Goal: Task Accomplishment & Management: Complete application form

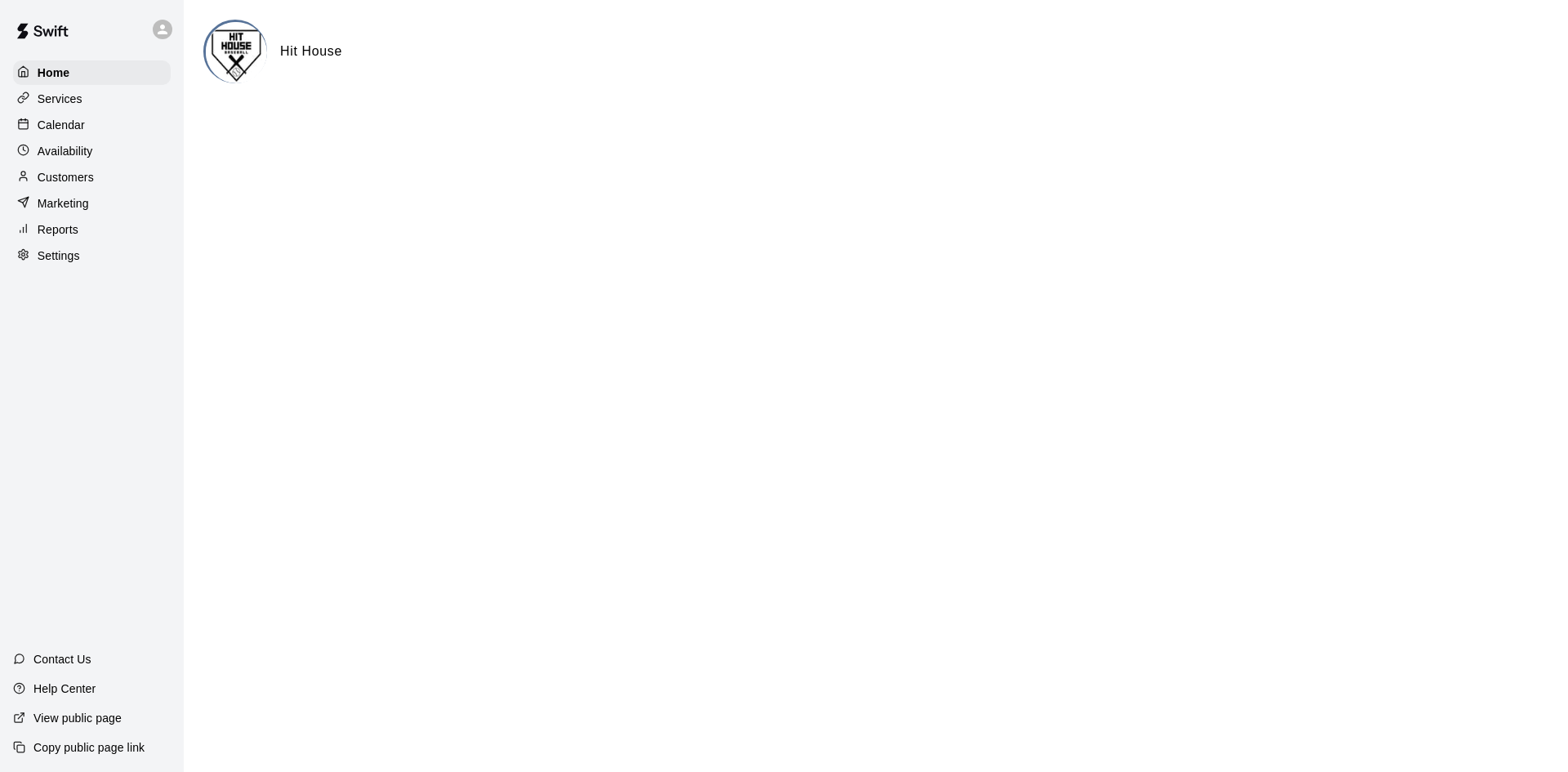
click at [71, 92] on p "Services" at bounding box center [60, 99] width 44 height 16
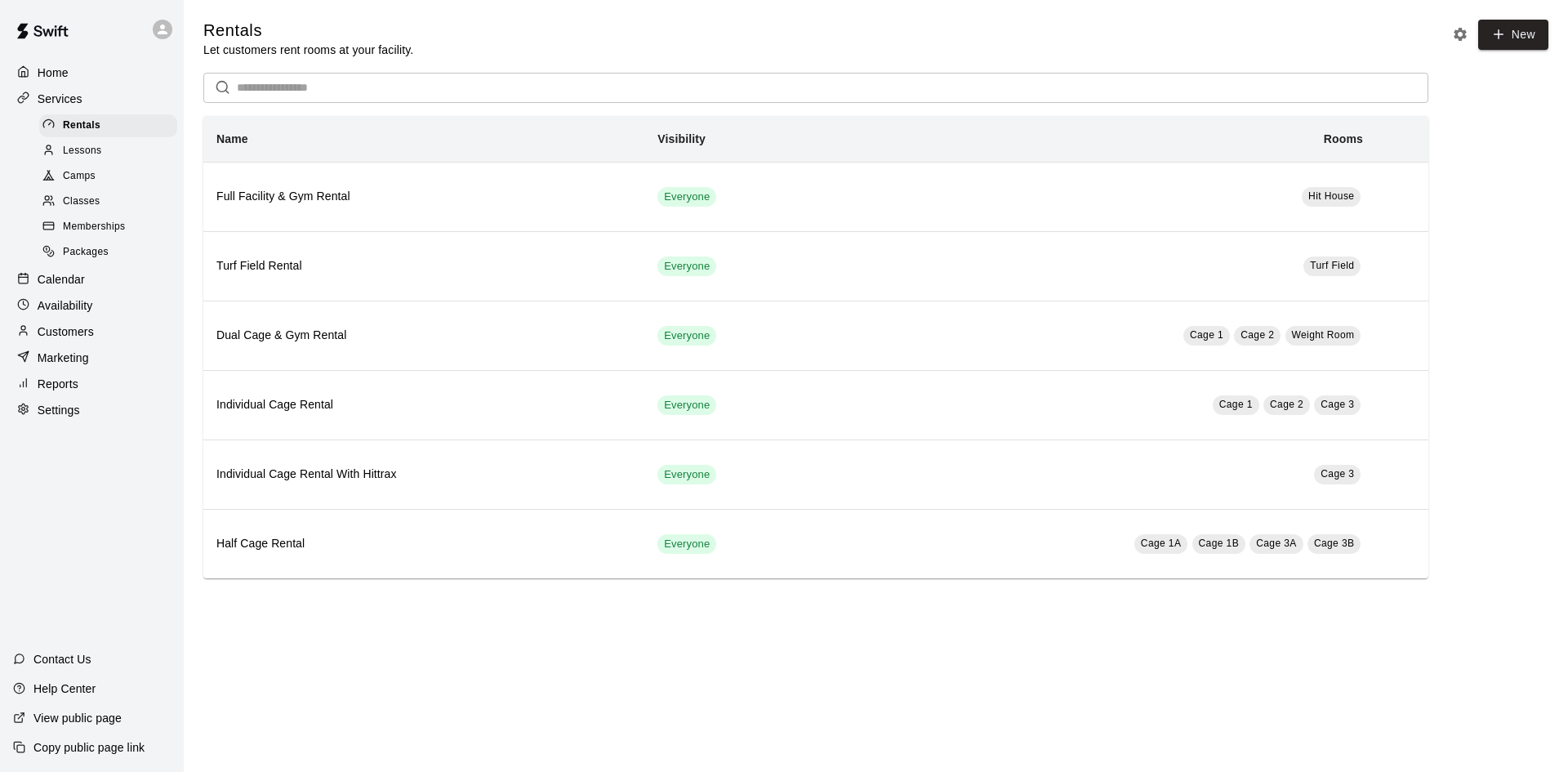
click at [82, 156] on span "Lessons" at bounding box center [82, 151] width 40 height 16
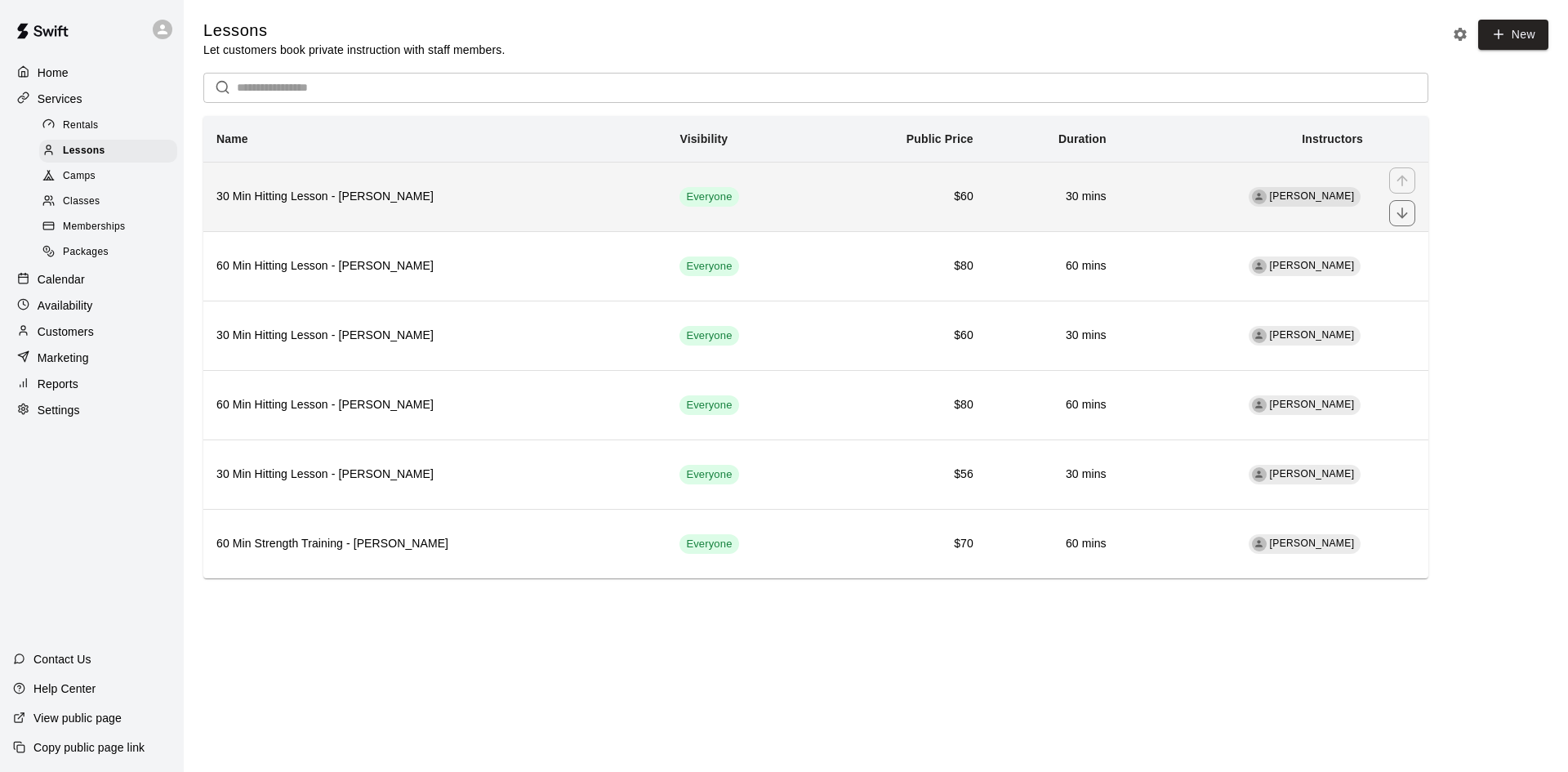
click at [560, 198] on h6 "30 Min Hitting Lesson - [PERSON_NAME]" at bounding box center [435, 196] width 437 height 18
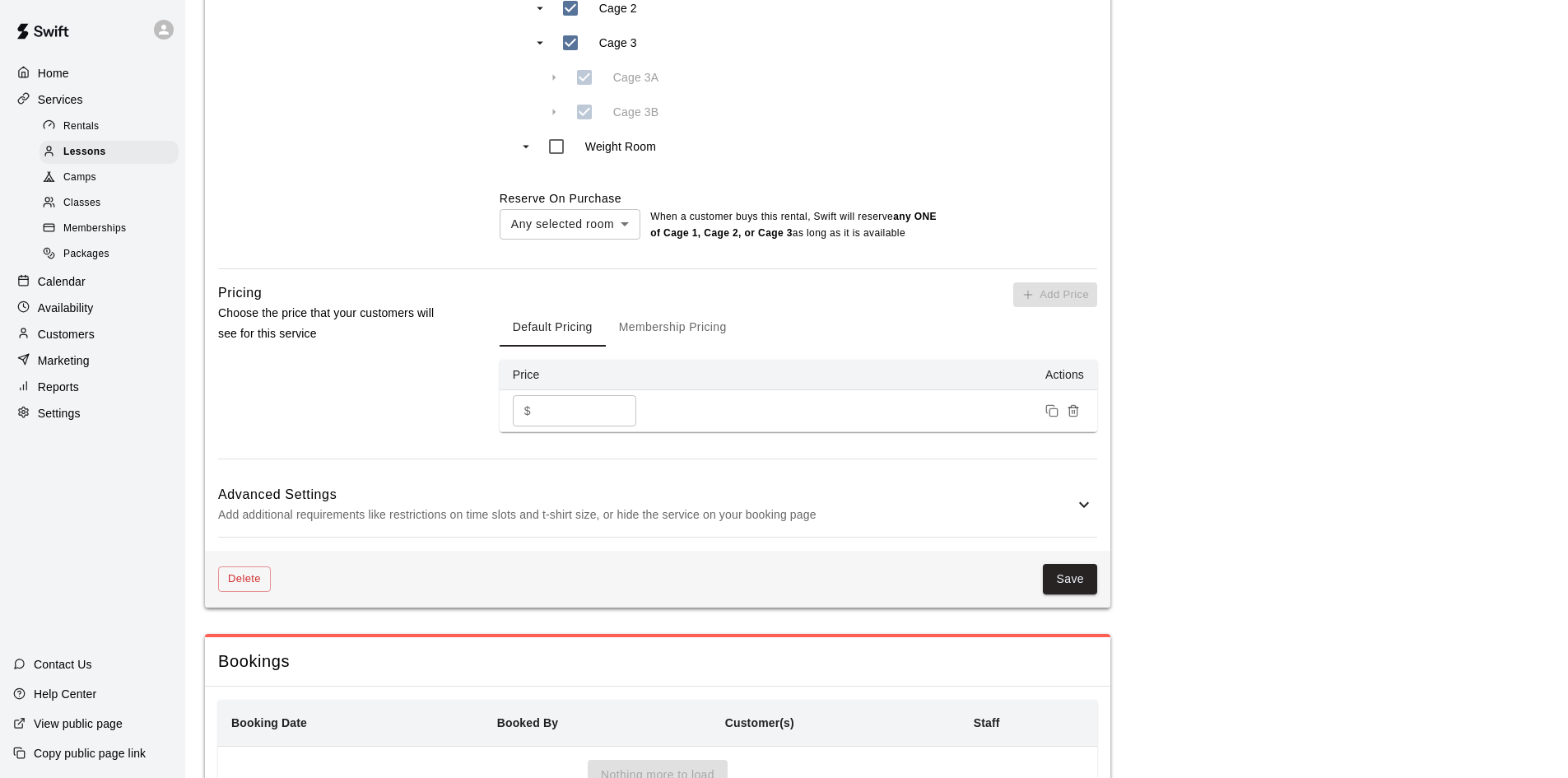
scroll to position [1021, 0]
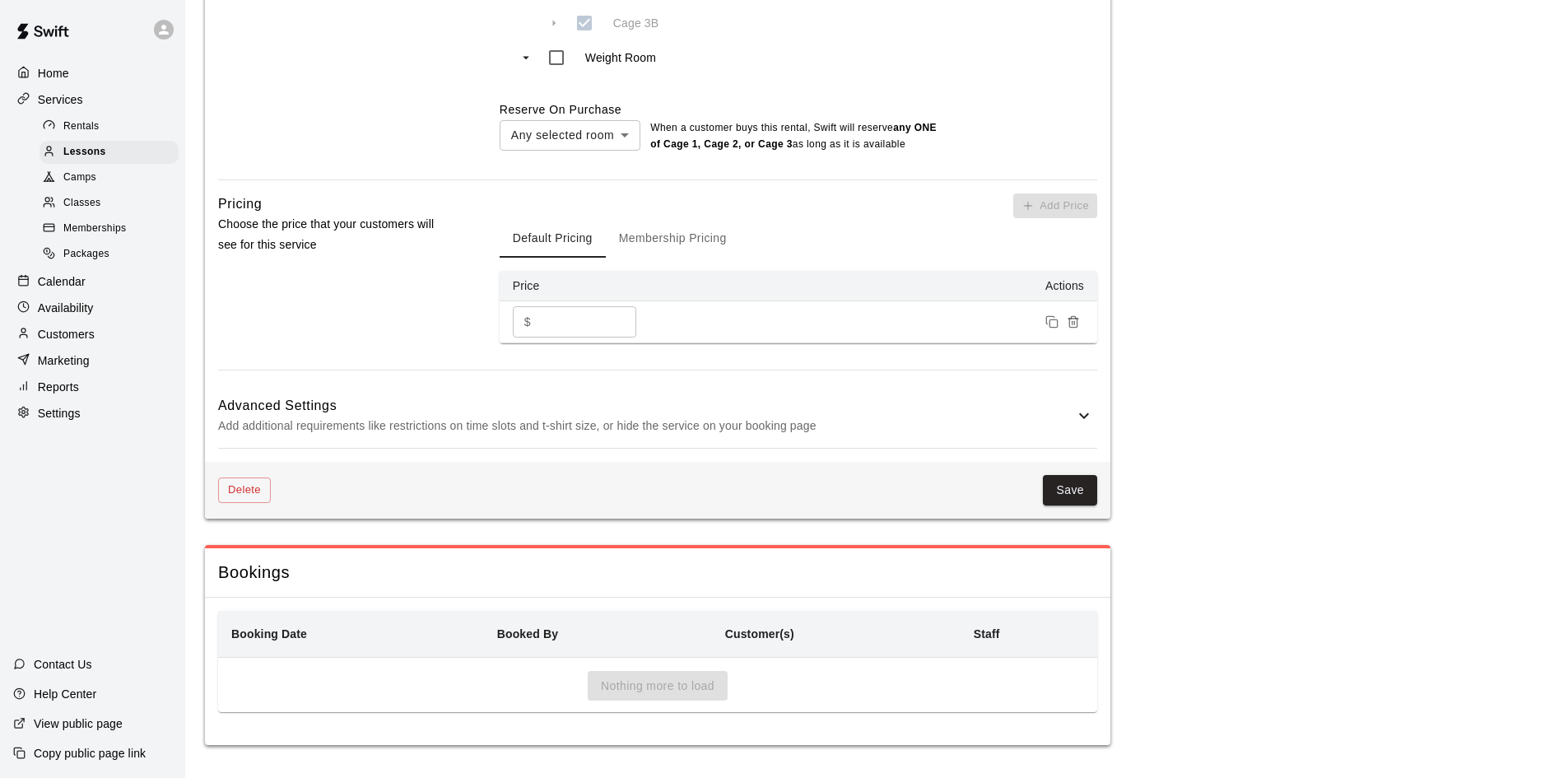
click at [954, 431] on p "Add additional requirements like restrictions on time slots and t-shirt size, o…" at bounding box center [647, 425] width 856 height 20
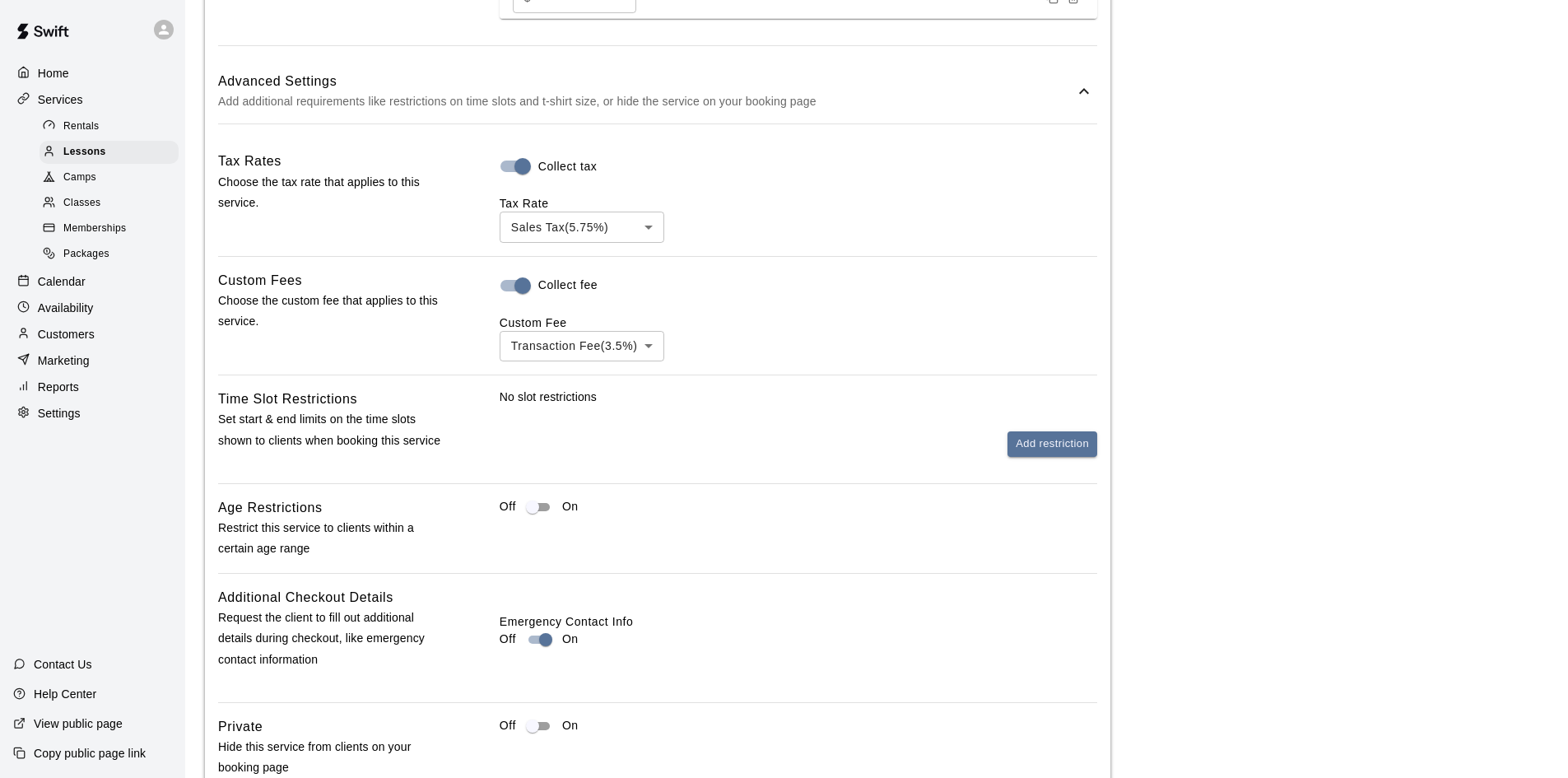
scroll to position [1432, 0]
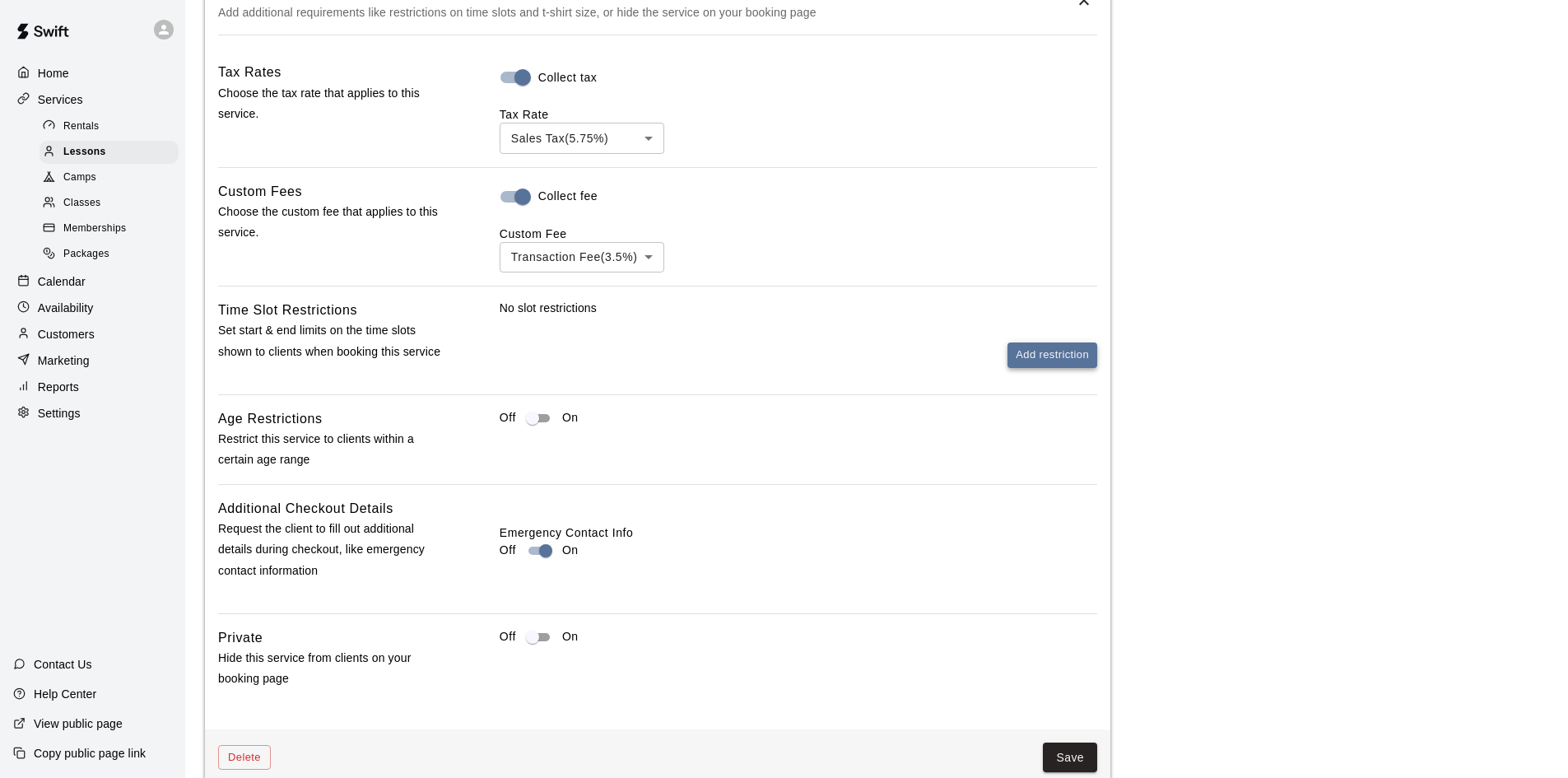
click at [1037, 352] on button "Add restriction" at bounding box center [1052, 355] width 90 height 25
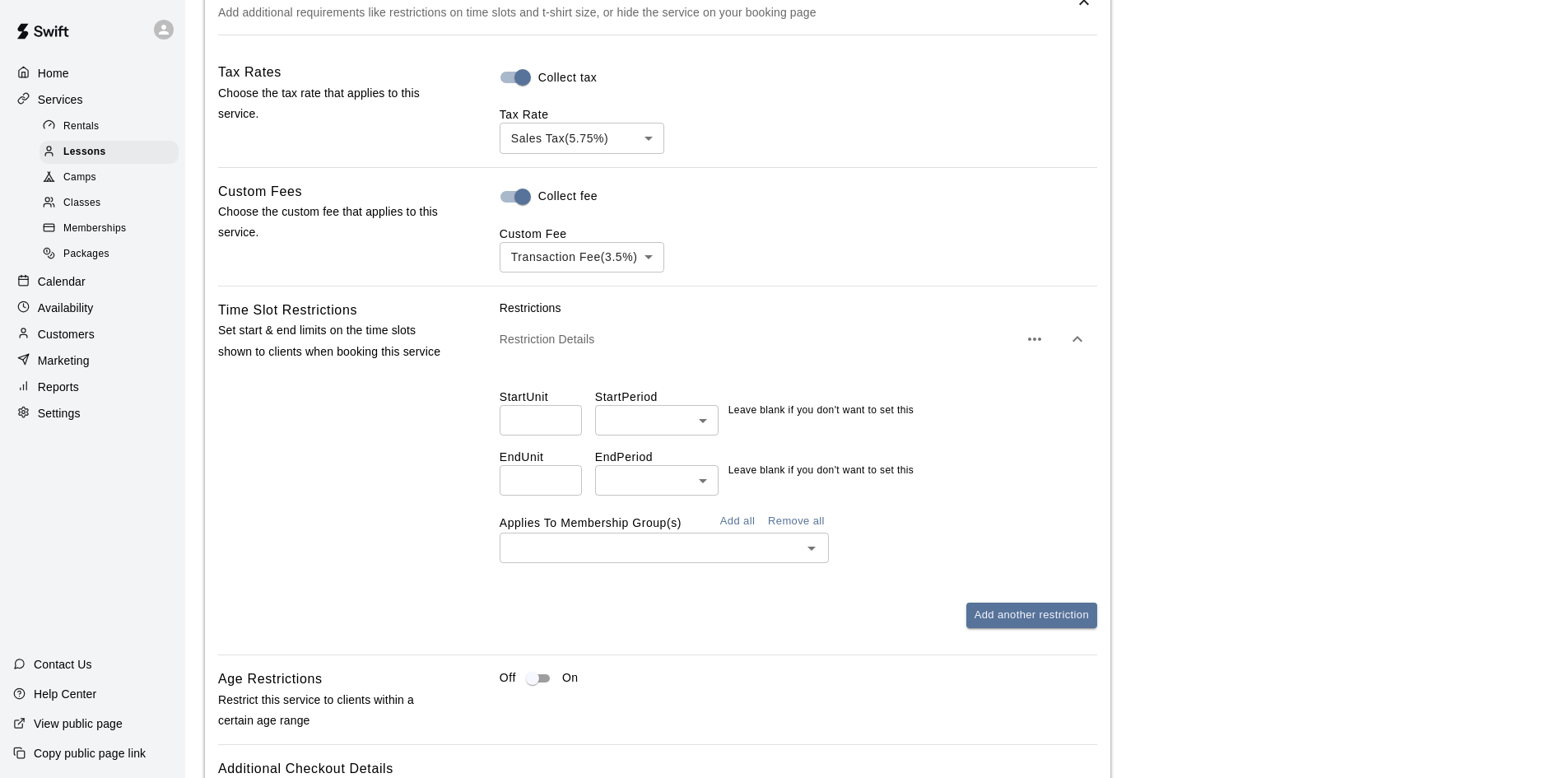
click at [526, 482] on input "number" at bounding box center [541, 480] width 82 height 30
type input "*"
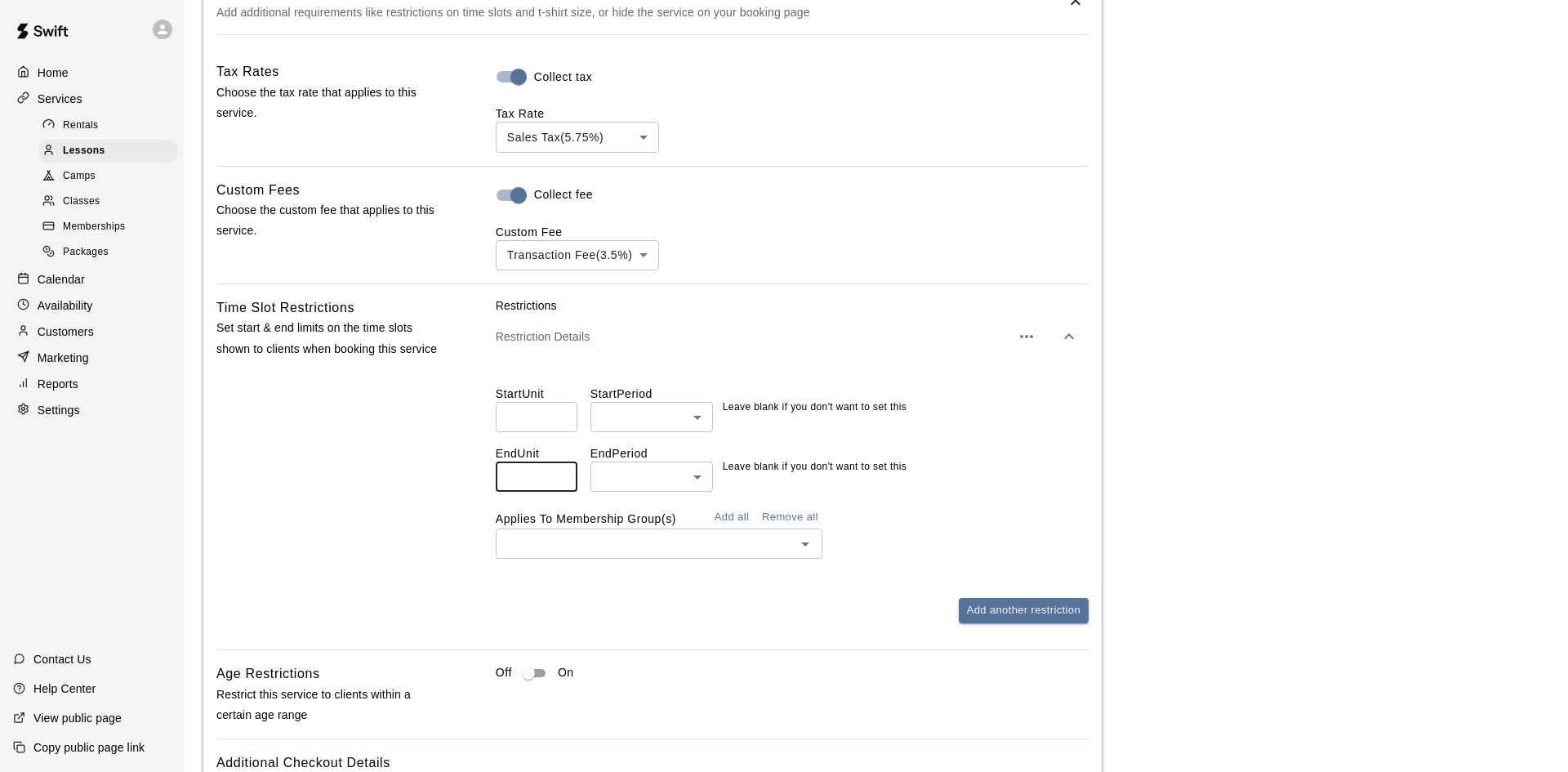
click at [633, 564] on li "hours" at bounding box center [651, 570] width 123 height 27
type input "*****"
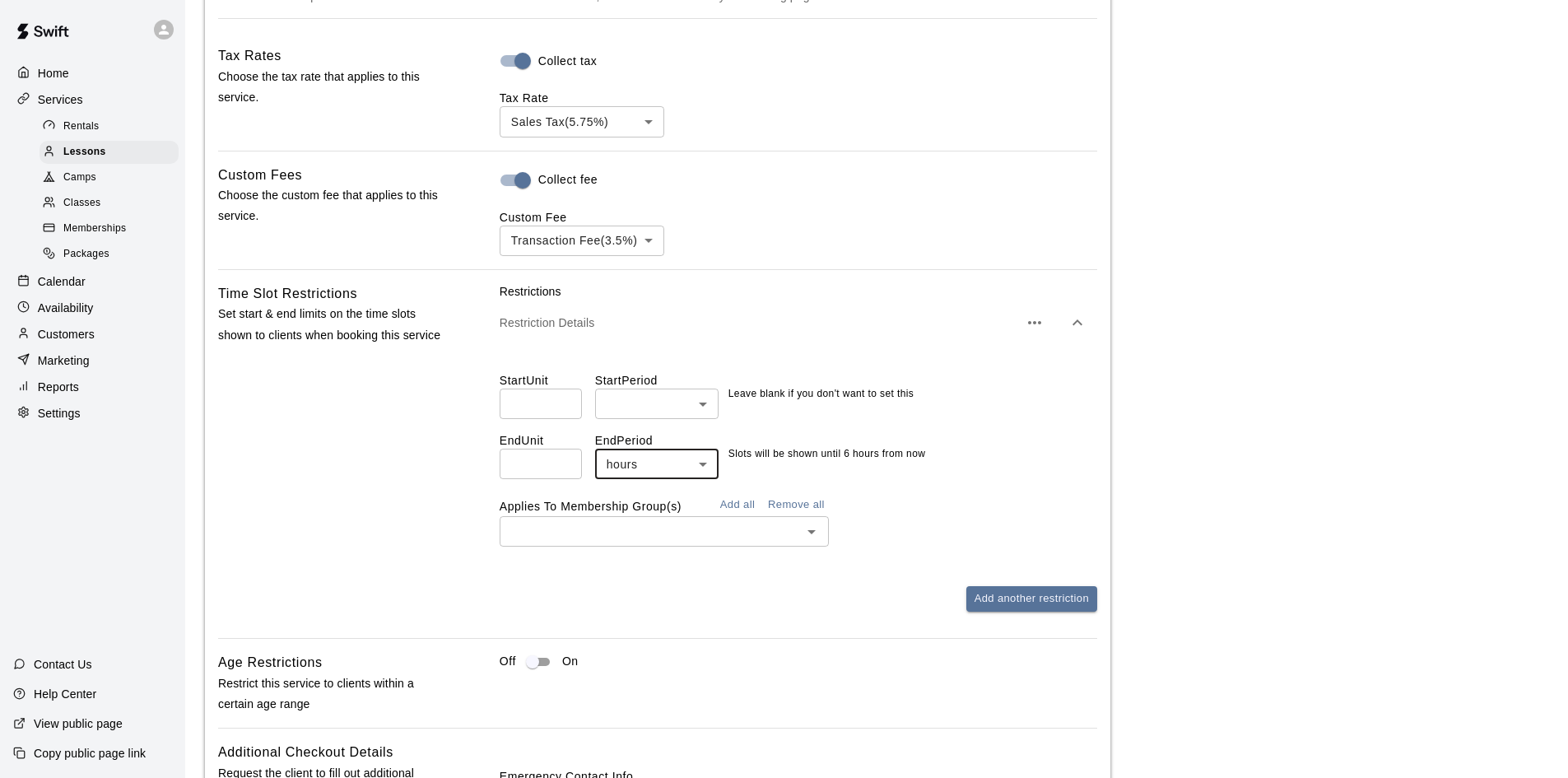
scroll to position [1647, 0]
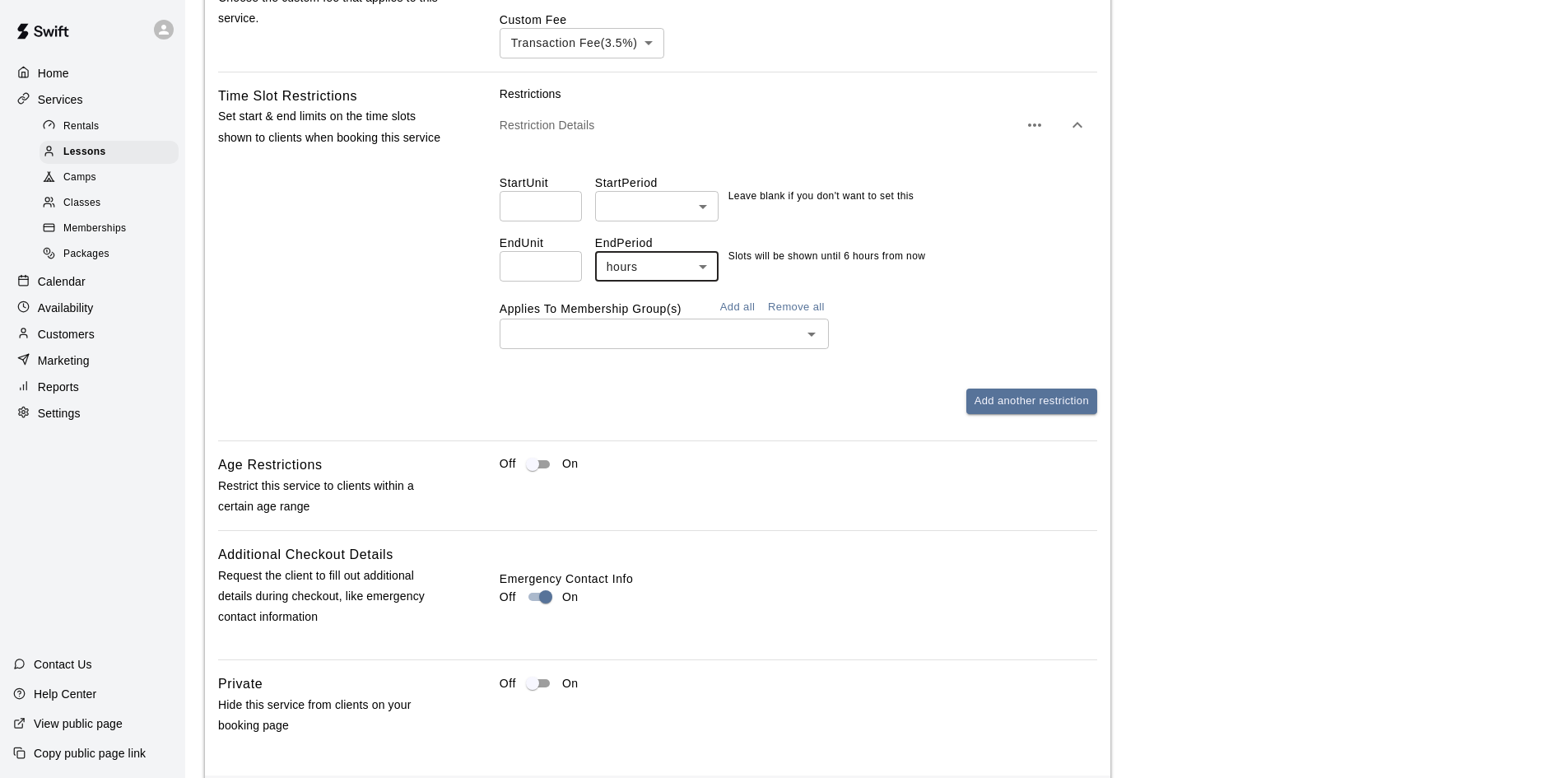
click at [758, 420] on div "Restrictions Restriction Details Start Unit ​ Start Period ​ ​ Leave blank if y…" at bounding box center [799, 263] width 598 height 355
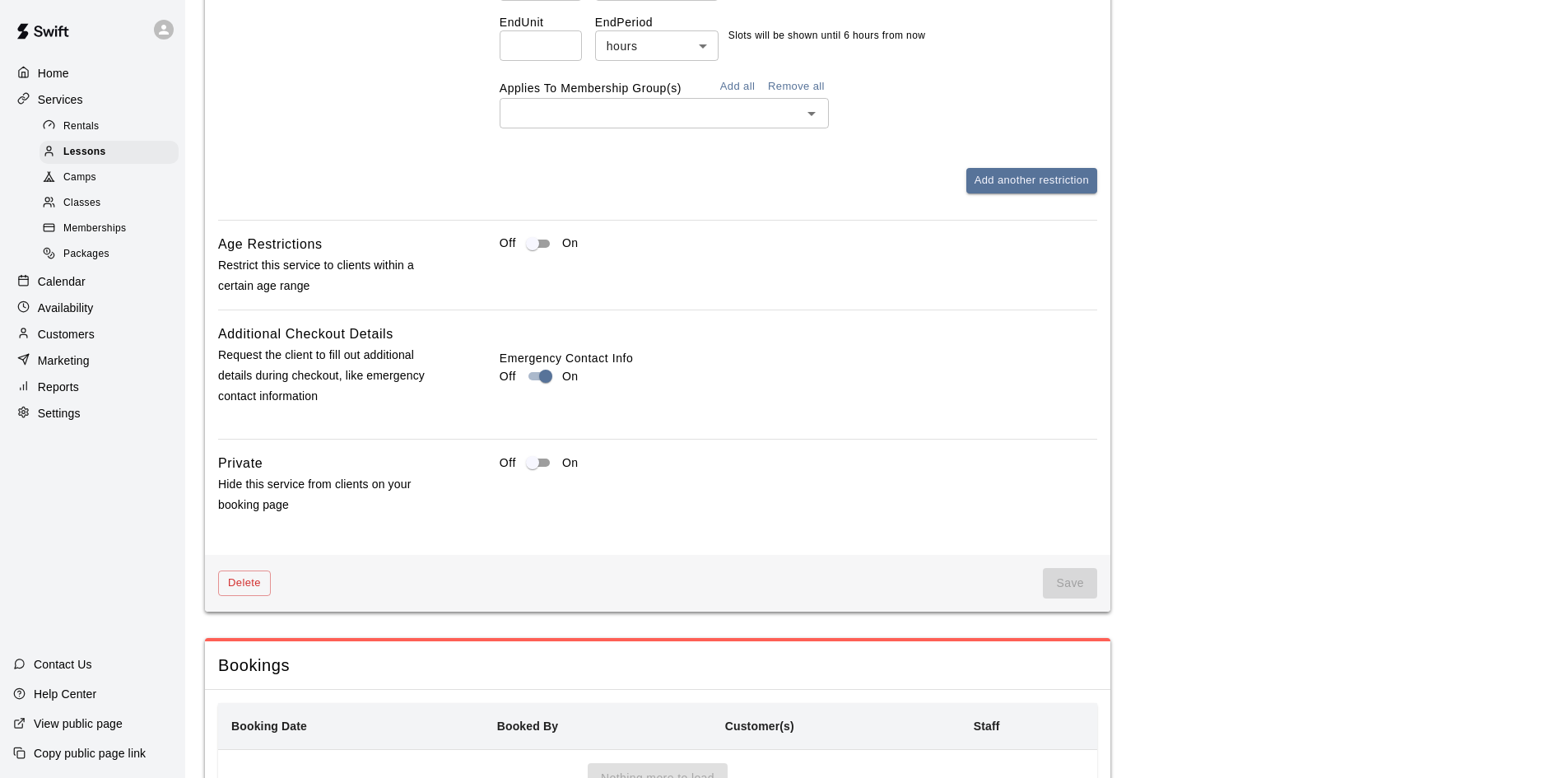
scroll to position [1964, 0]
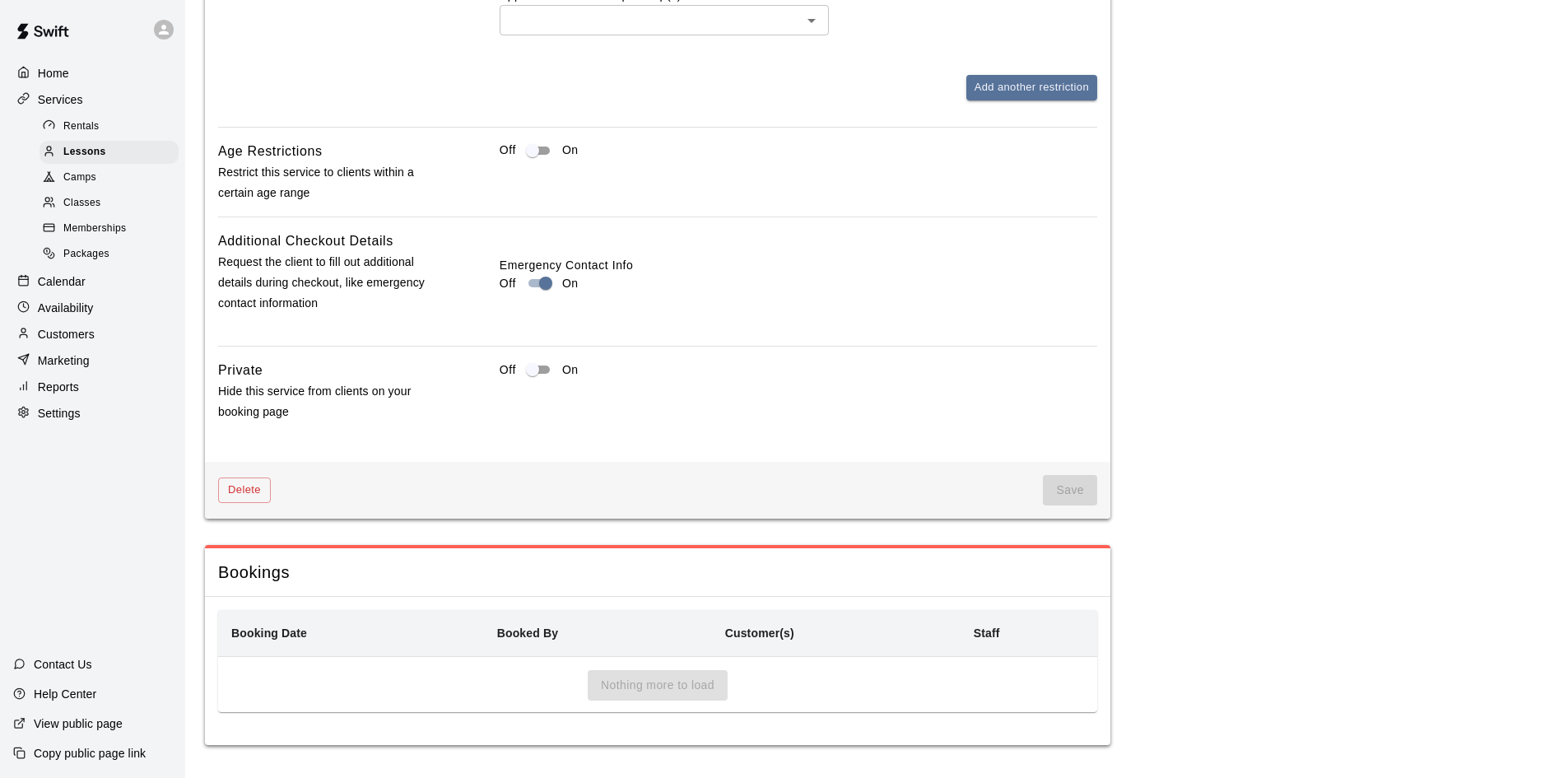
click at [1078, 489] on span "Save" at bounding box center [1071, 489] width 55 height 30
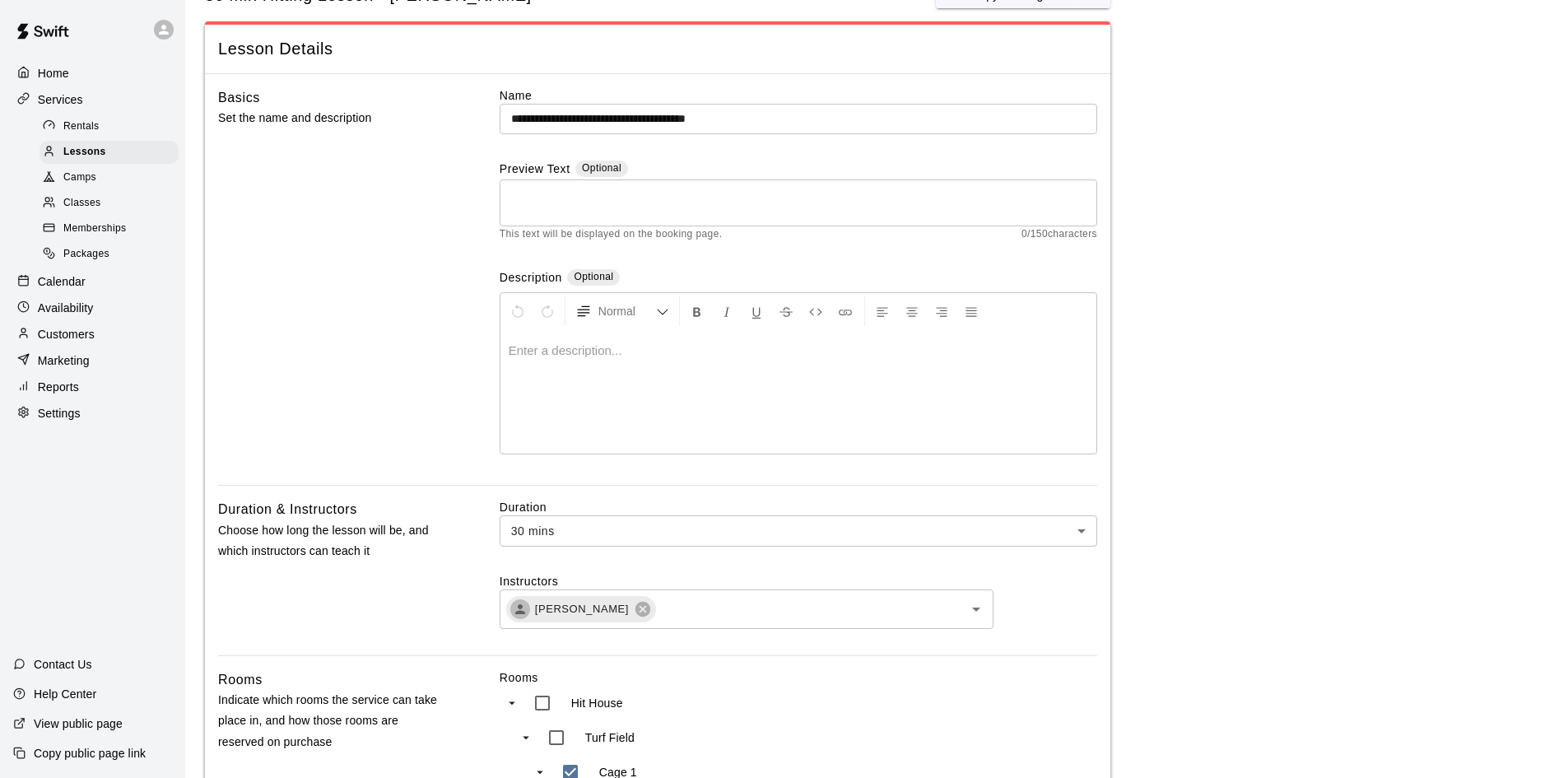
scroll to position [0, 0]
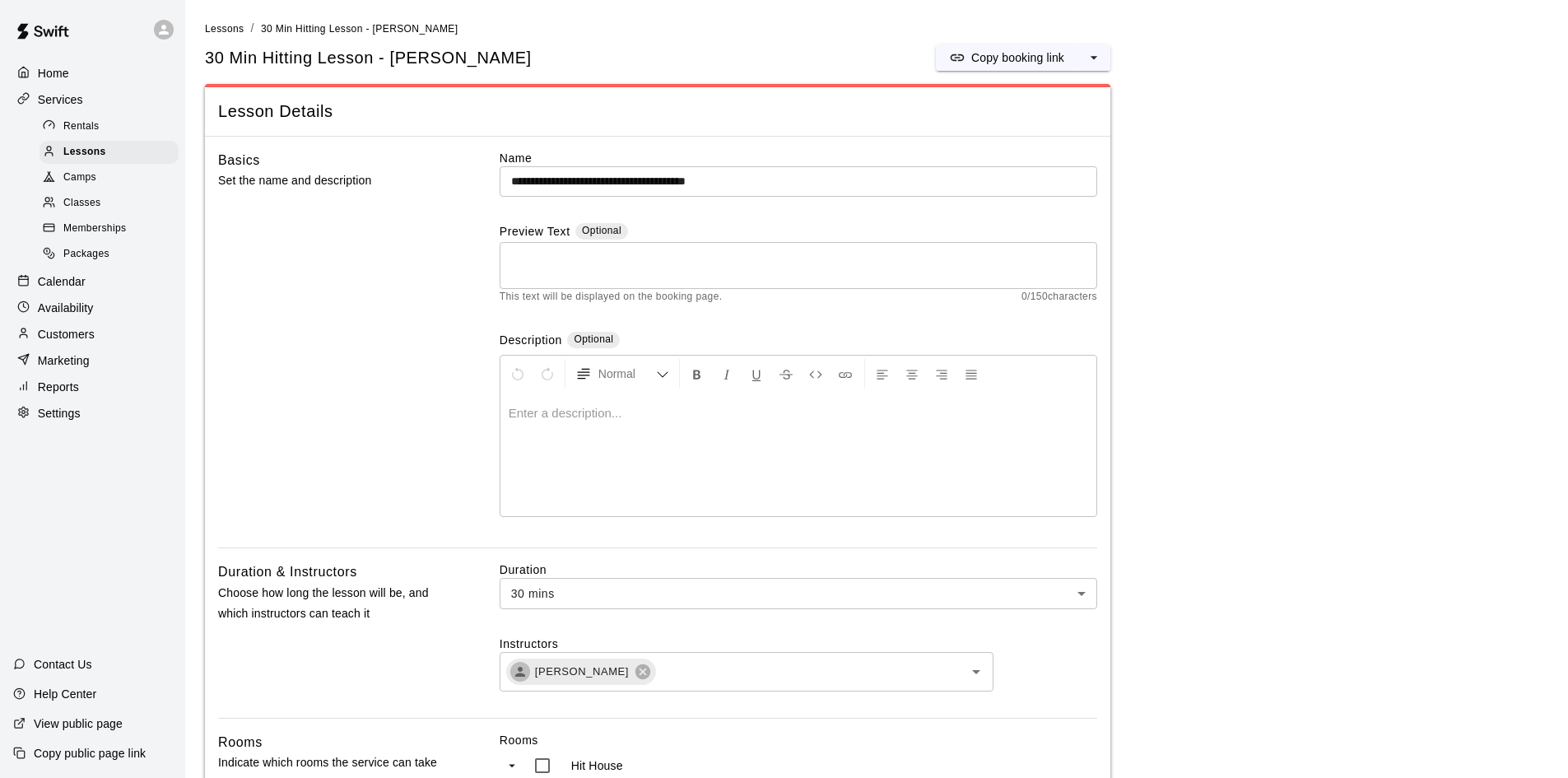
click at [784, 188] on input "**********" at bounding box center [799, 181] width 598 height 30
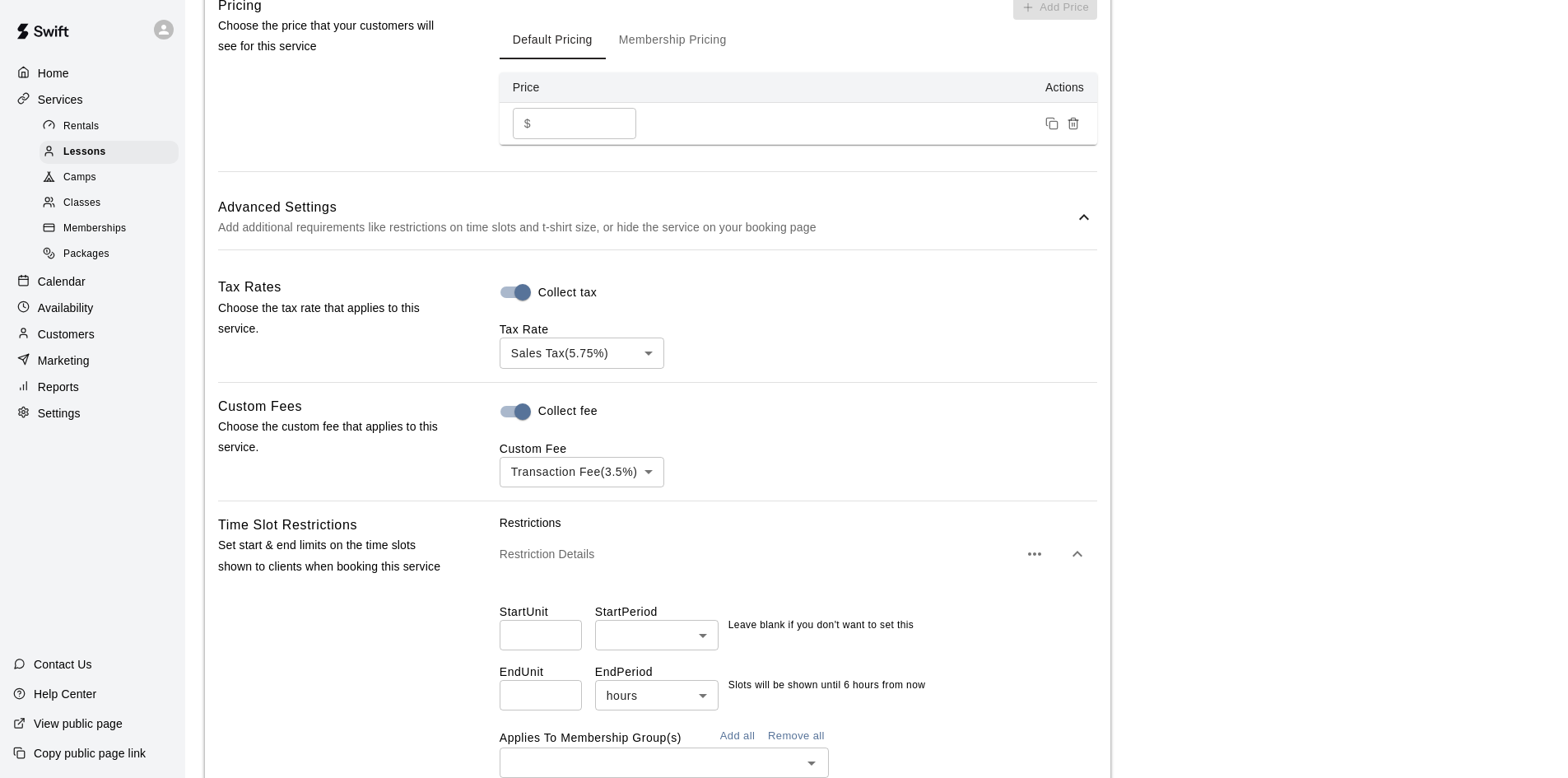
scroll to position [1388, 0]
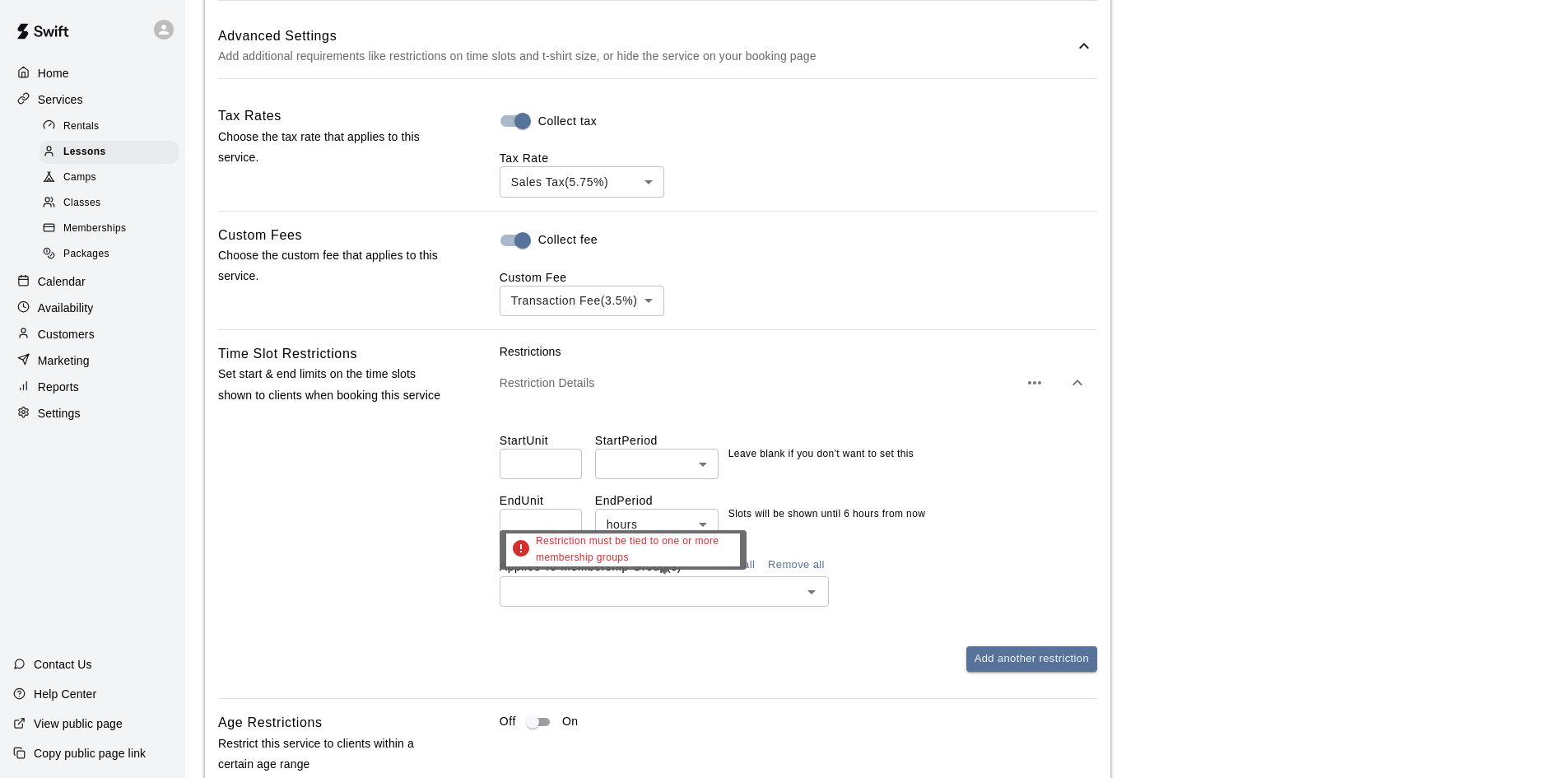
type input "**********"
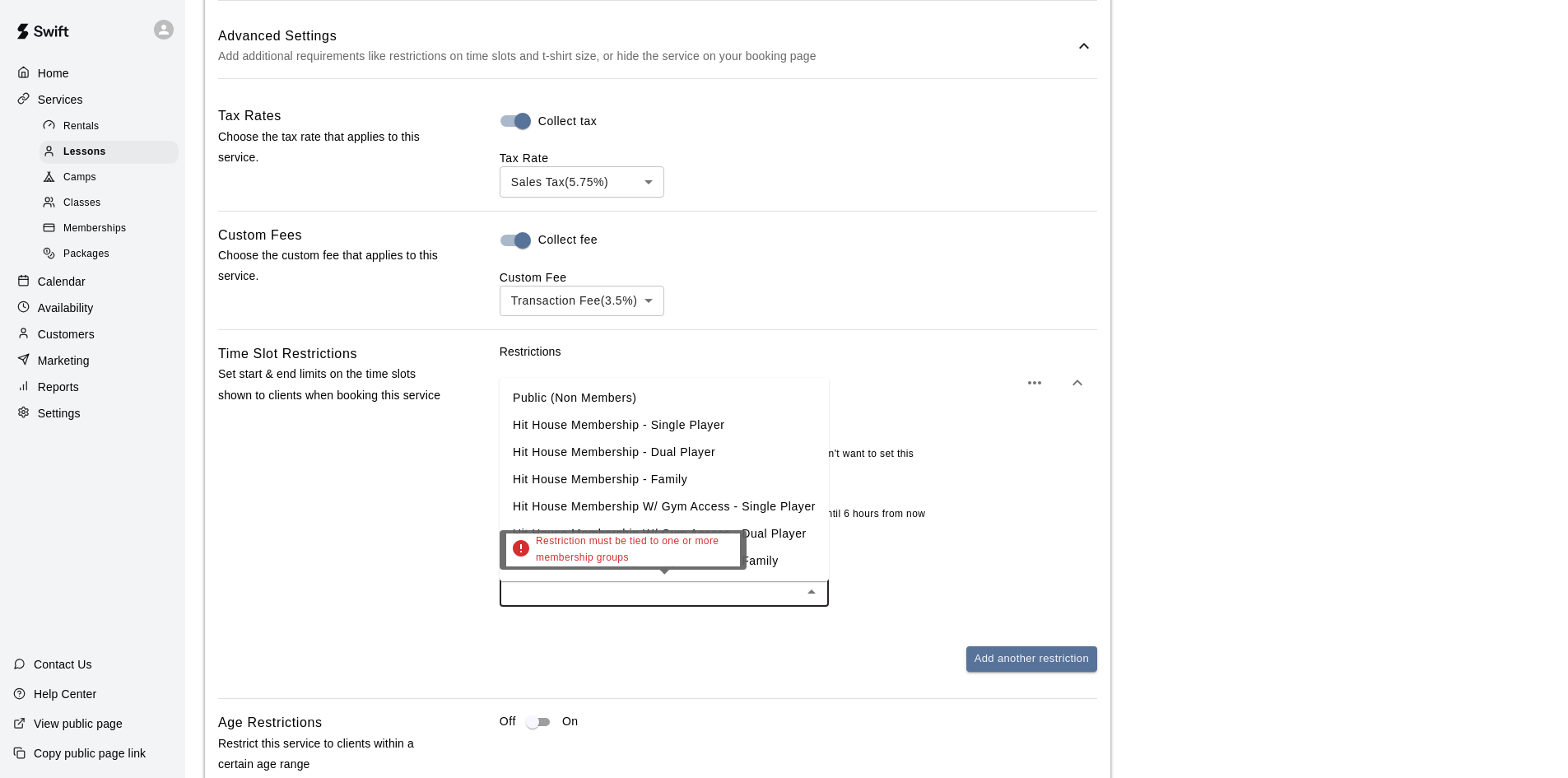
click at [725, 587] on input "text" at bounding box center [651, 591] width 293 height 20
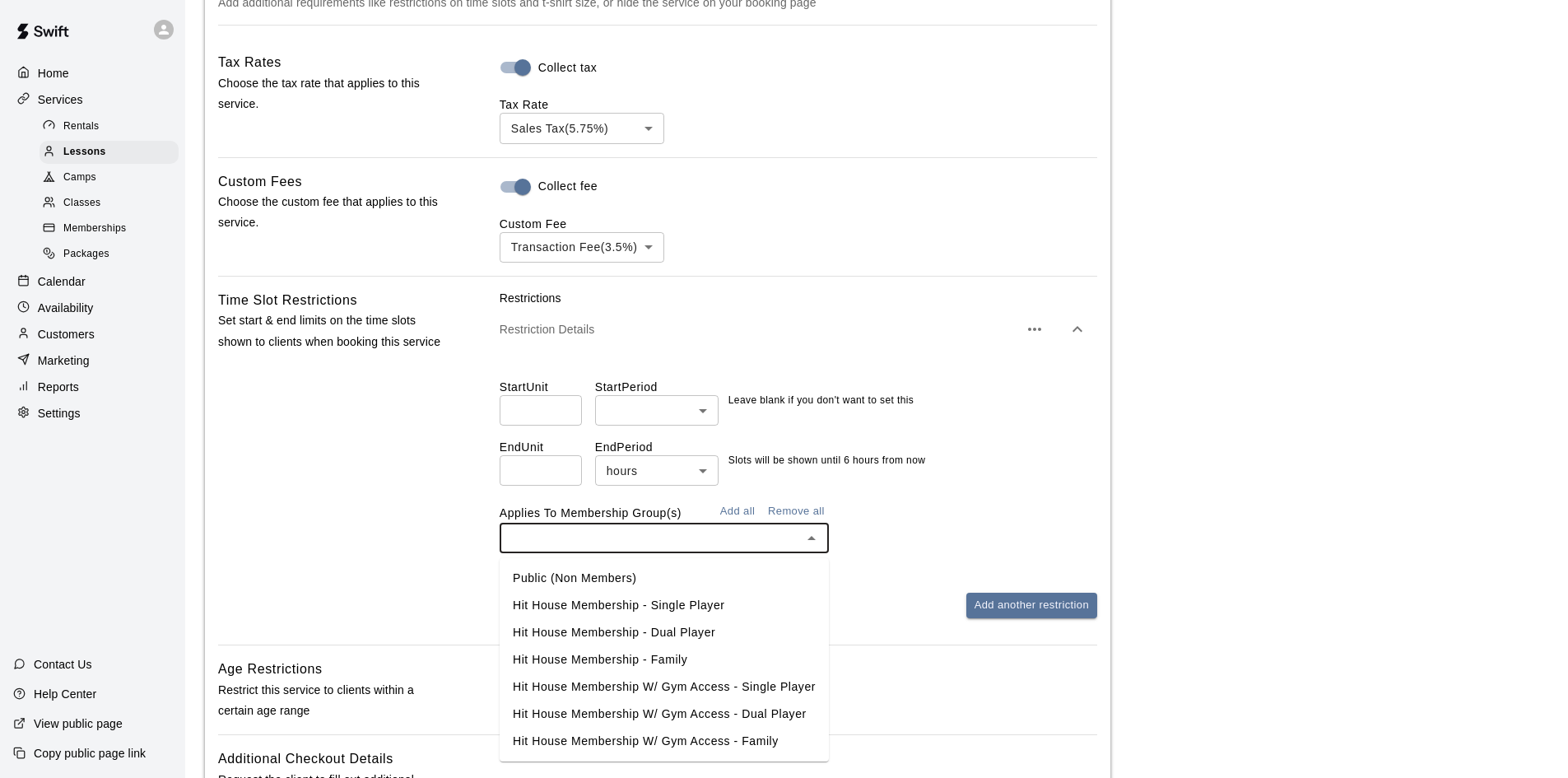
scroll to position [1471, 0]
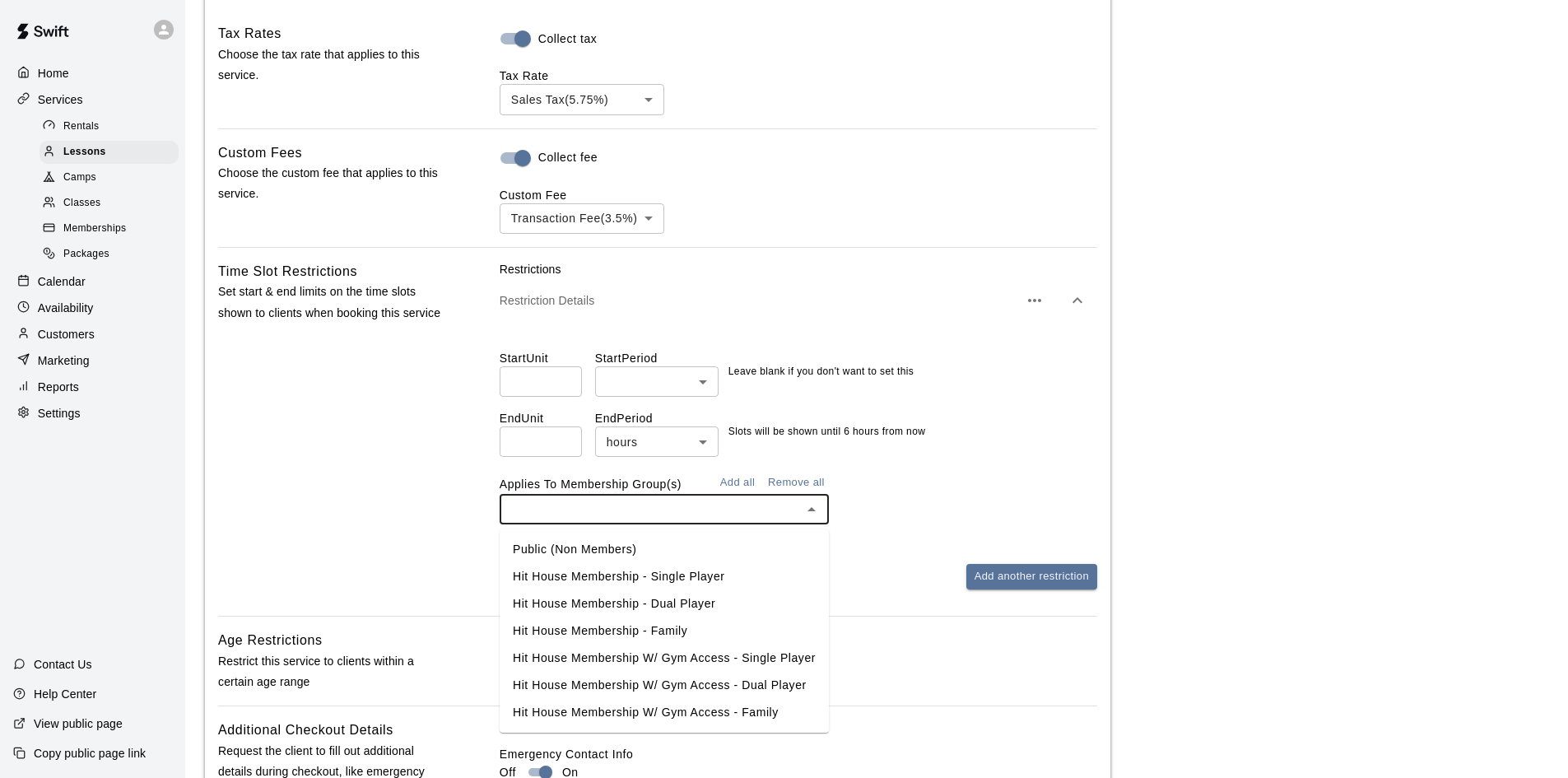
click at [748, 479] on button "Add all" at bounding box center [737, 483] width 53 height 25
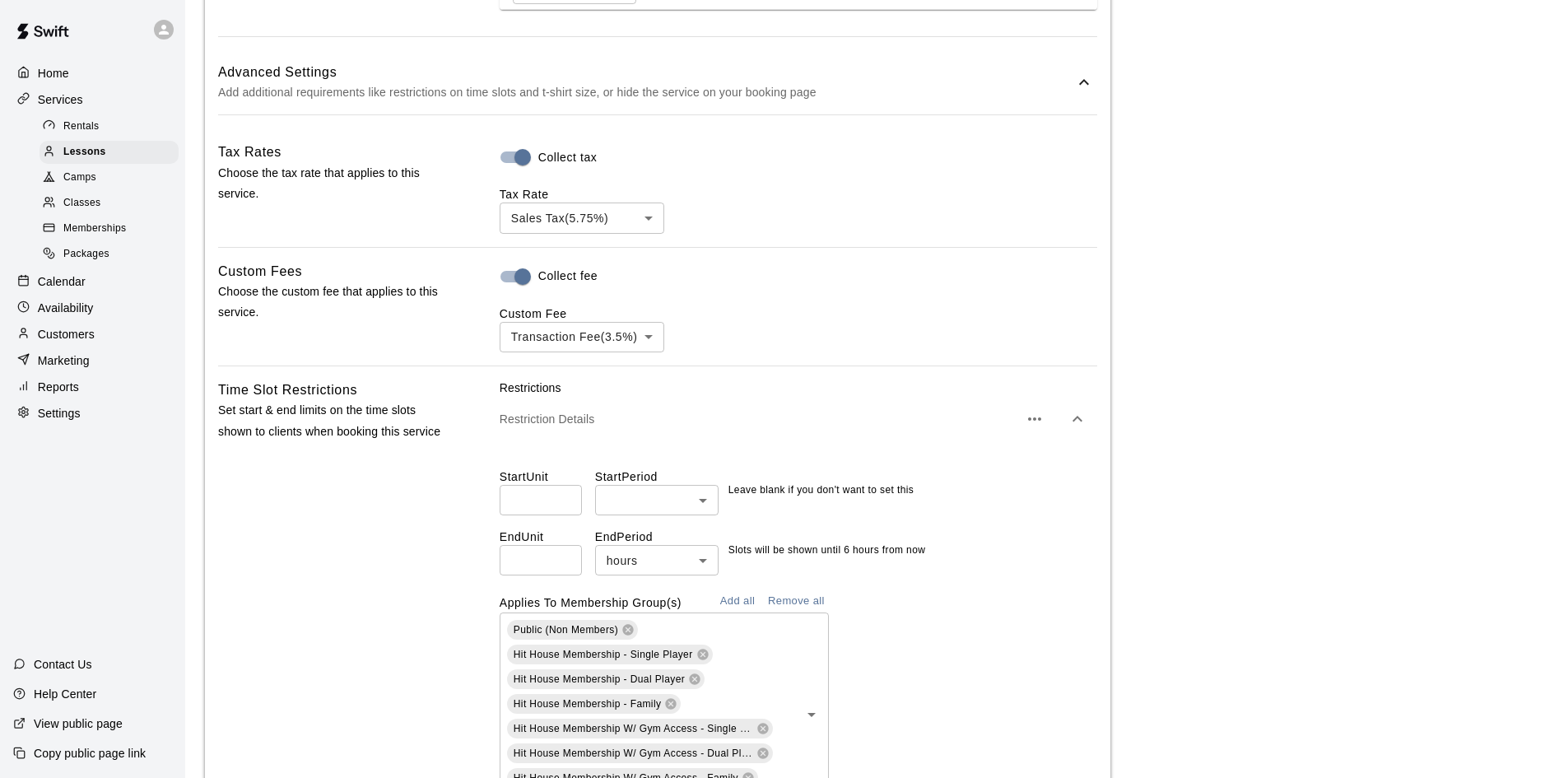
scroll to position [1564, 0]
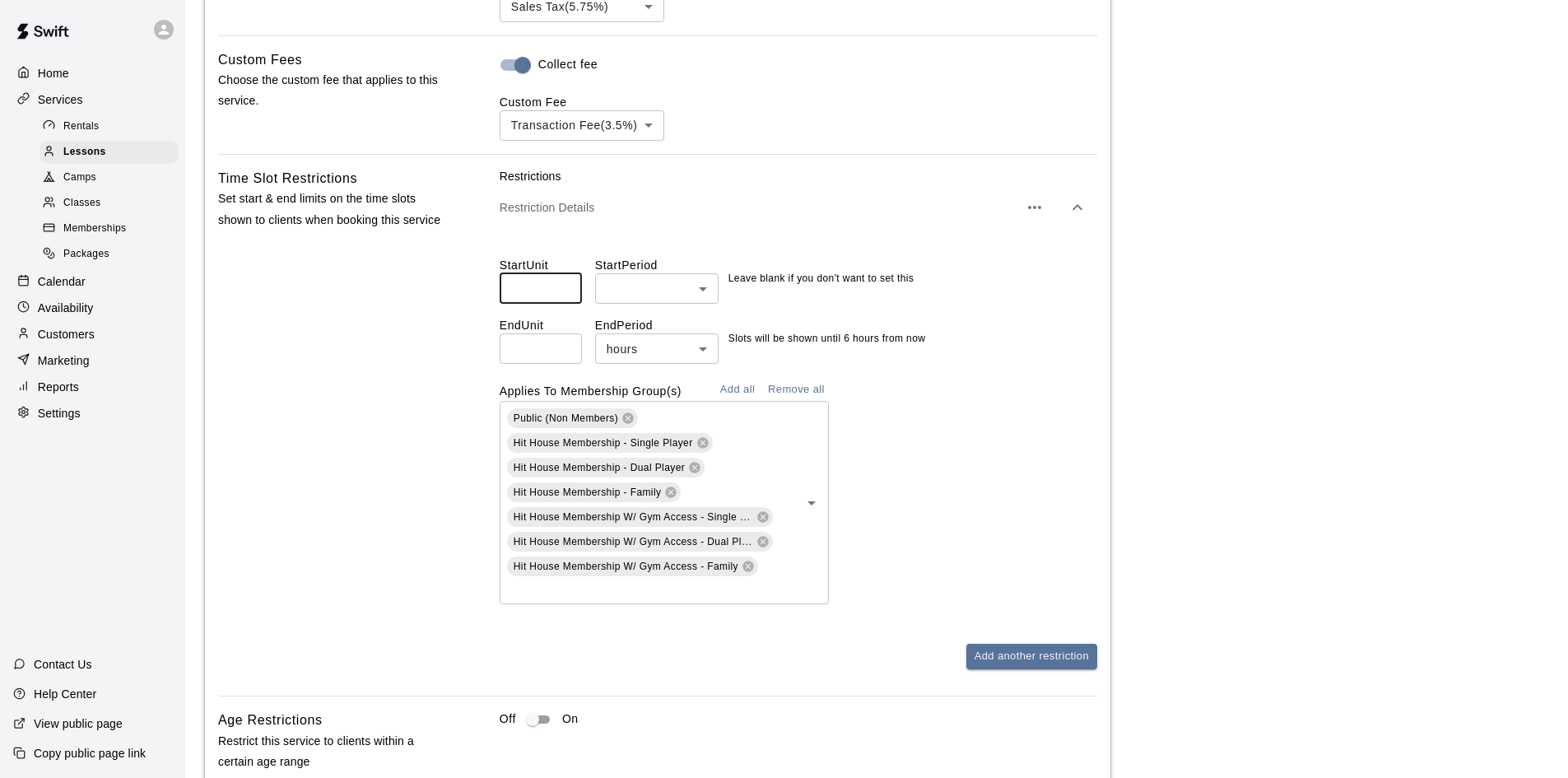
click at [529, 291] on input "number" at bounding box center [541, 288] width 82 height 30
type input "*"
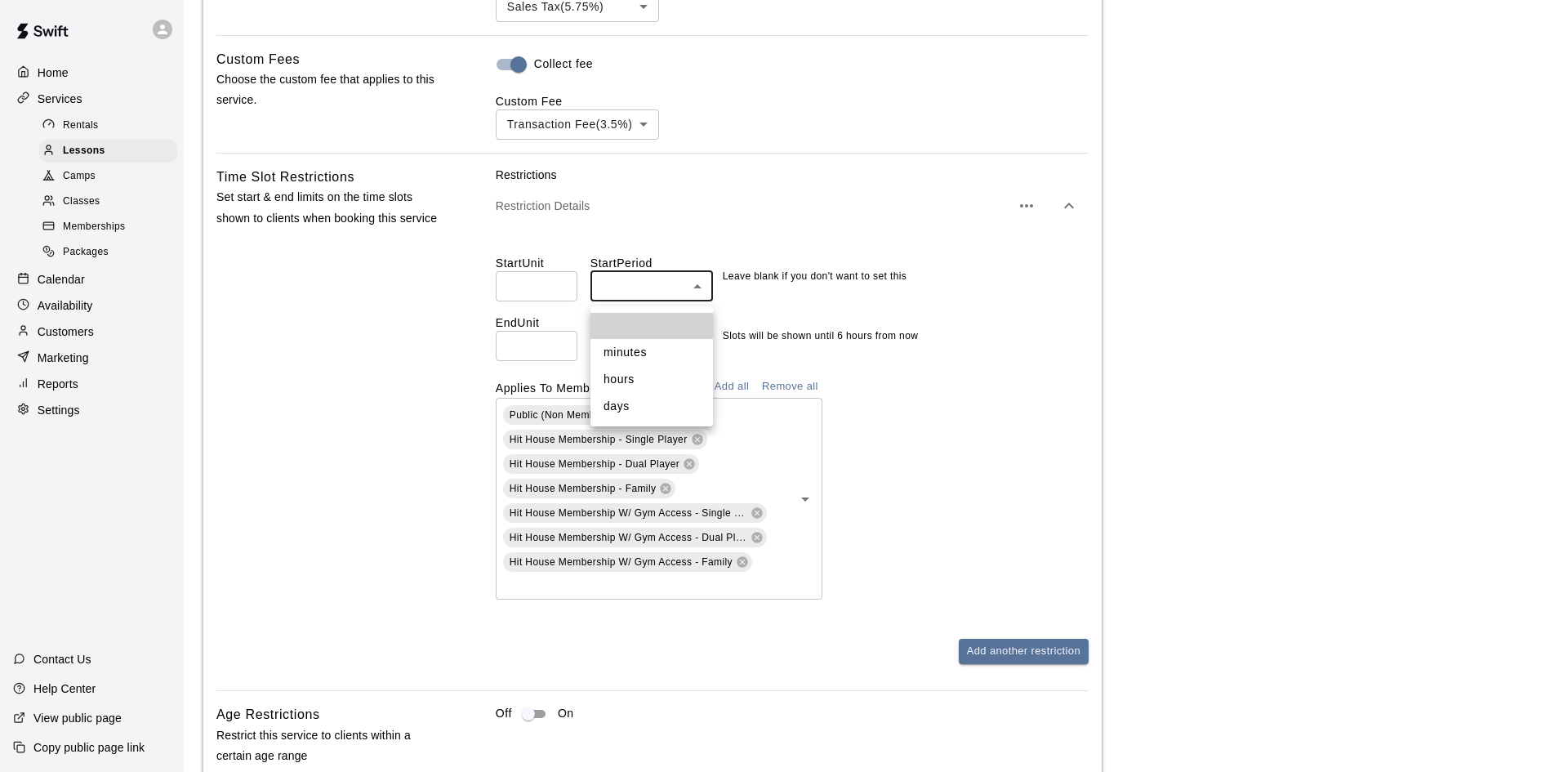
click at [631, 371] on li "hours" at bounding box center [651, 379] width 123 height 27
type input "*****"
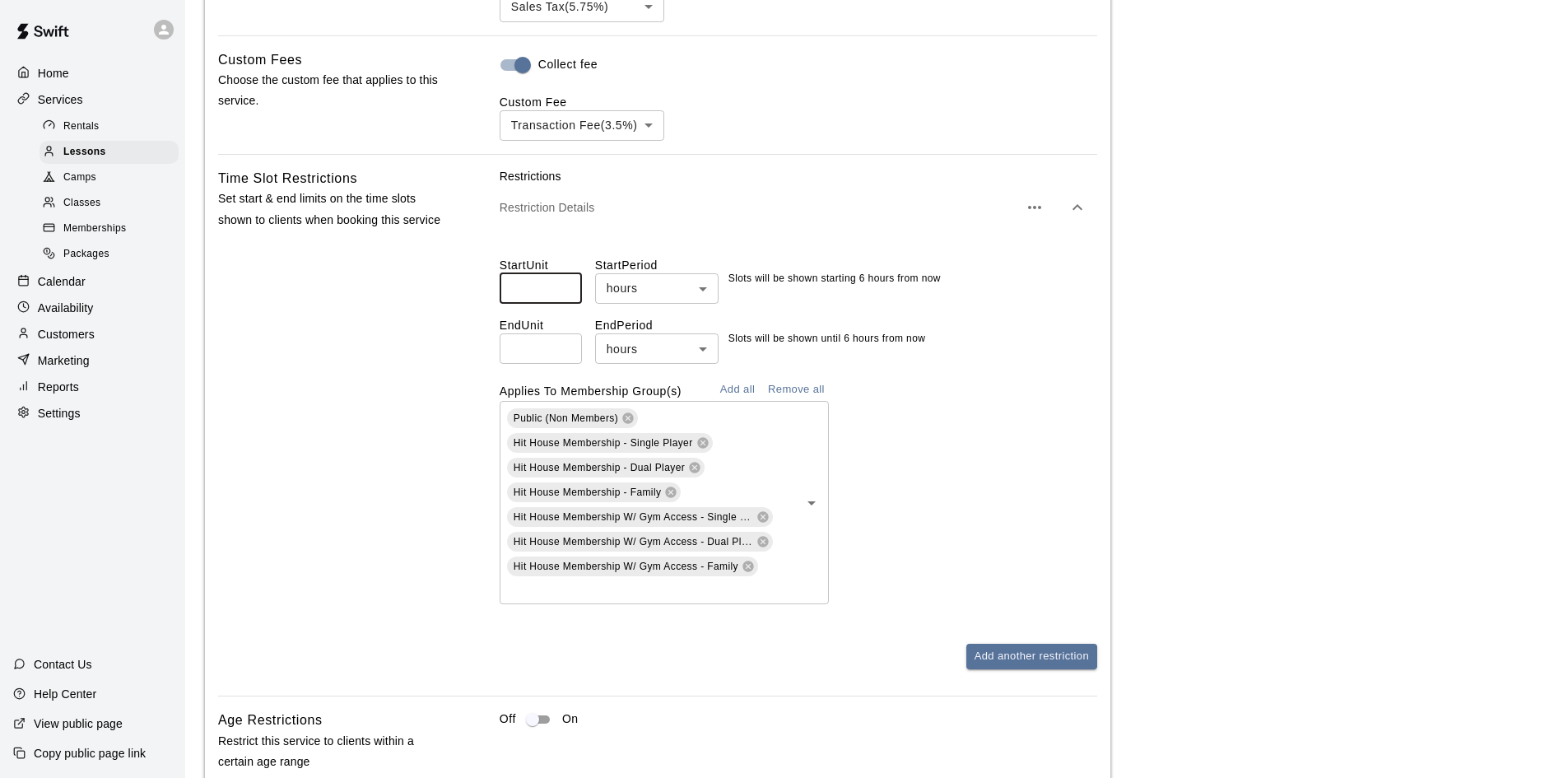
click at [556, 285] on input "*" at bounding box center [541, 288] width 82 height 30
type input "*"
click at [523, 352] on input "*" at bounding box center [541, 348] width 82 height 30
type input "*"
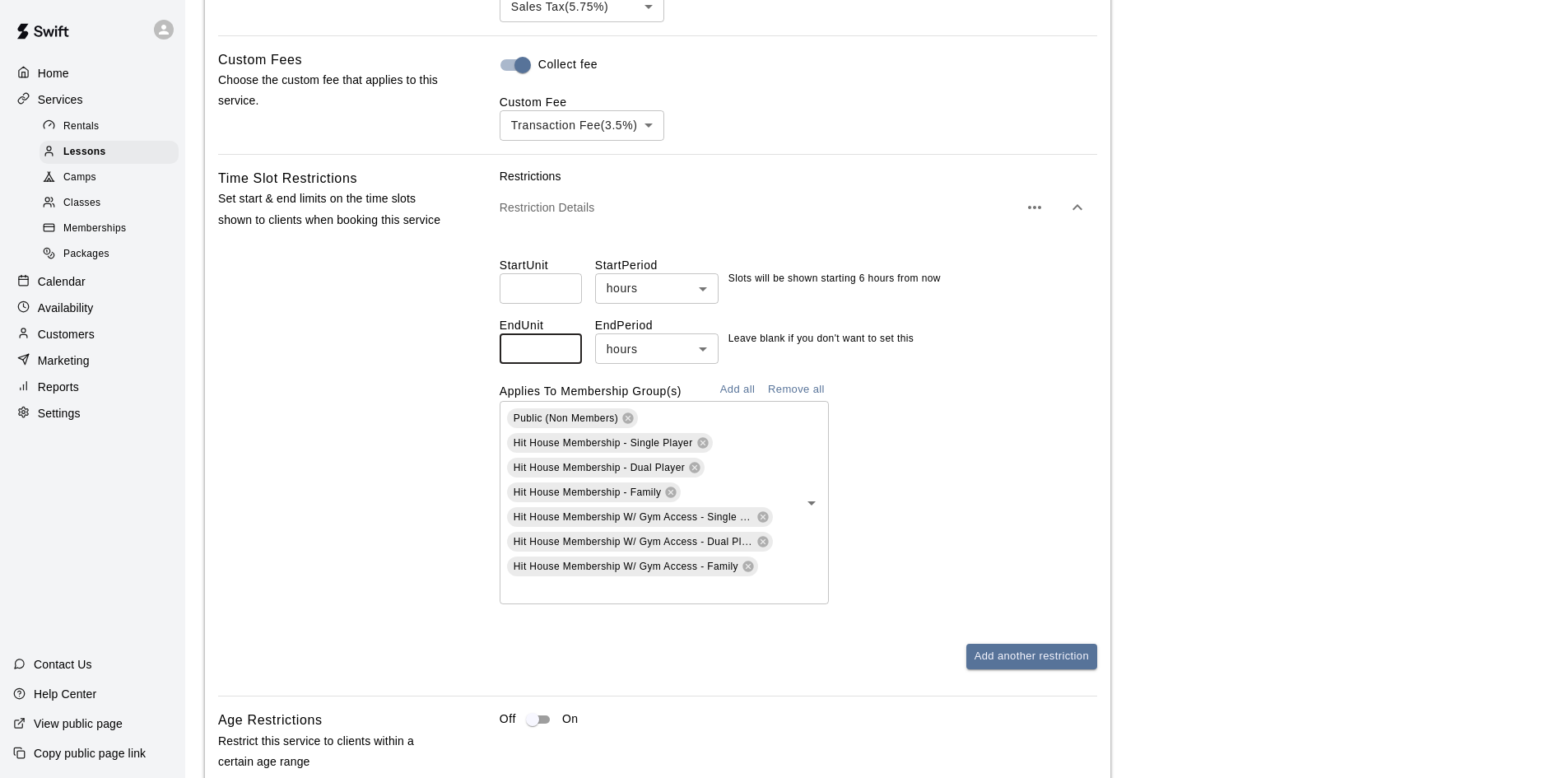
click at [975, 378] on div "Start Unit * ​ Start Period hours ***** ​ Slots will be shown starting 6 hours …" at bounding box center [799, 423] width 598 height 387
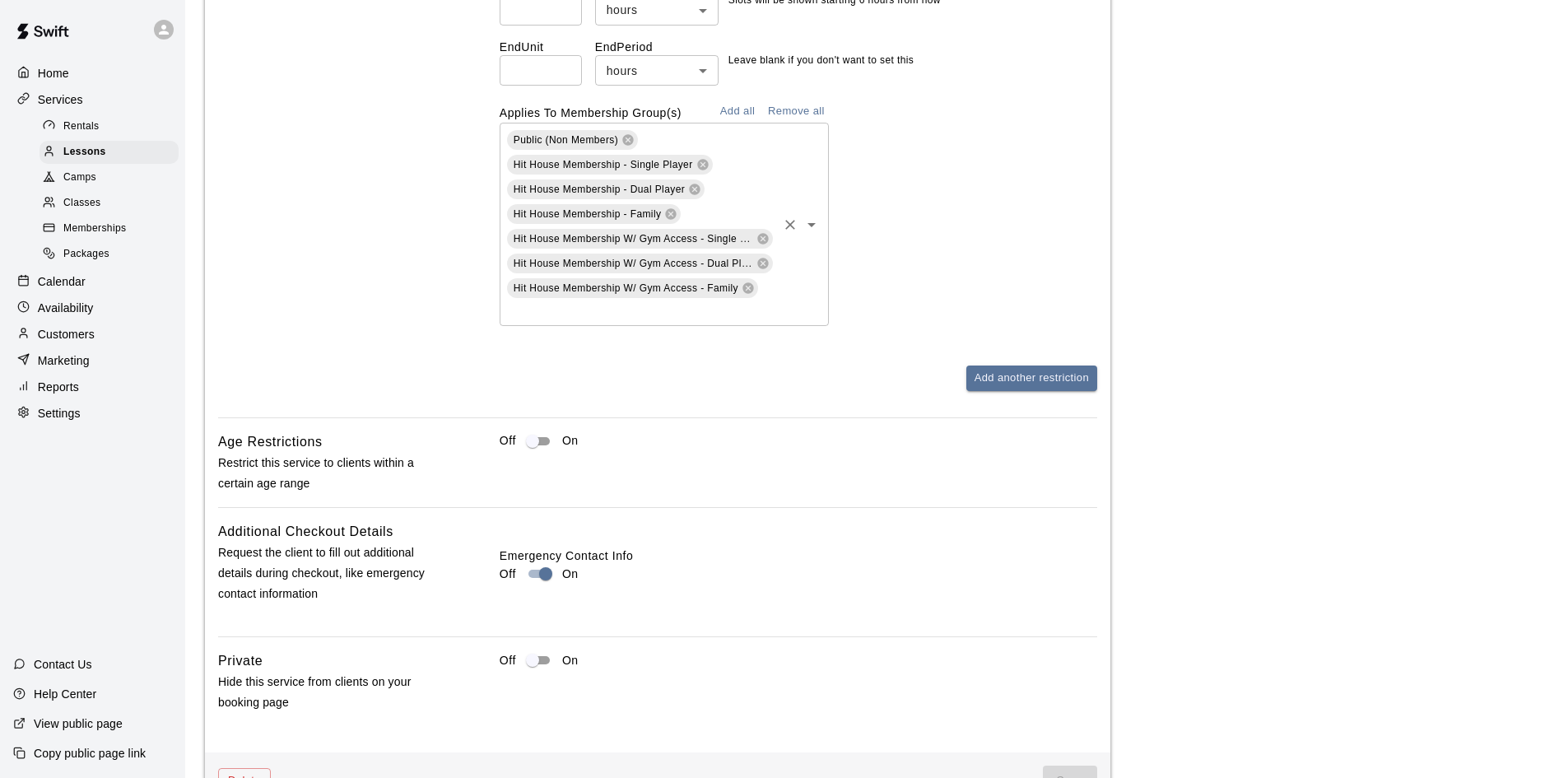
scroll to position [1644, 0]
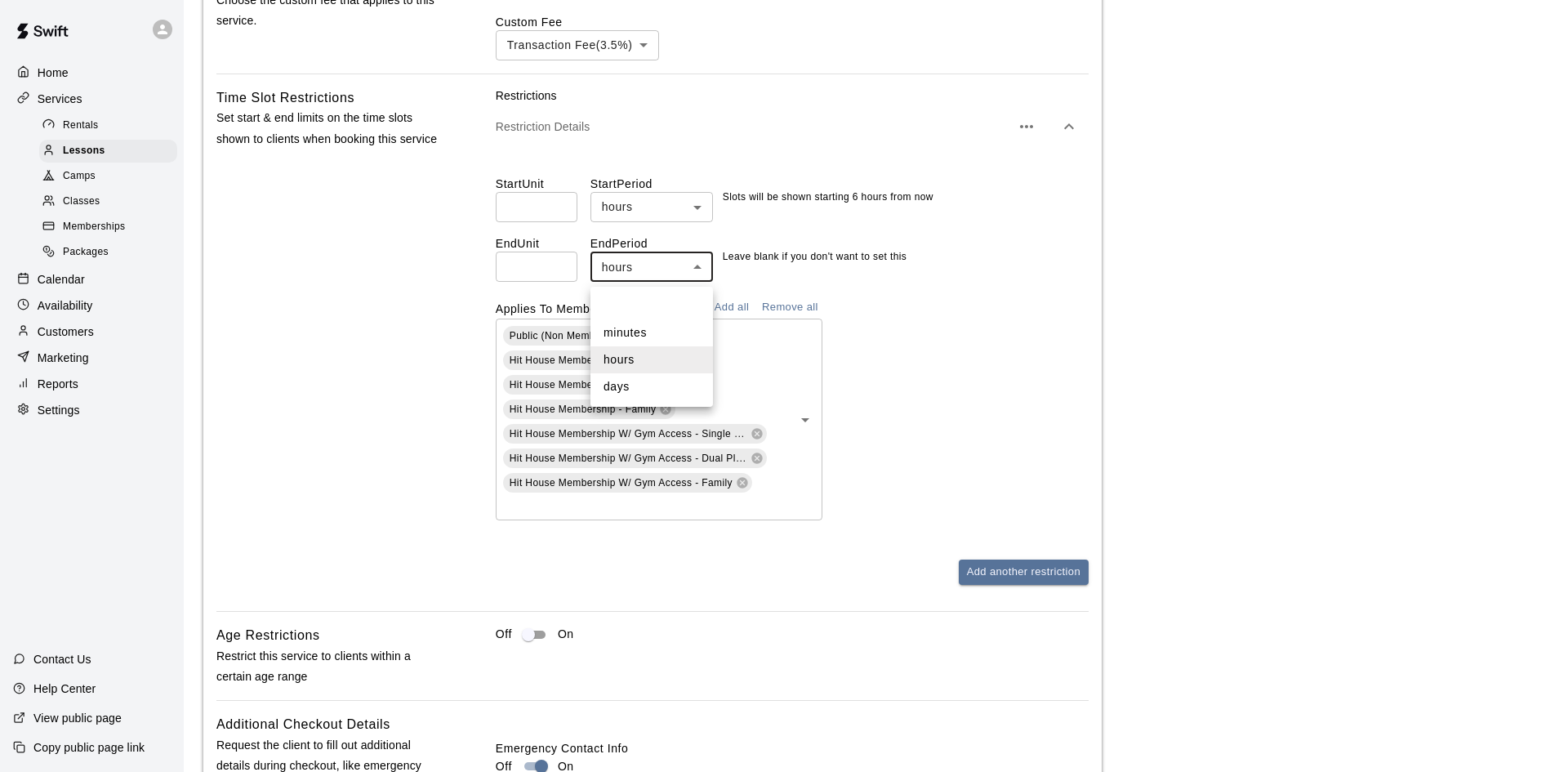
click at [658, 312] on li at bounding box center [651, 306] width 123 height 26
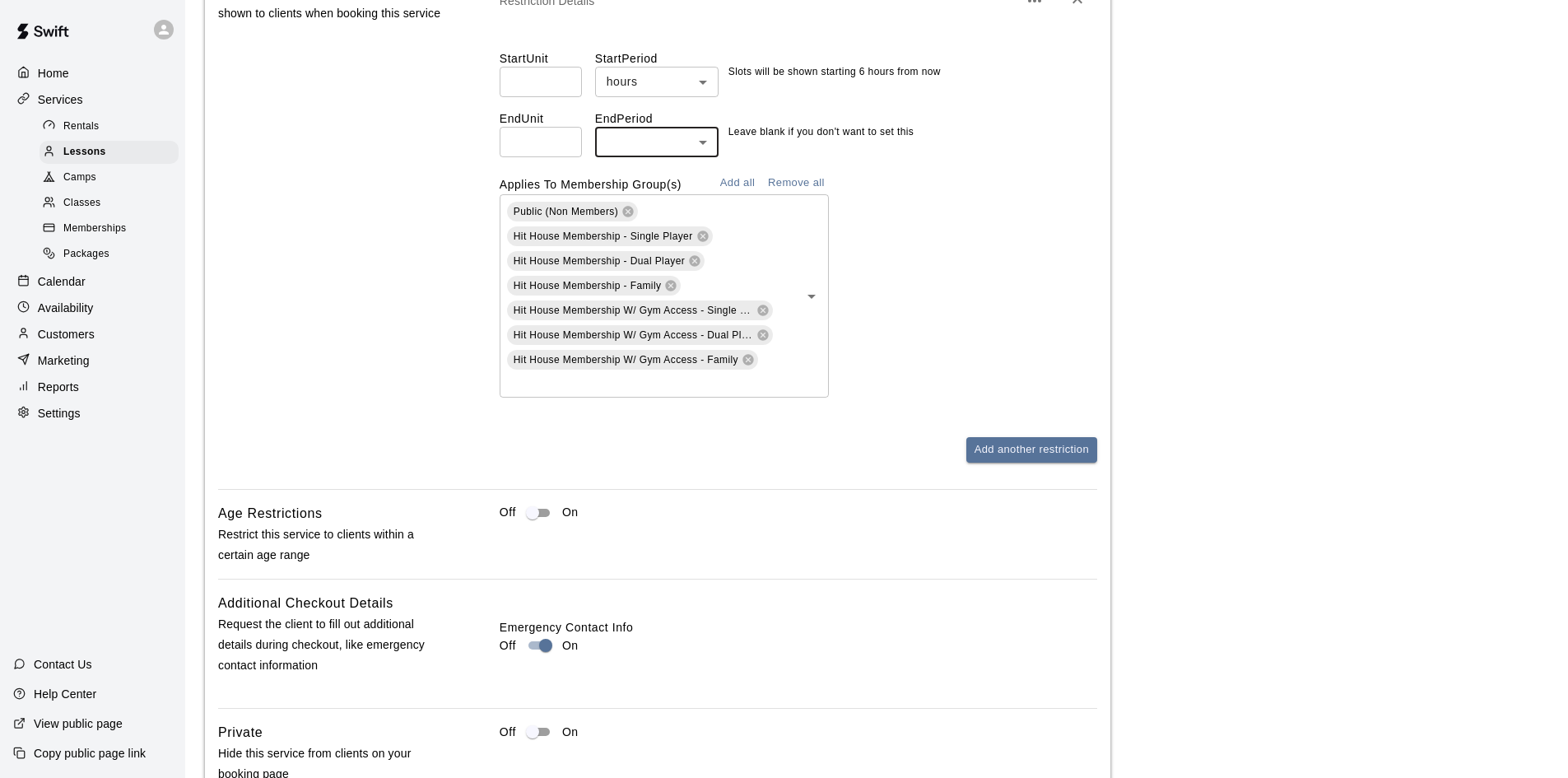
scroll to position [1890, 0]
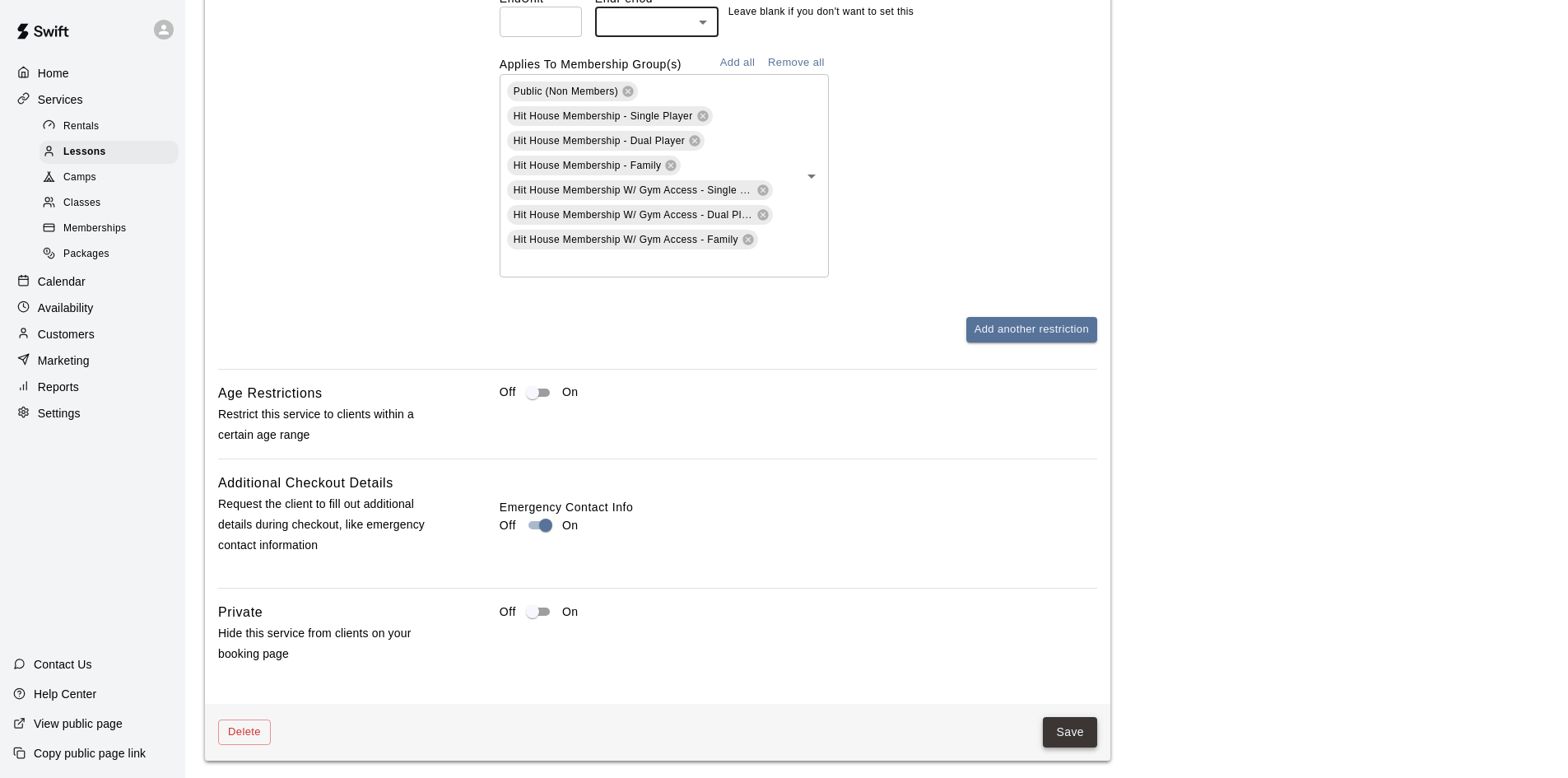
click at [1064, 738] on button "Save" at bounding box center [1071, 731] width 55 height 30
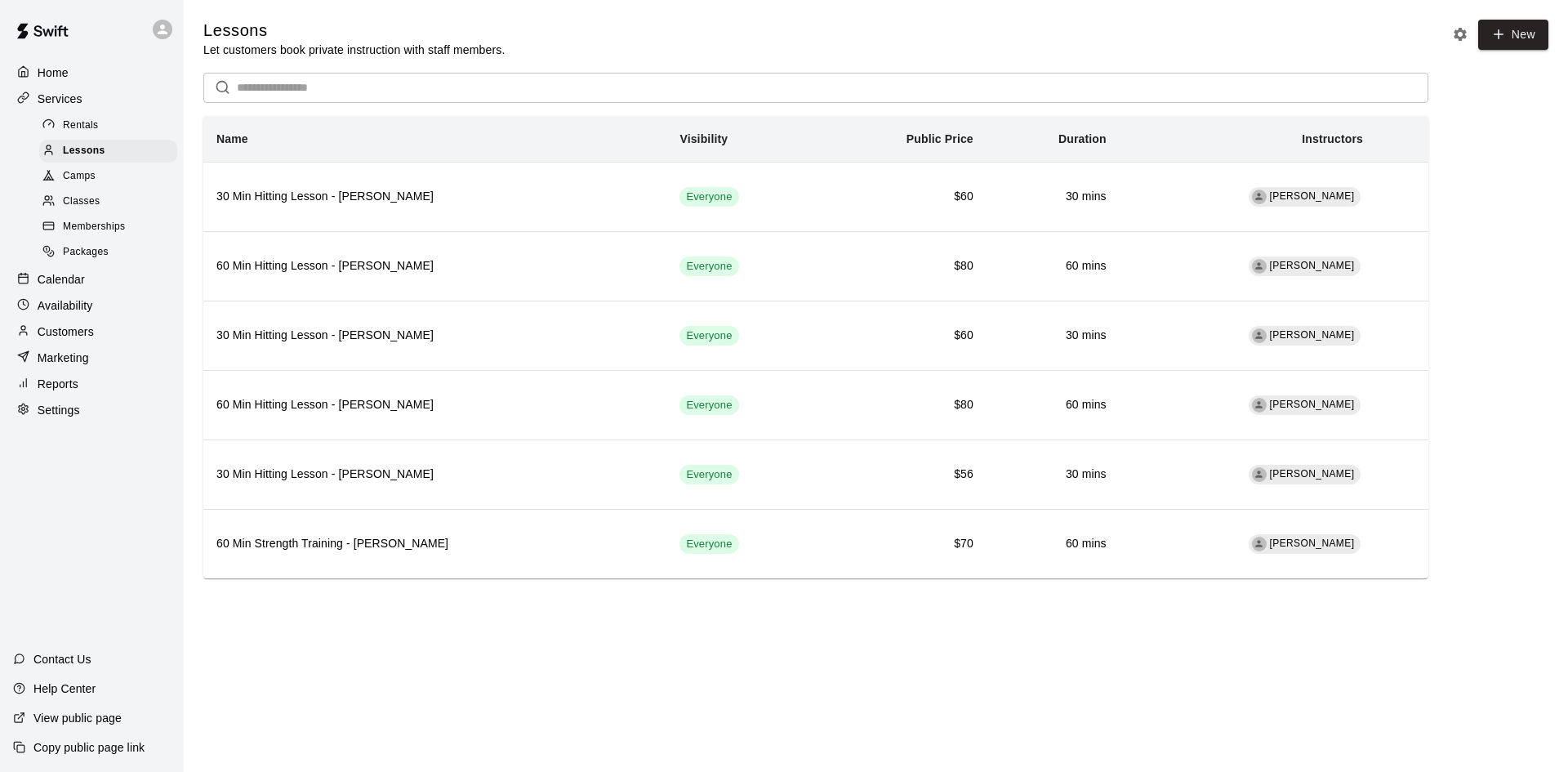
click at [75, 752] on p "Copy public page link" at bounding box center [89, 747] width 111 height 16
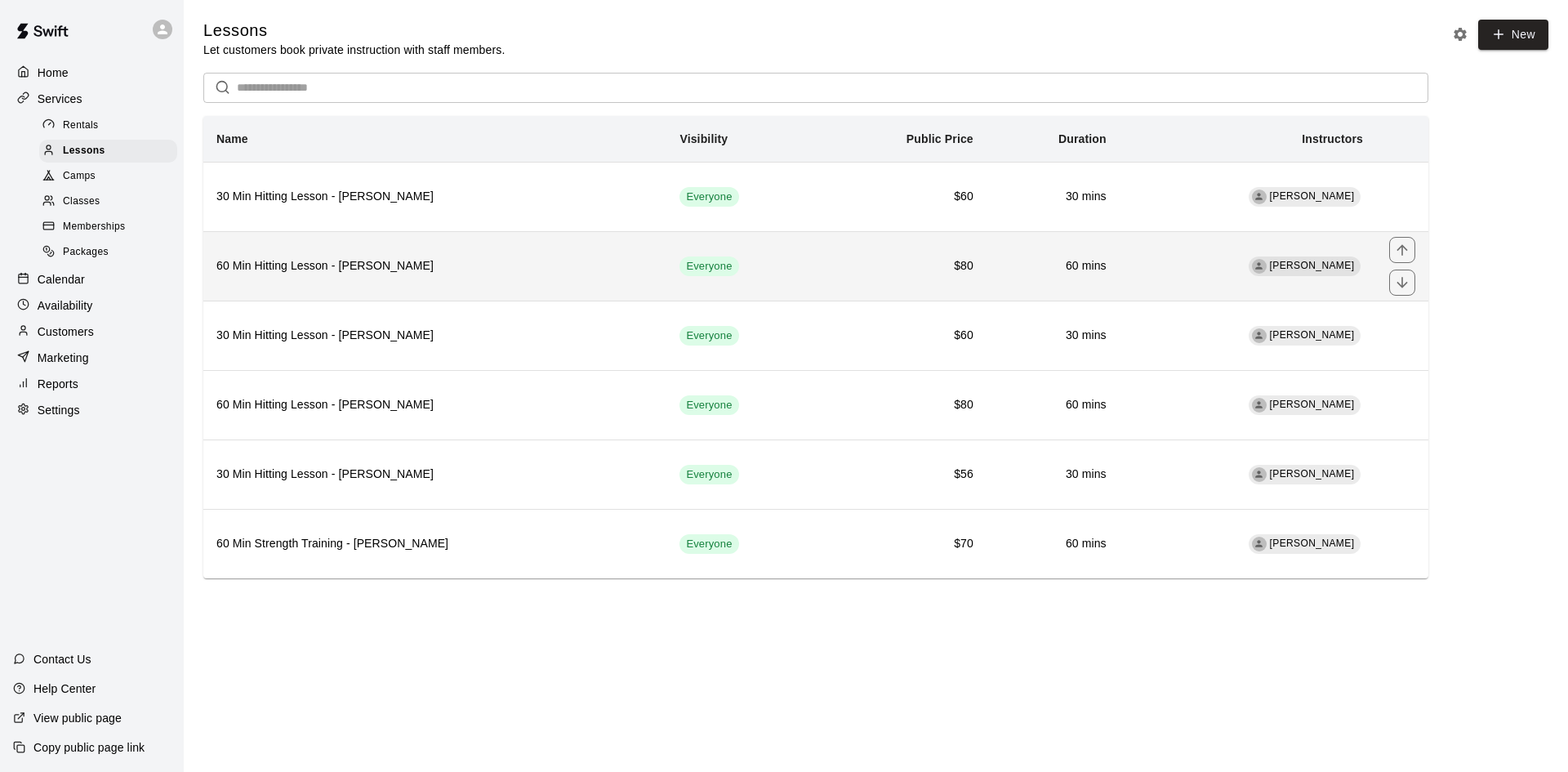
click at [555, 259] on h6 "60 Min Hitting Lesson - Gregory Lewandoski" at bounding box center [435, 266] width 437 height 18
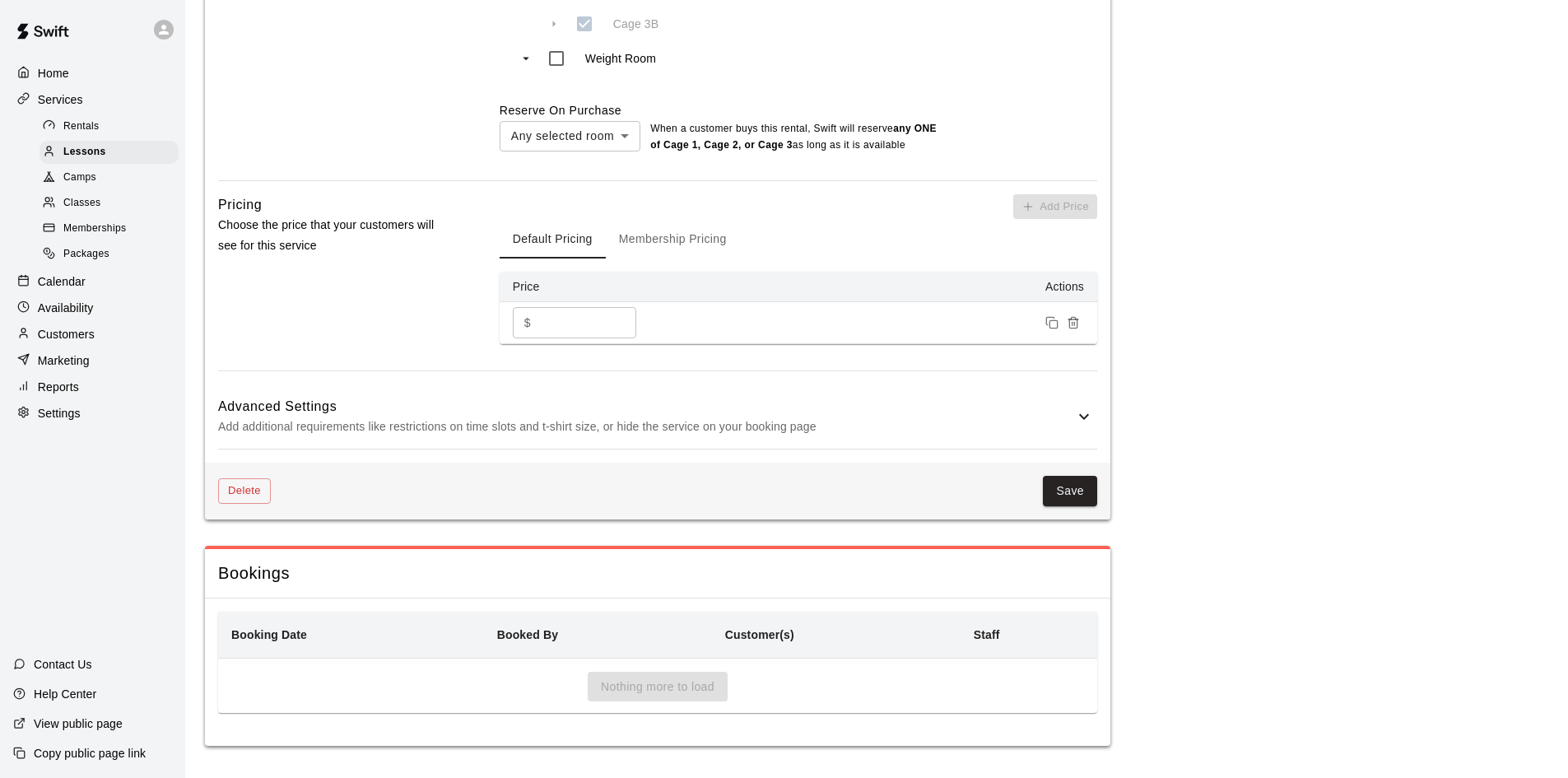
scroll to position [1021, 0]
click at [1082, 426] on div "Advanced Settings Add additional requirements like restrictions on time slots a…" at bounding box center [658, 415] width 880 height 65
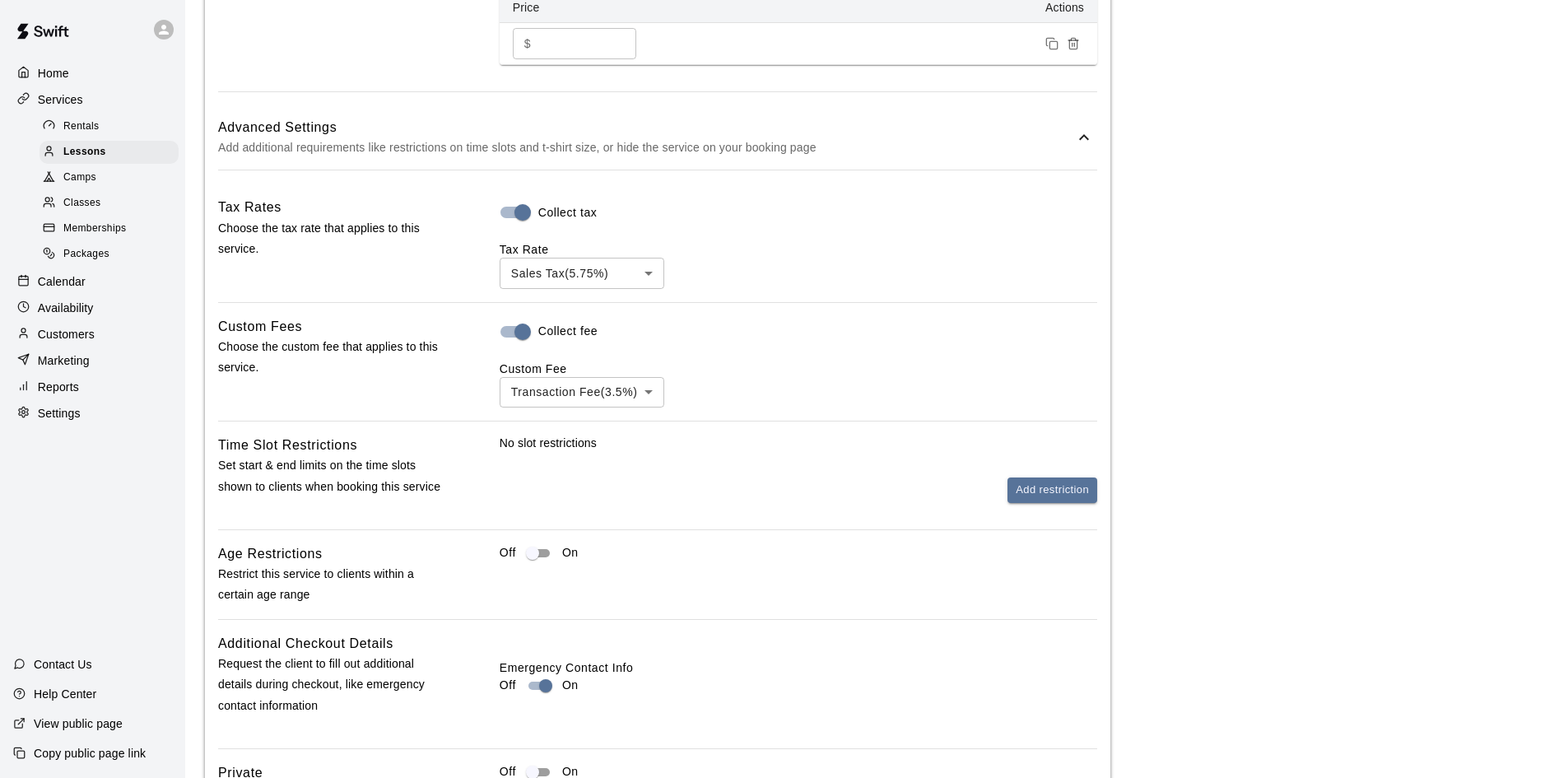
scroll to position [1350, 0]
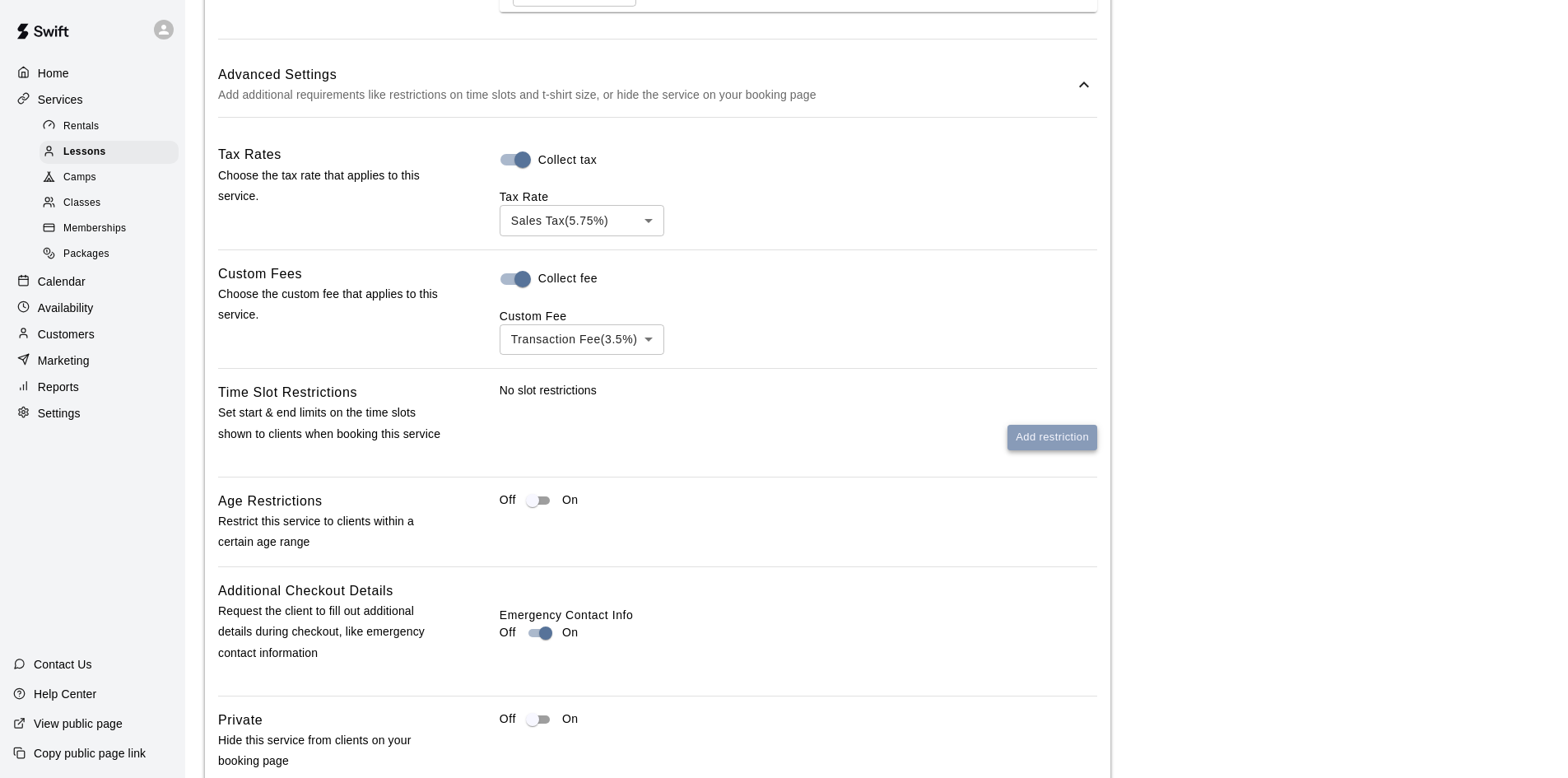
click at [1051, 434] on button "Add restriction" at bounding box center [1052, 438] width 90 height 25
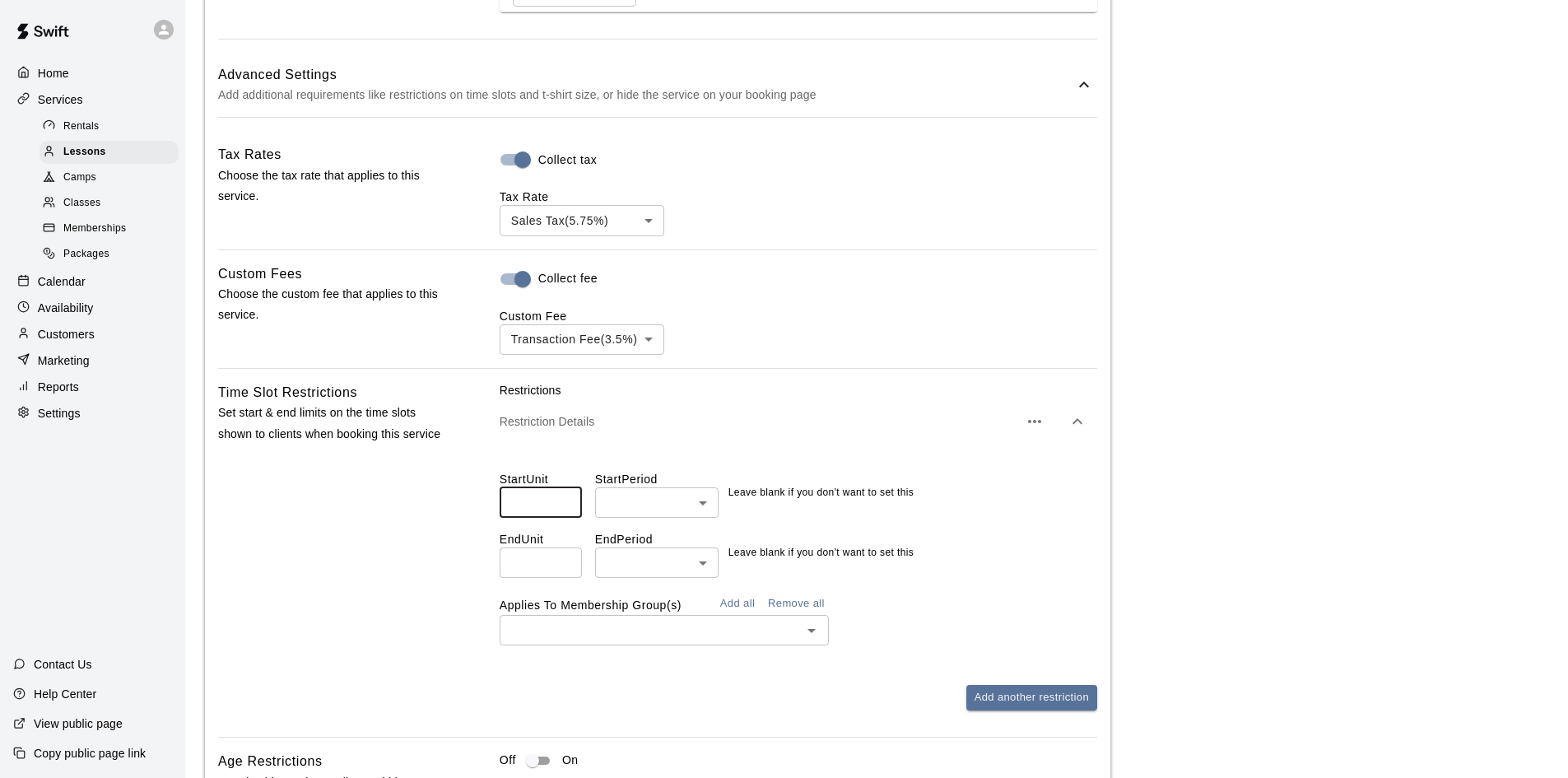
click at [544, 518] on input "number" at bounding box center [541, 502] width 82 height 30
type input "*"
click at [650, 515] on body "**********" at bounding box center [784, 19] width 1568 height 2738
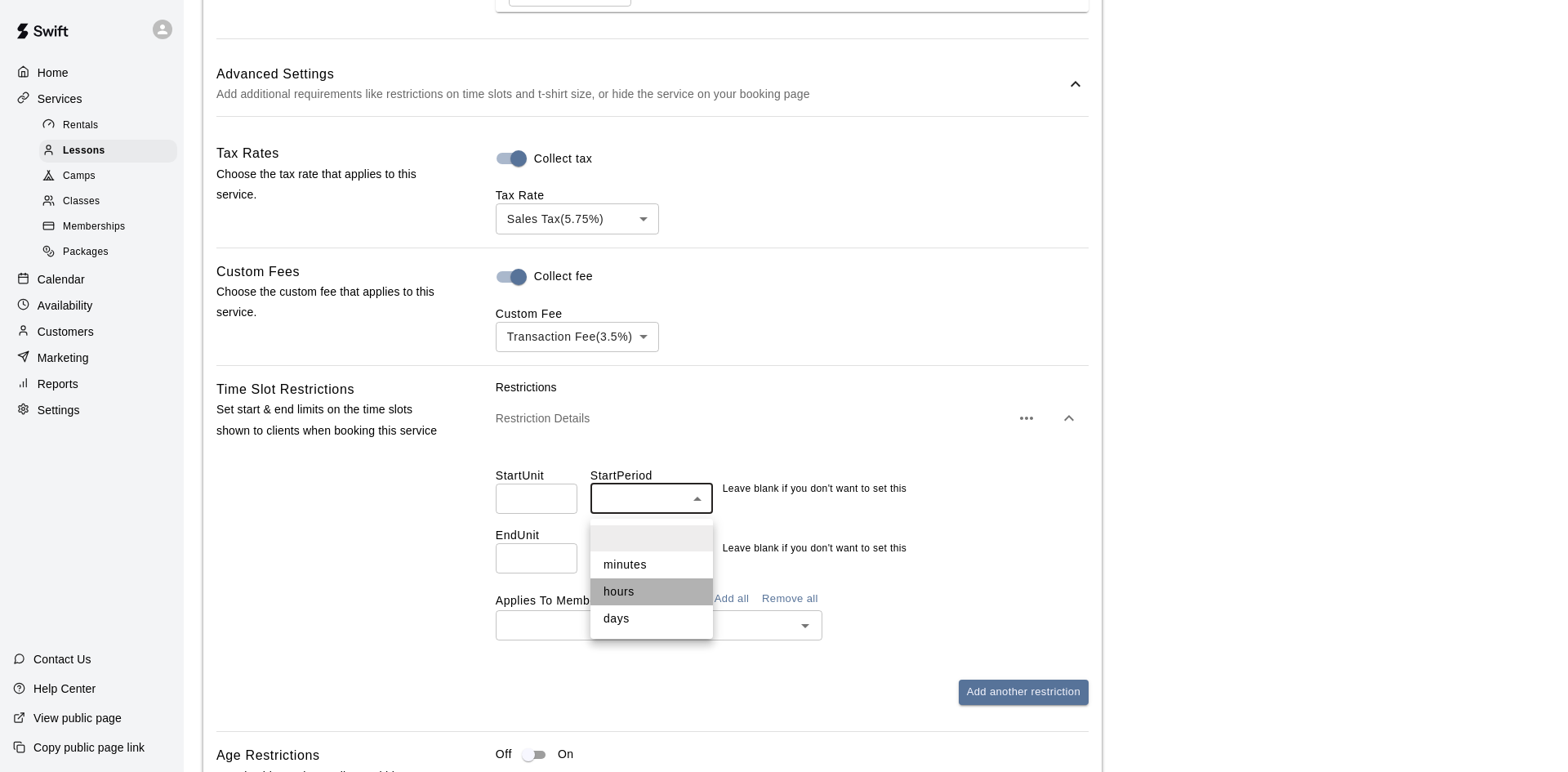
click at [625, 584] on li "hours" at bounding box center [651, 592] width 123 height 27
type input "*****"
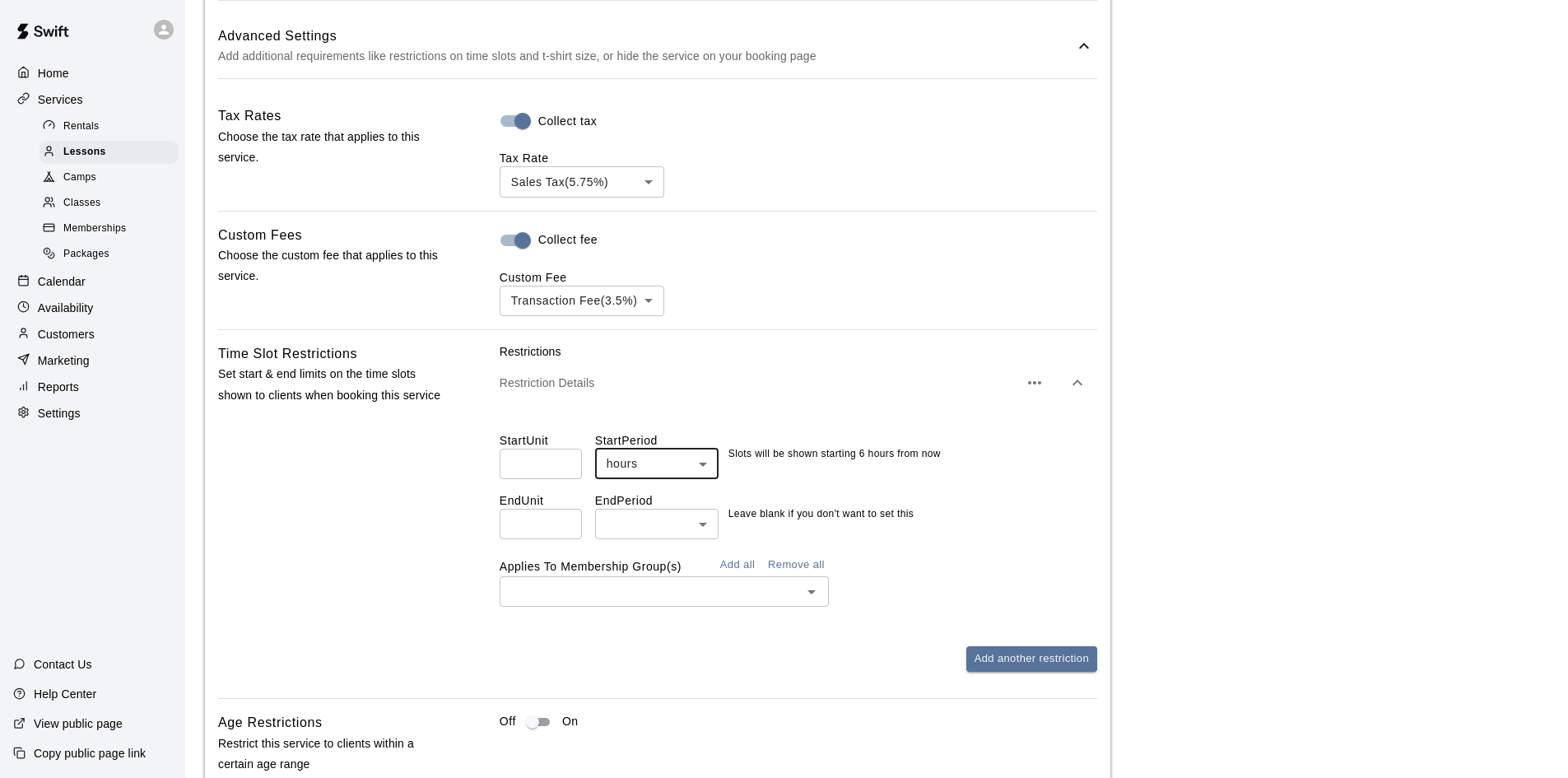
scroll to position [1553, 0]
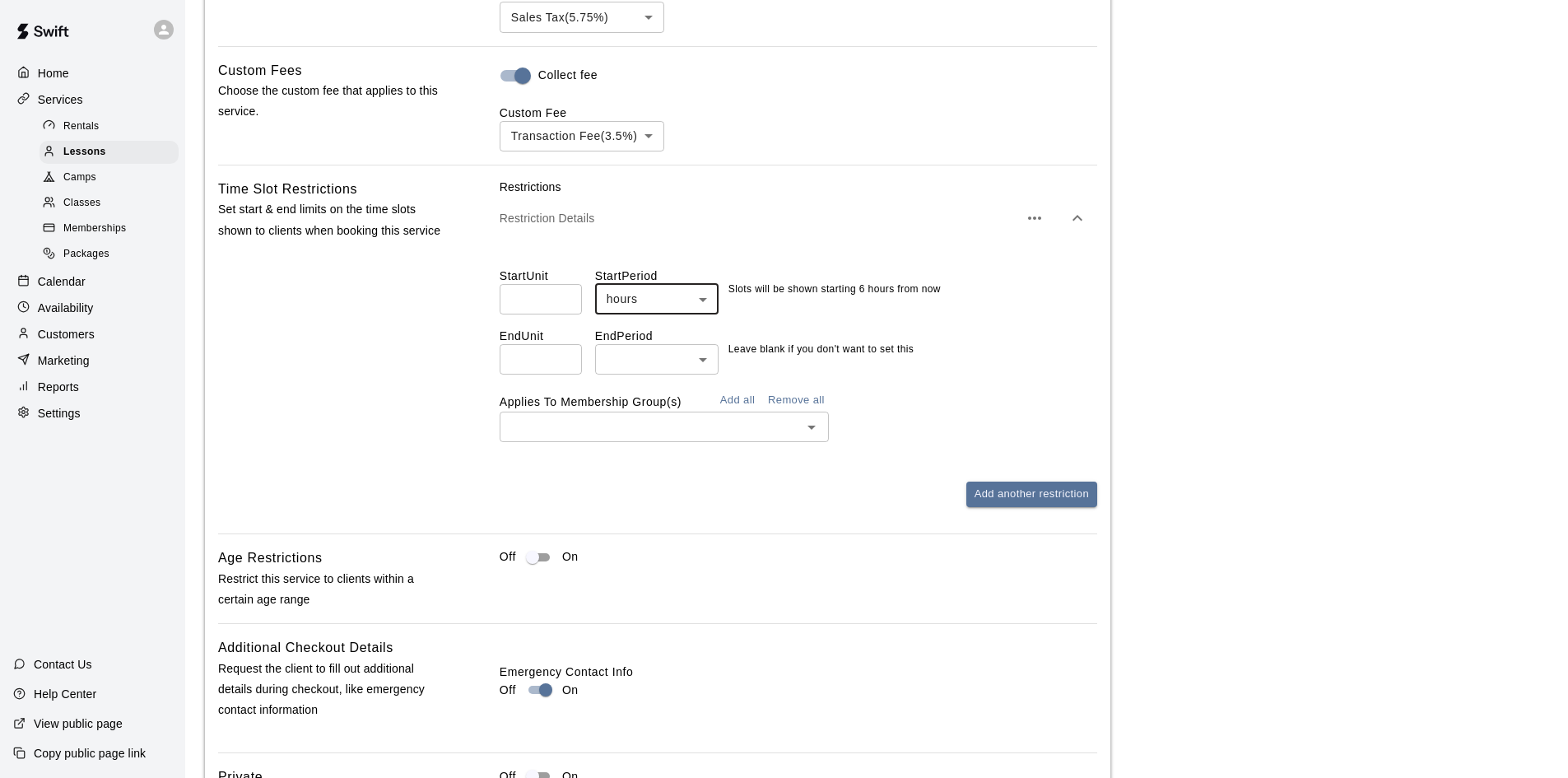
click at [735, 401] on button "Add all" at bounding box center [737, 401] width 53 height 25
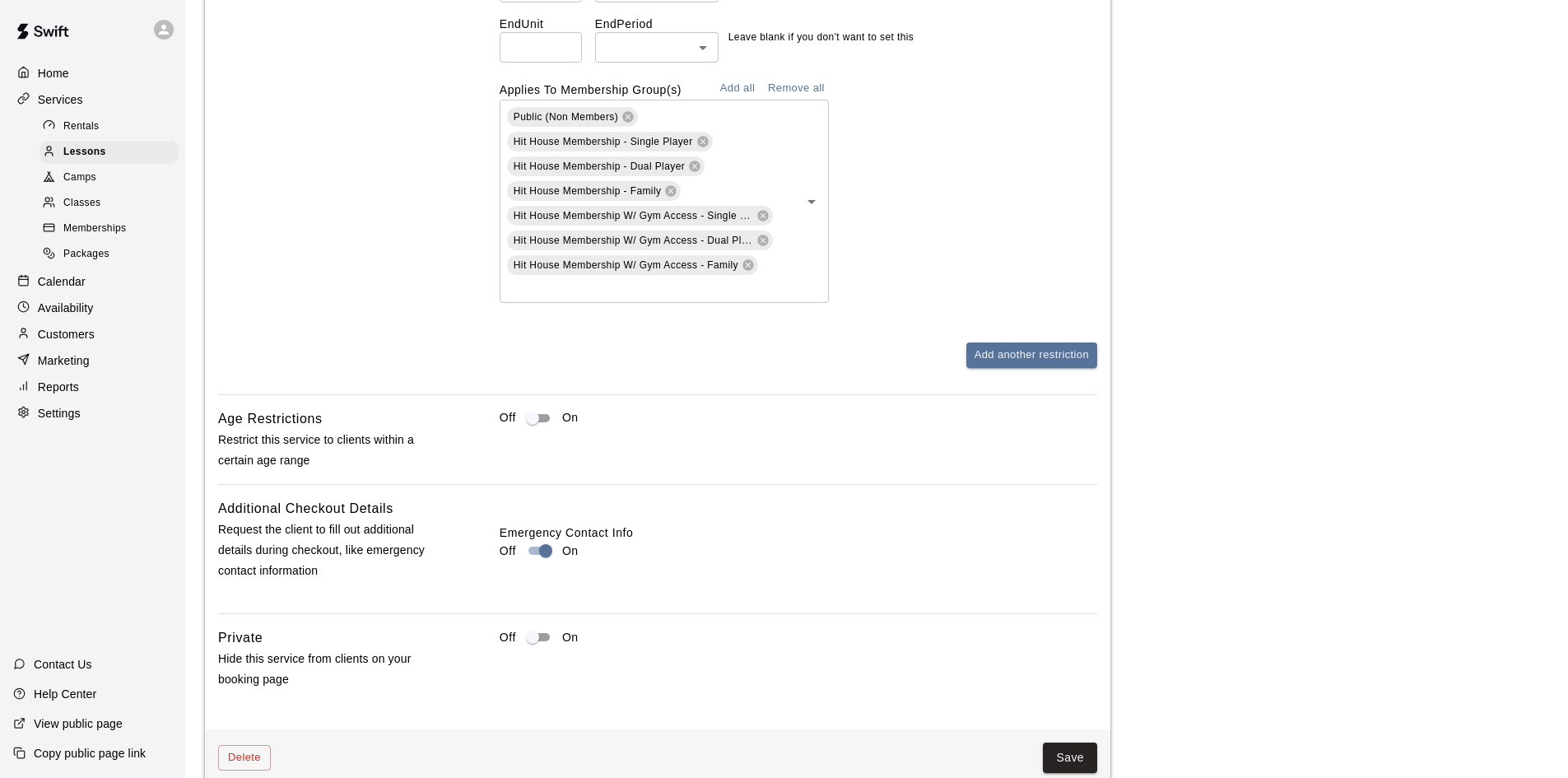
scroll to position [2047, 0]
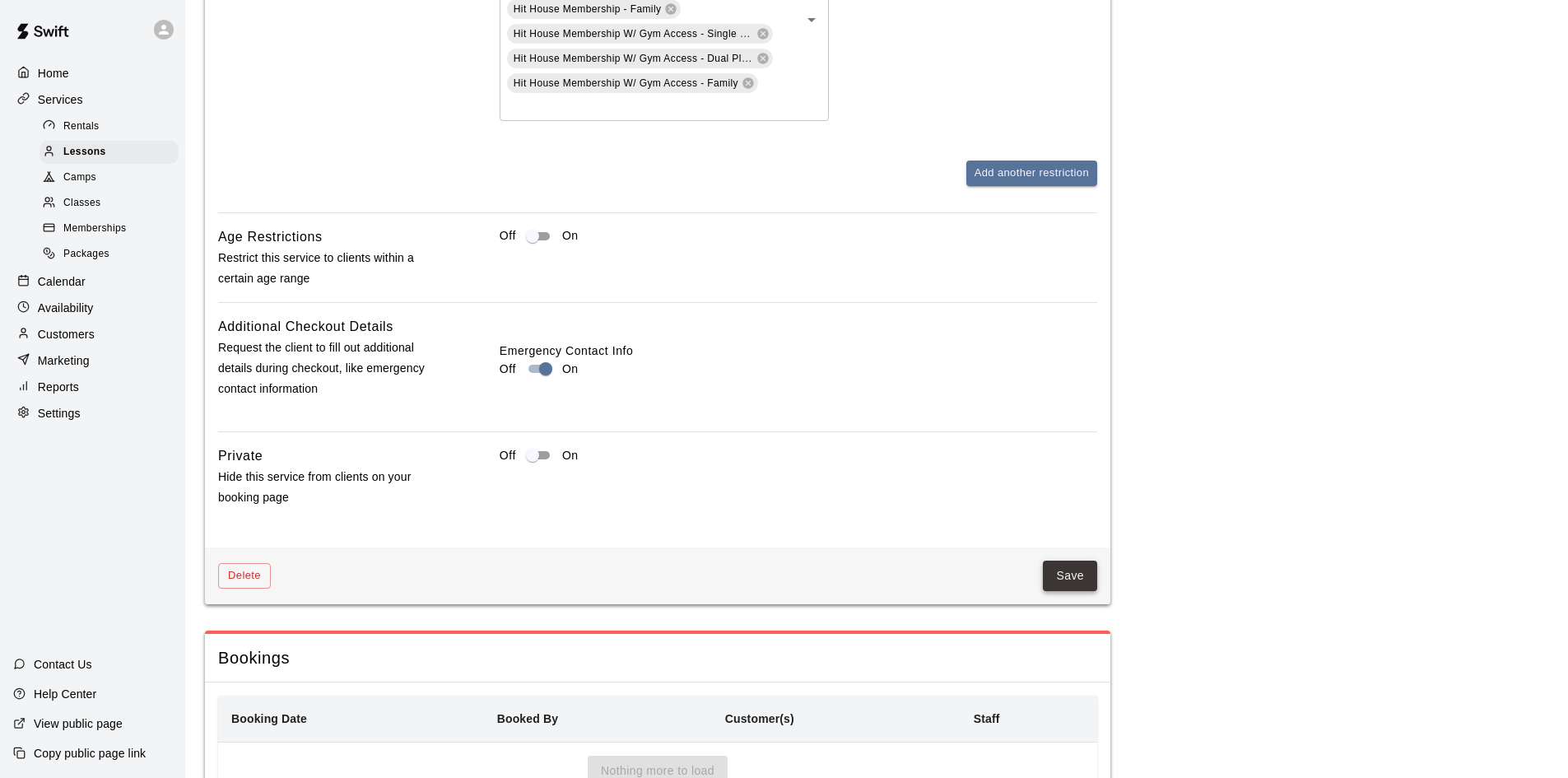
click at [1082, 590] on button "Save" at bounding box center [1071, 575] width 55 height 30
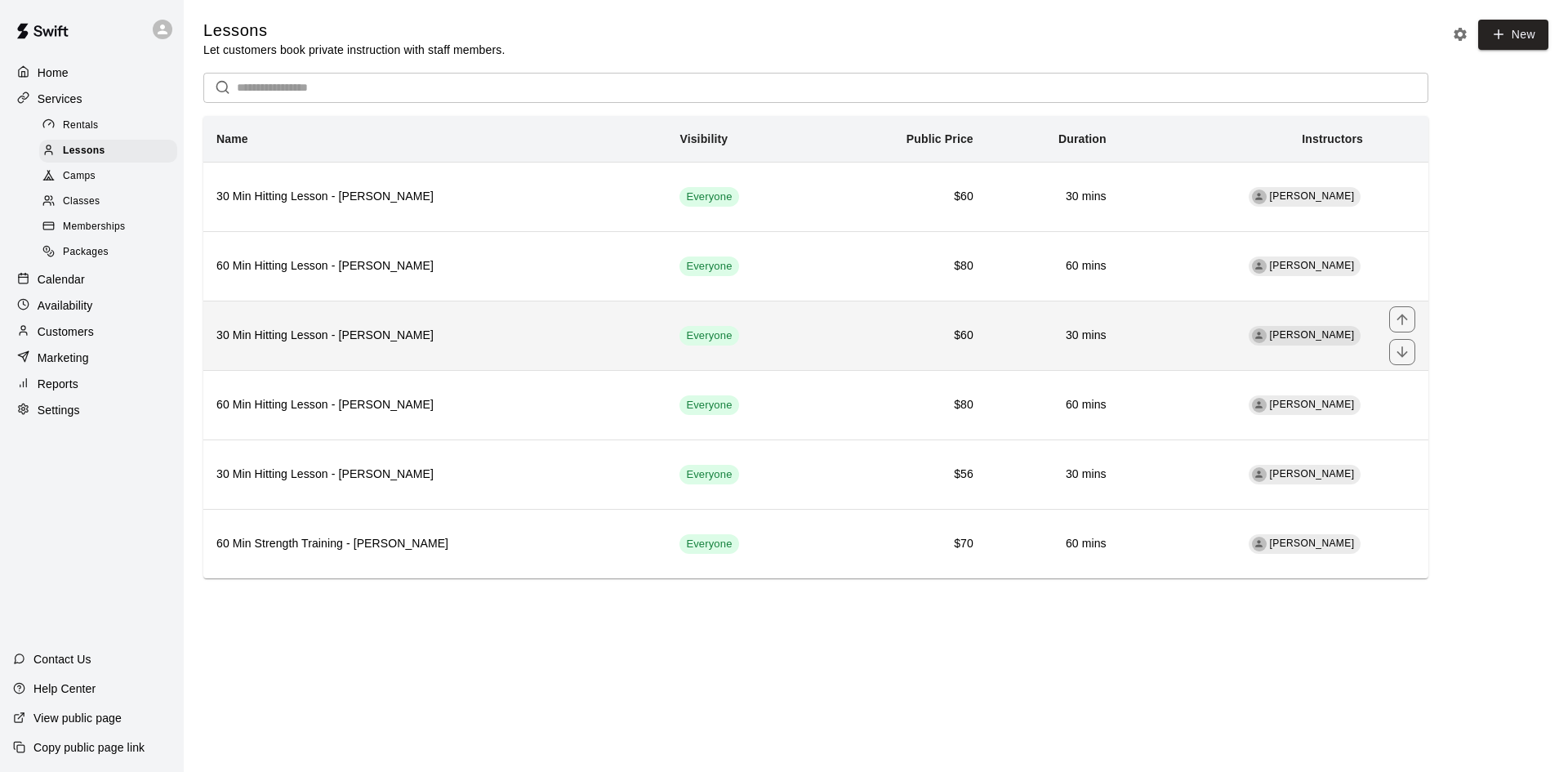
click at [366, 335] on h6 "30 Min Hitting Lesson - Robert Chayka" at bounding box center [435, 336] width 437 height 18
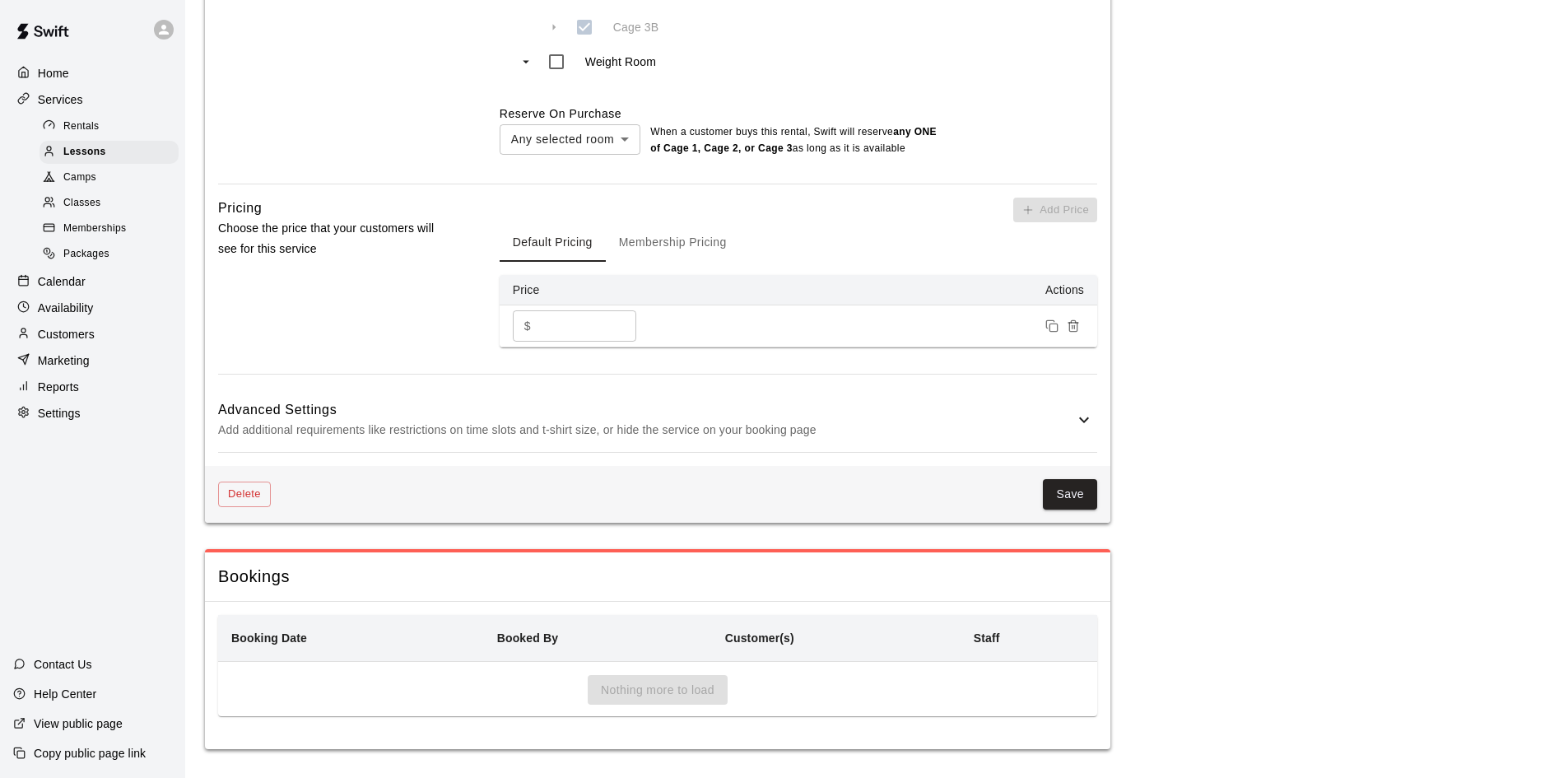
scroll to position [1021, 0]
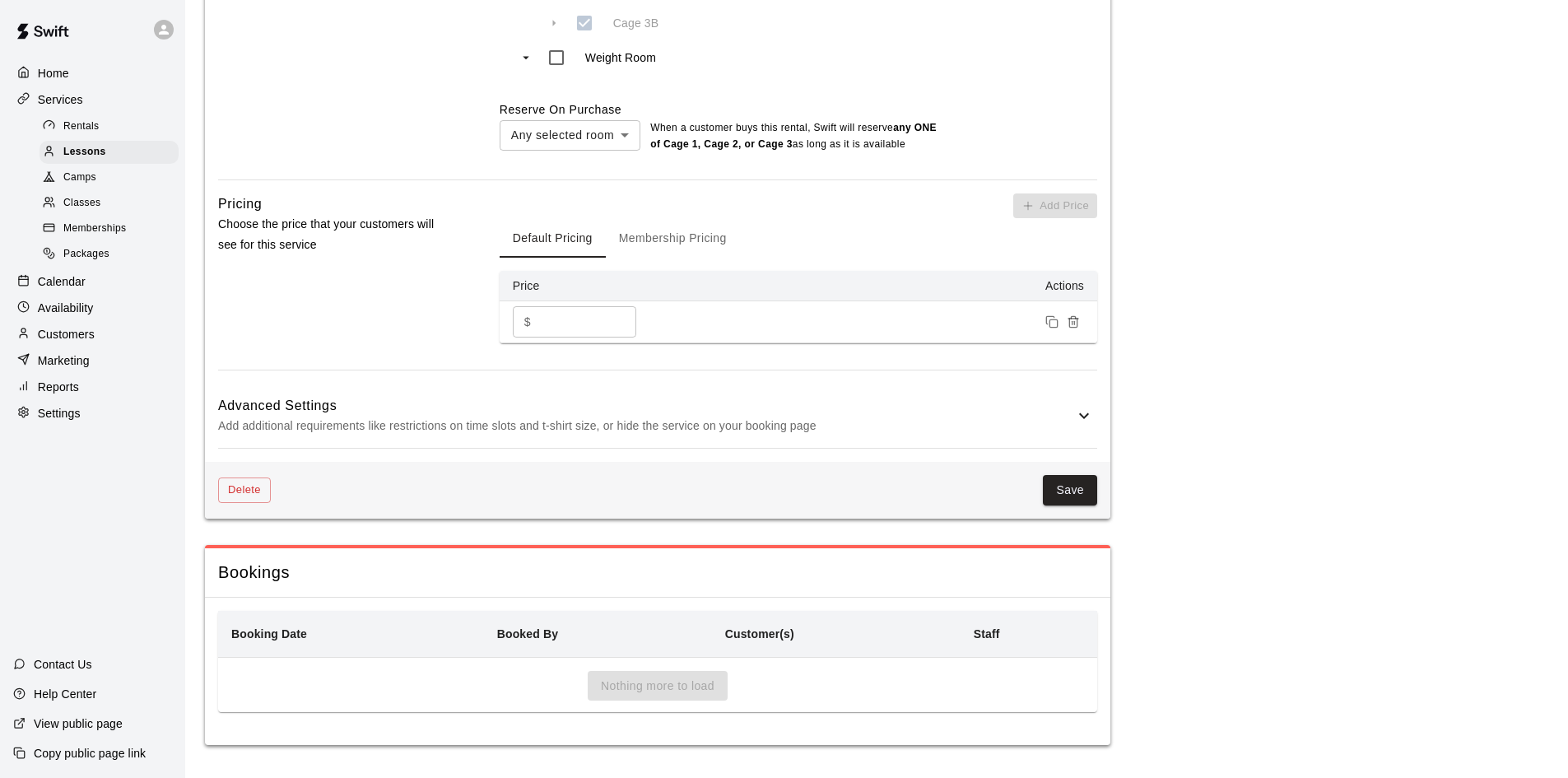
click at [1075, 434] on div "Advanced Settings Add additional requirements like restrictions on time slots a…" at bounding box center [658, 415] width 880 height 65
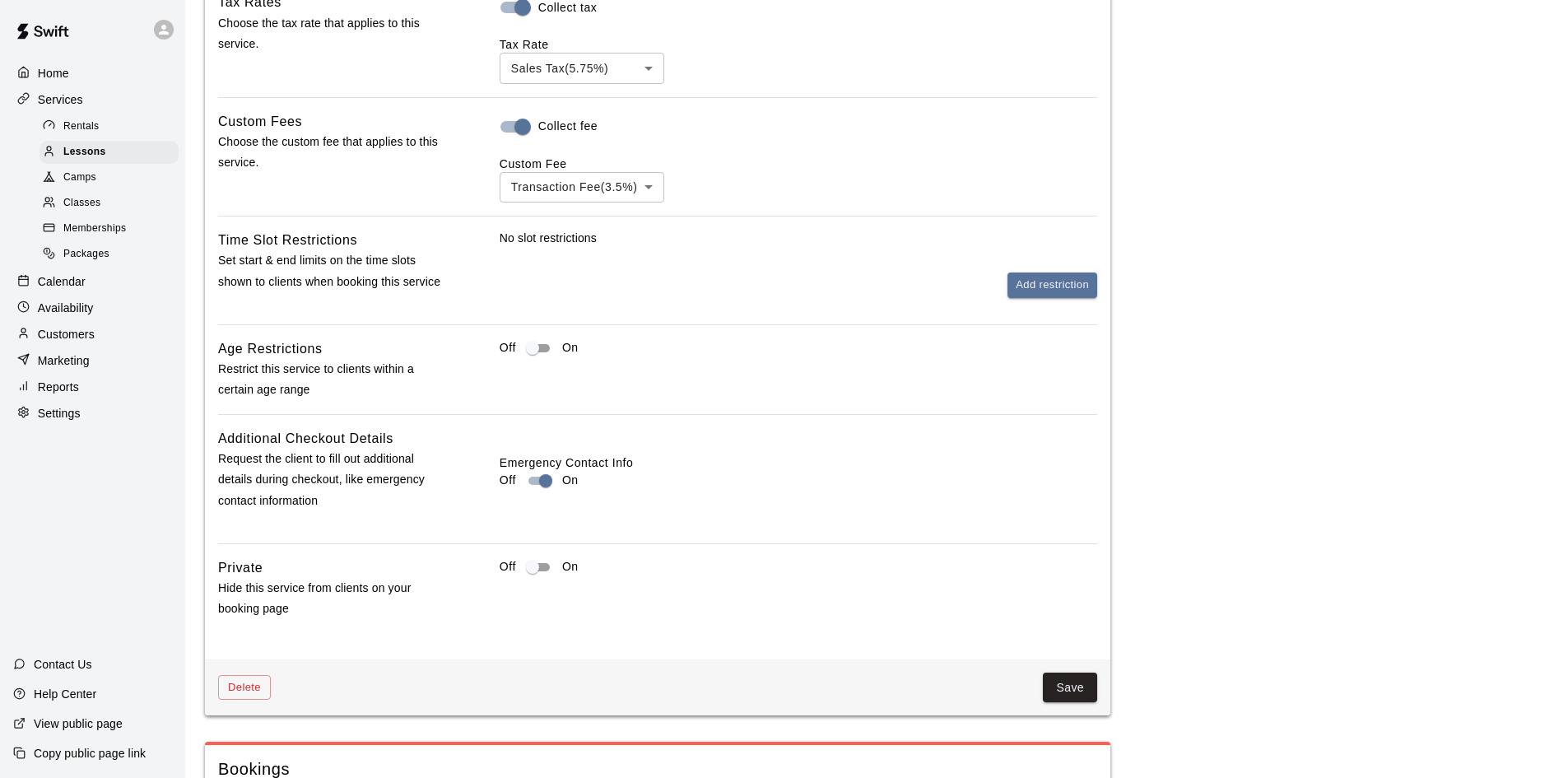
scroll to position [1515, 0]
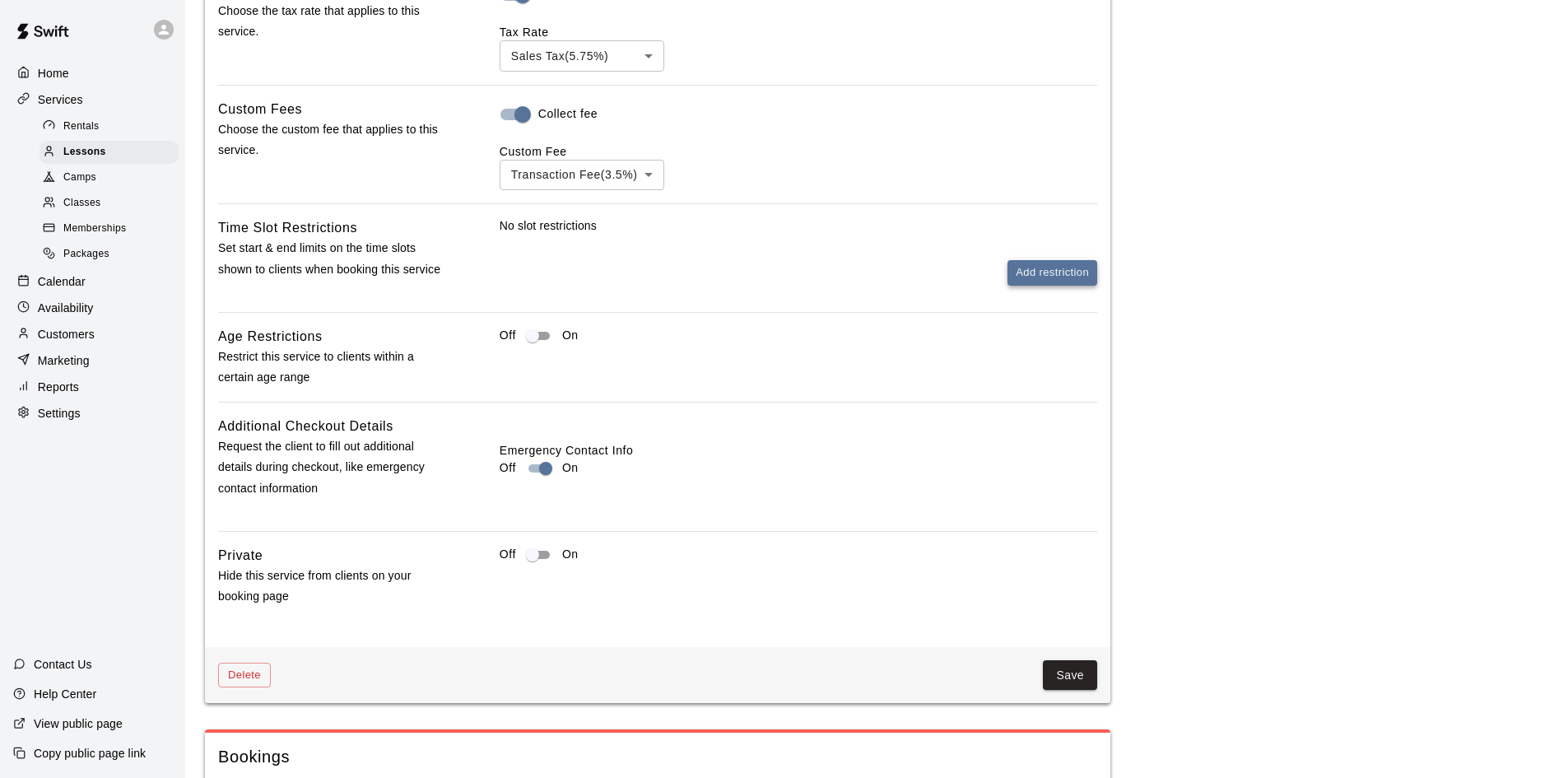
click at [1051, 281] on button "Add restriction" at bounding box center [1052, 273] width 90 height 25
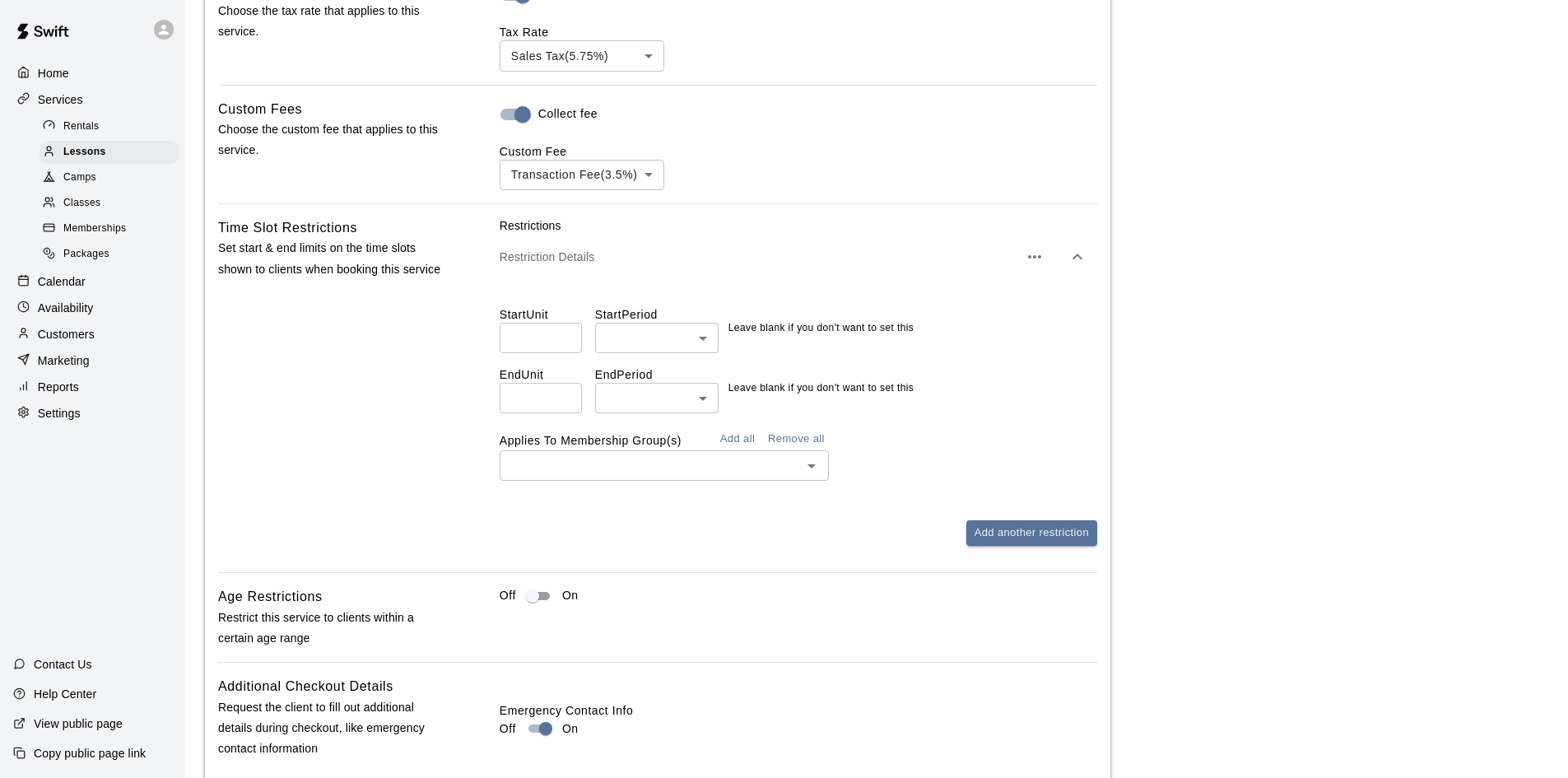
click at [562, 331] on input "number" at bounding box center [541, 337] width 82 height 30
type input "*"
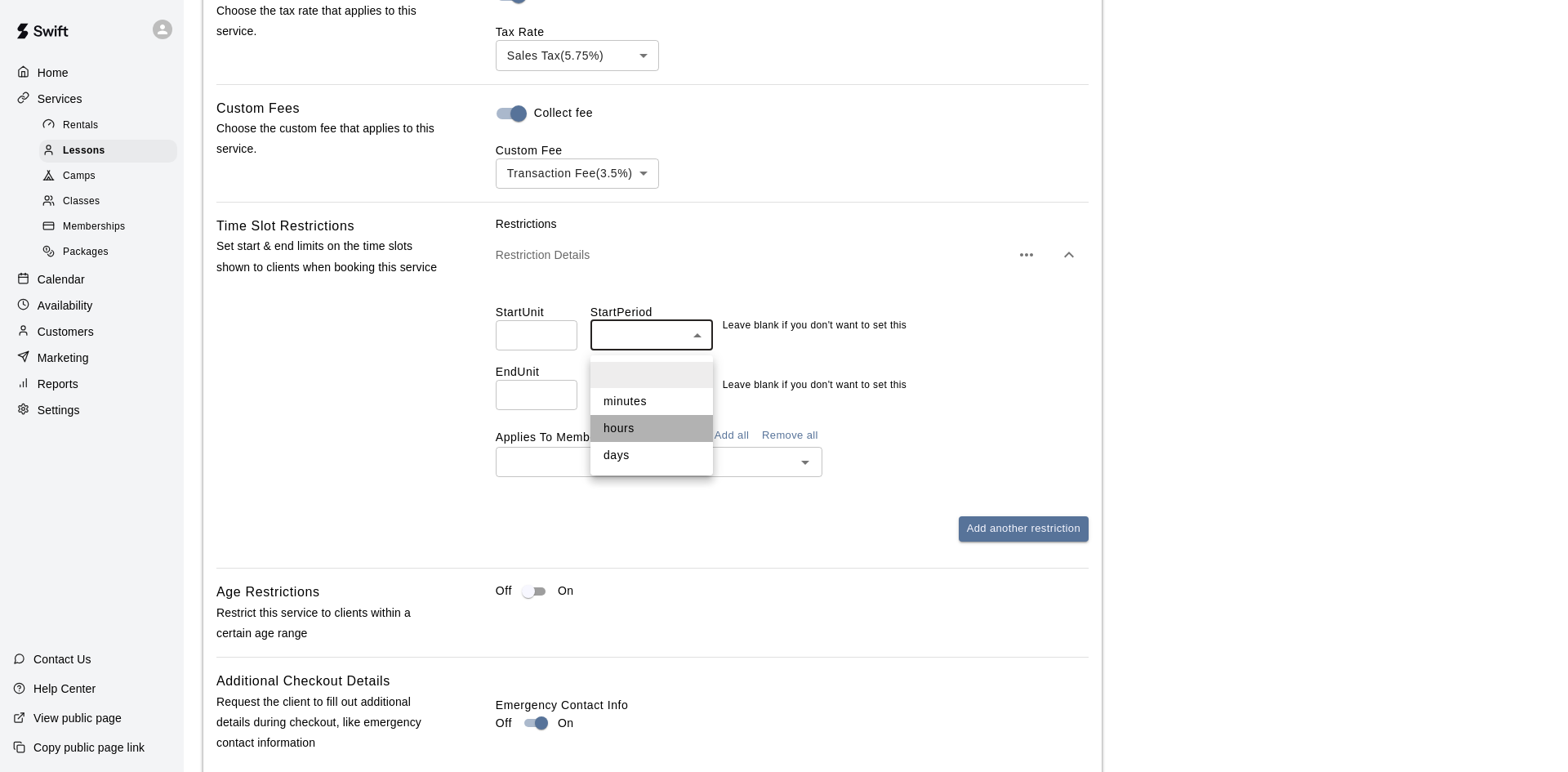
click at [629, 424] on li "hours" at bounding box center [651, 429] width 123 height 27
type input "*****"
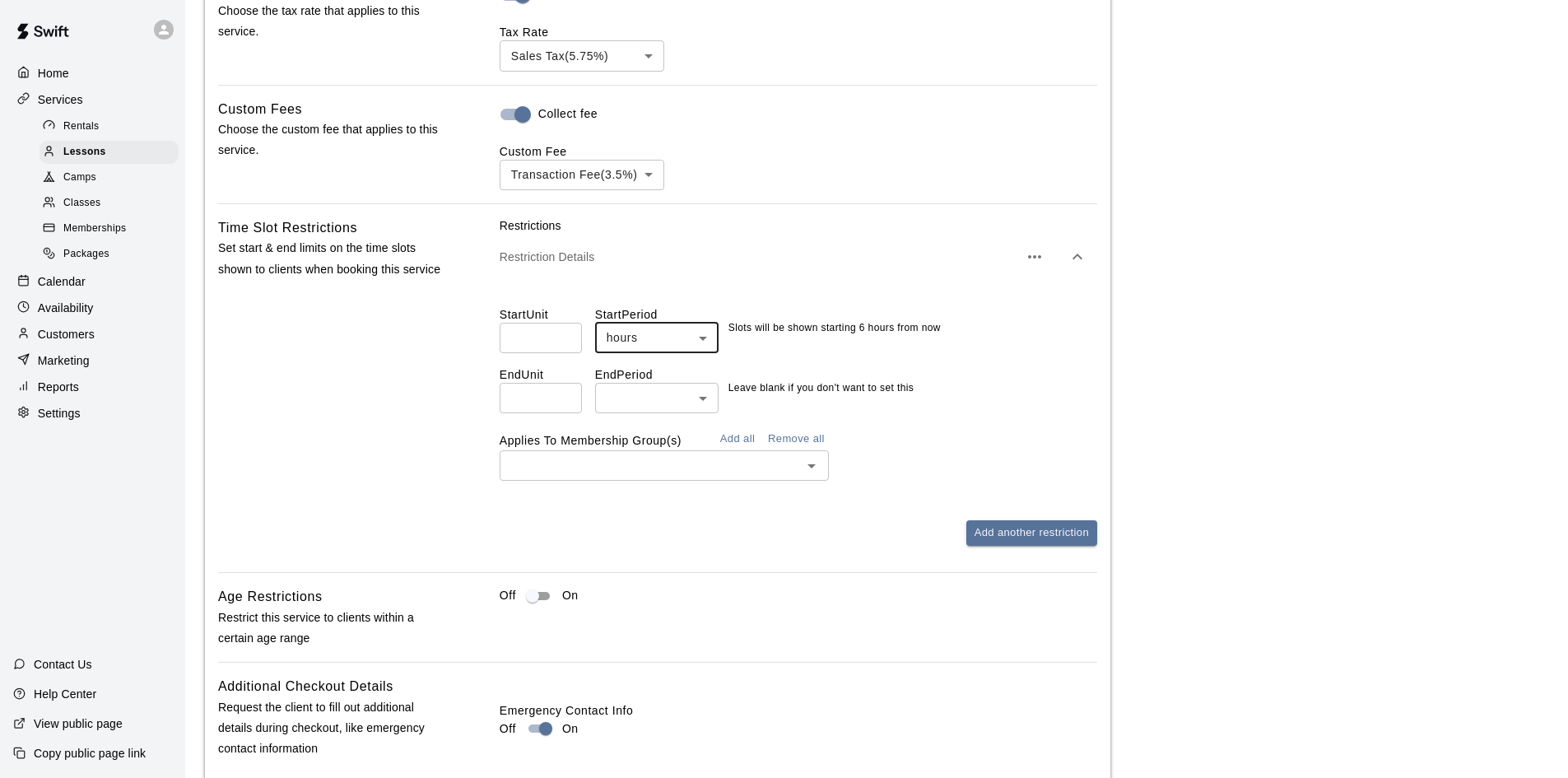
click at [738, 437] on button "Add all" at bounding box center [737, 439] width 53 height 25
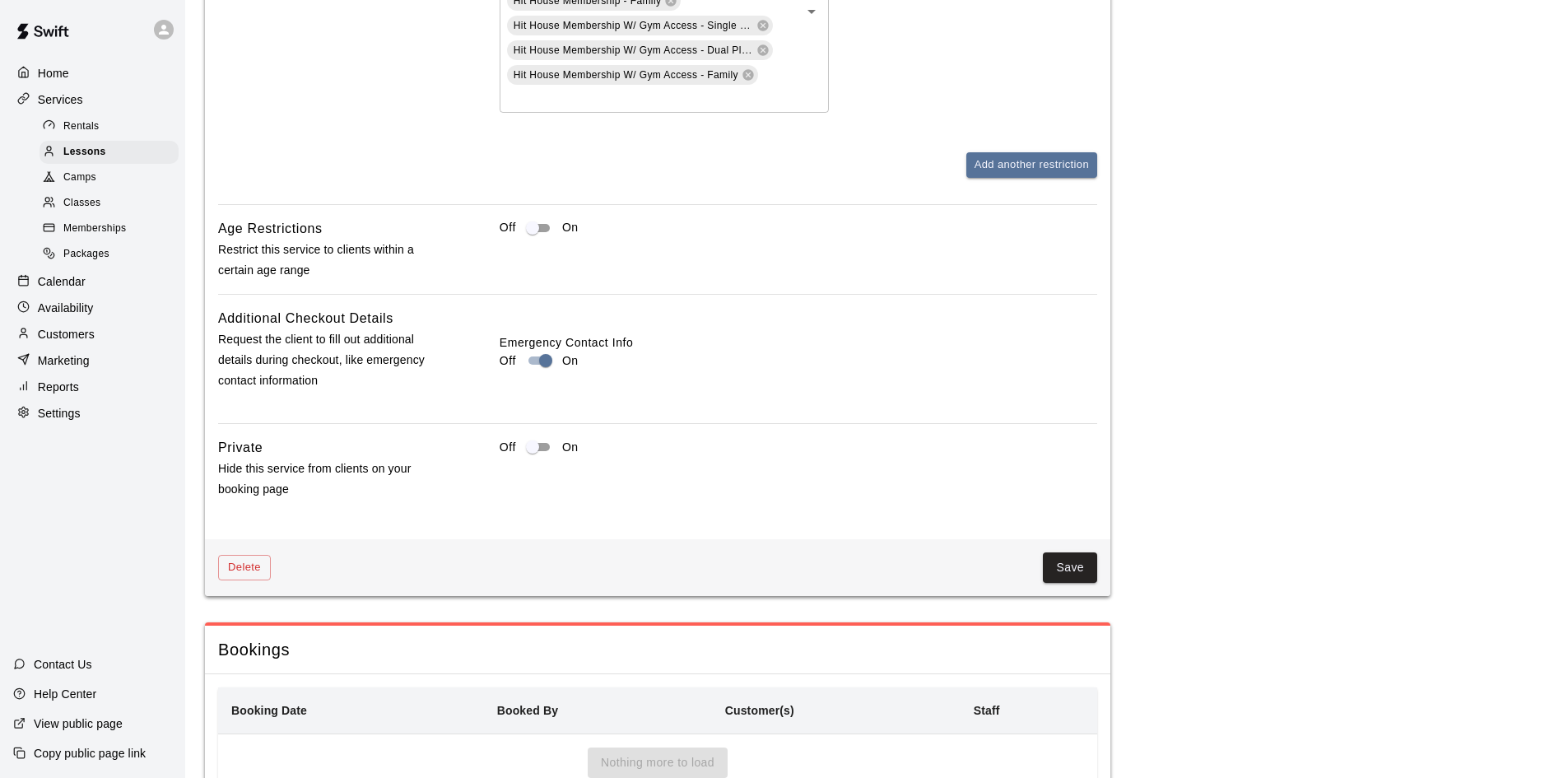
scroll to position [2091, 0]
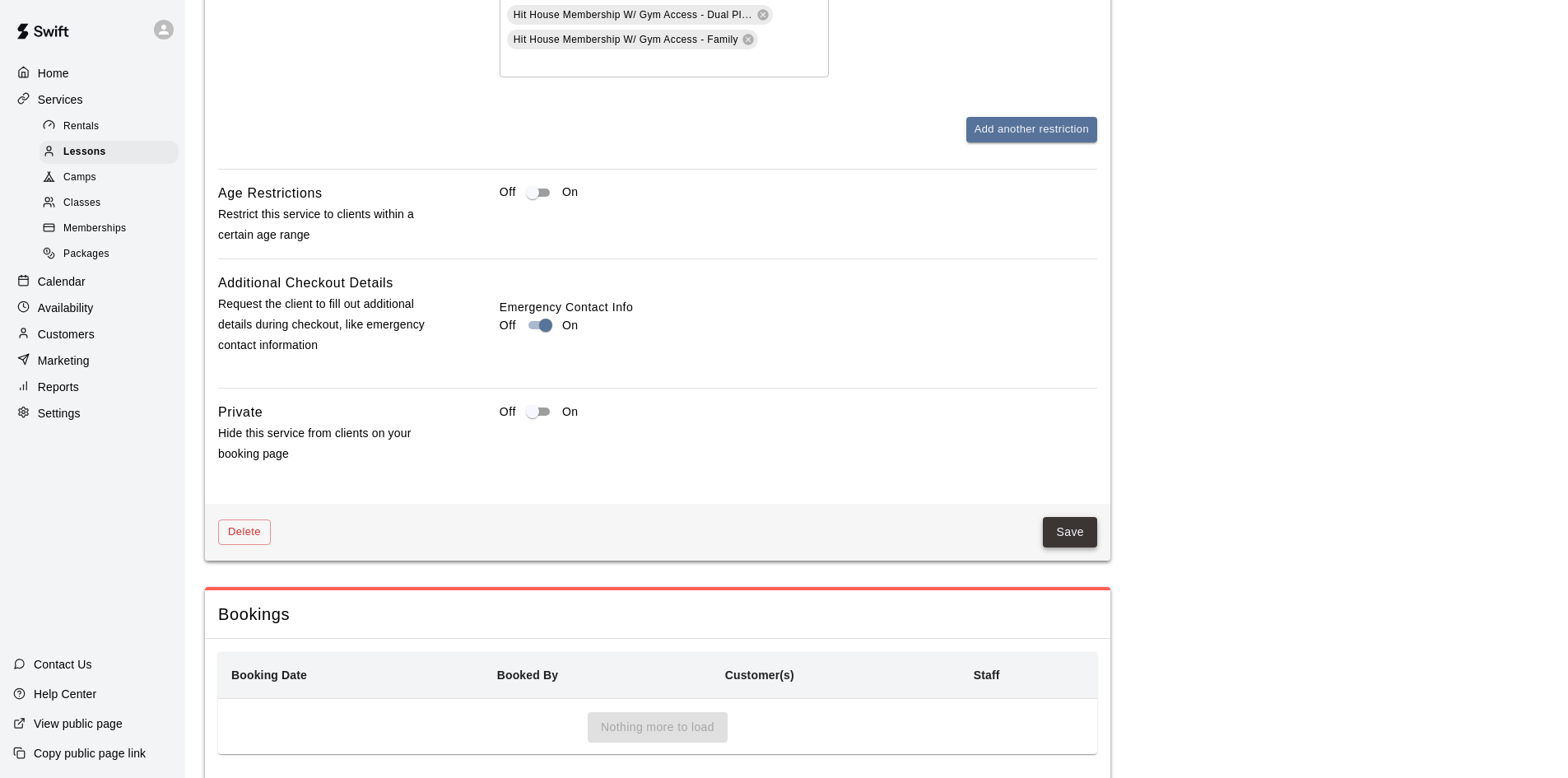
click at [1067, 543] on button "Save" at bounding box center [1071, 531] width 55 height 30
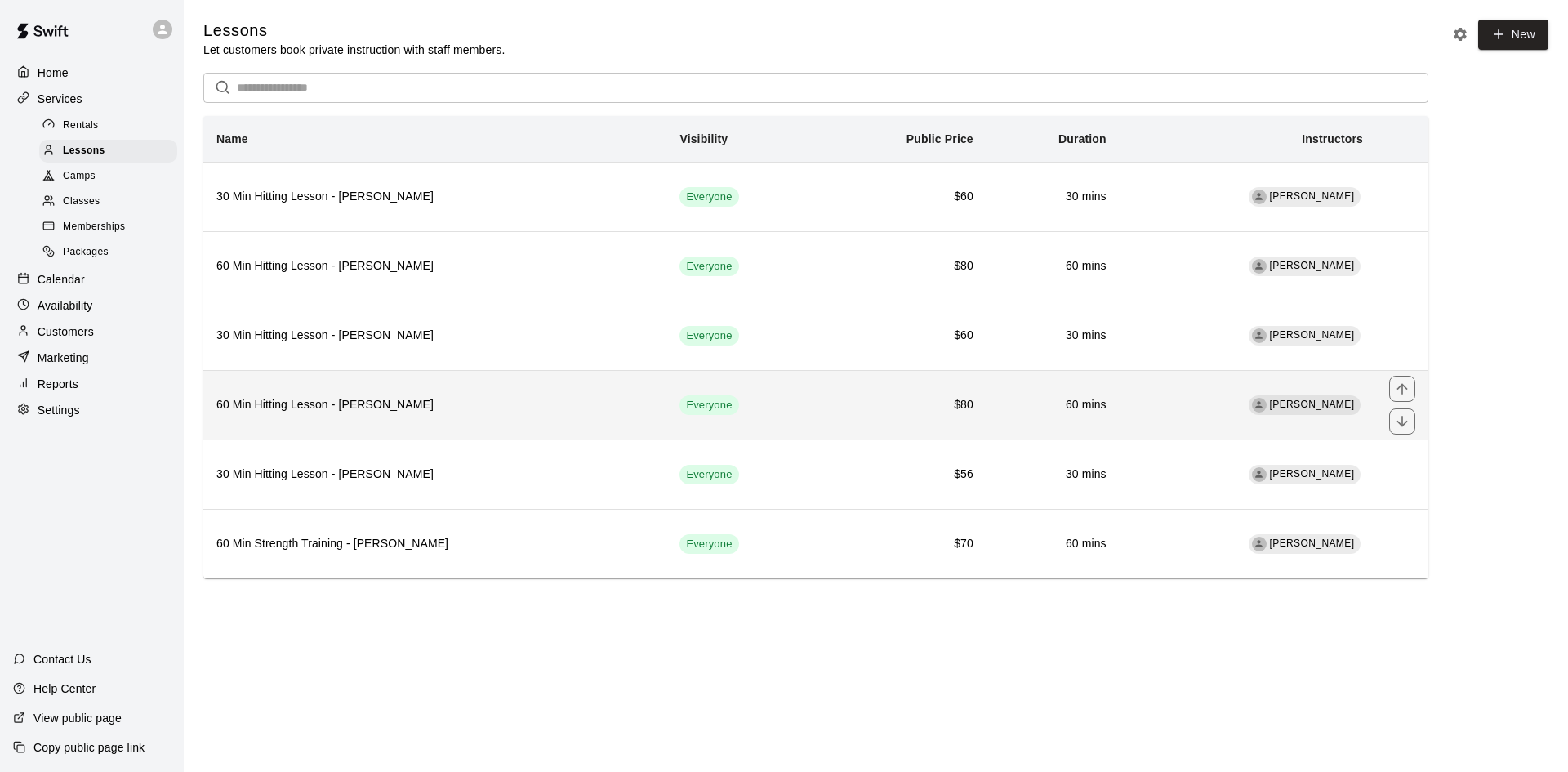
click at [428, 406] on h6 "60 Min Hitting Lesson - Robert Chayka" at bounding box center [435, 404] width 437 height 18
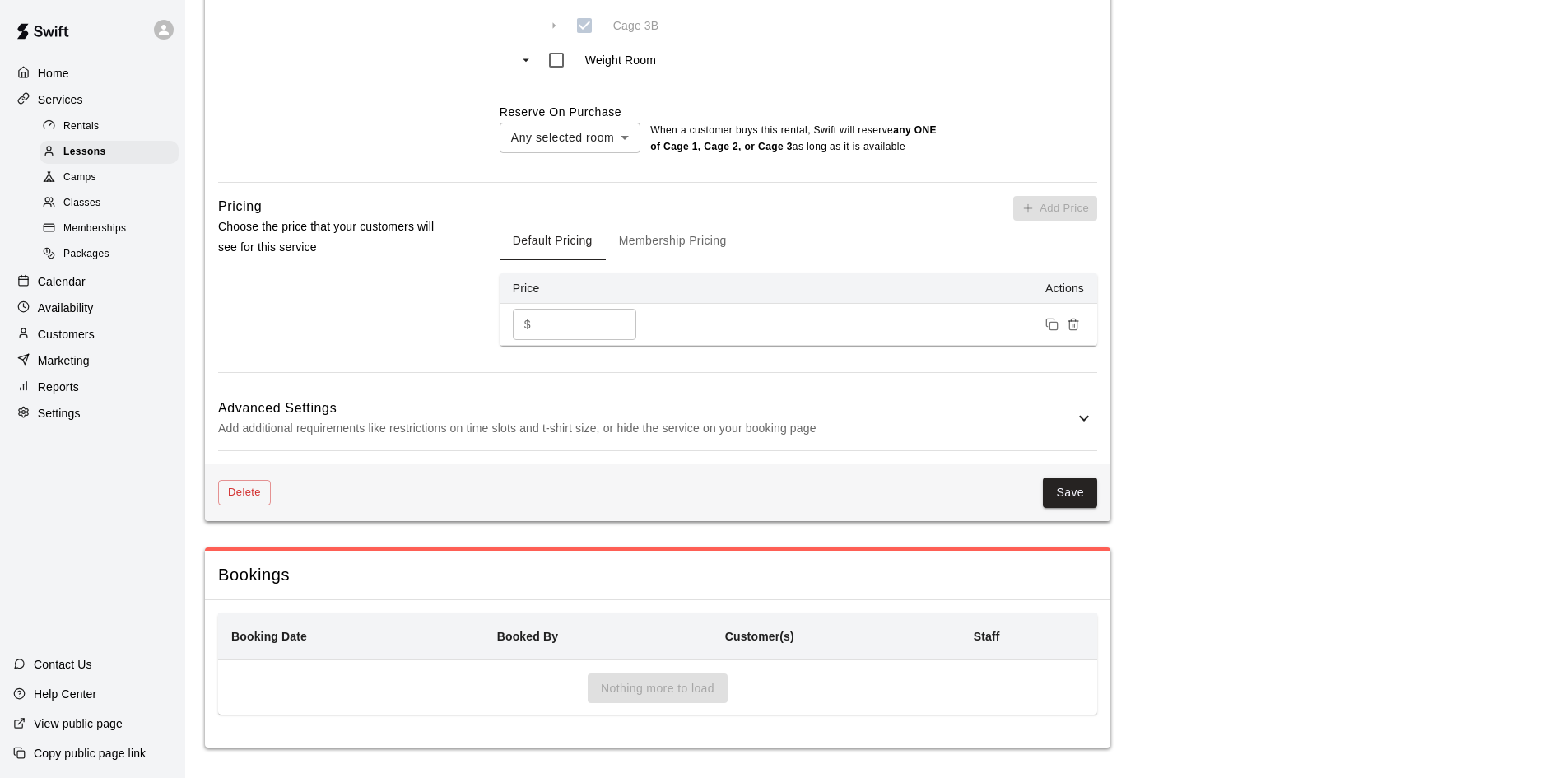
scroll to position [1021, 0]
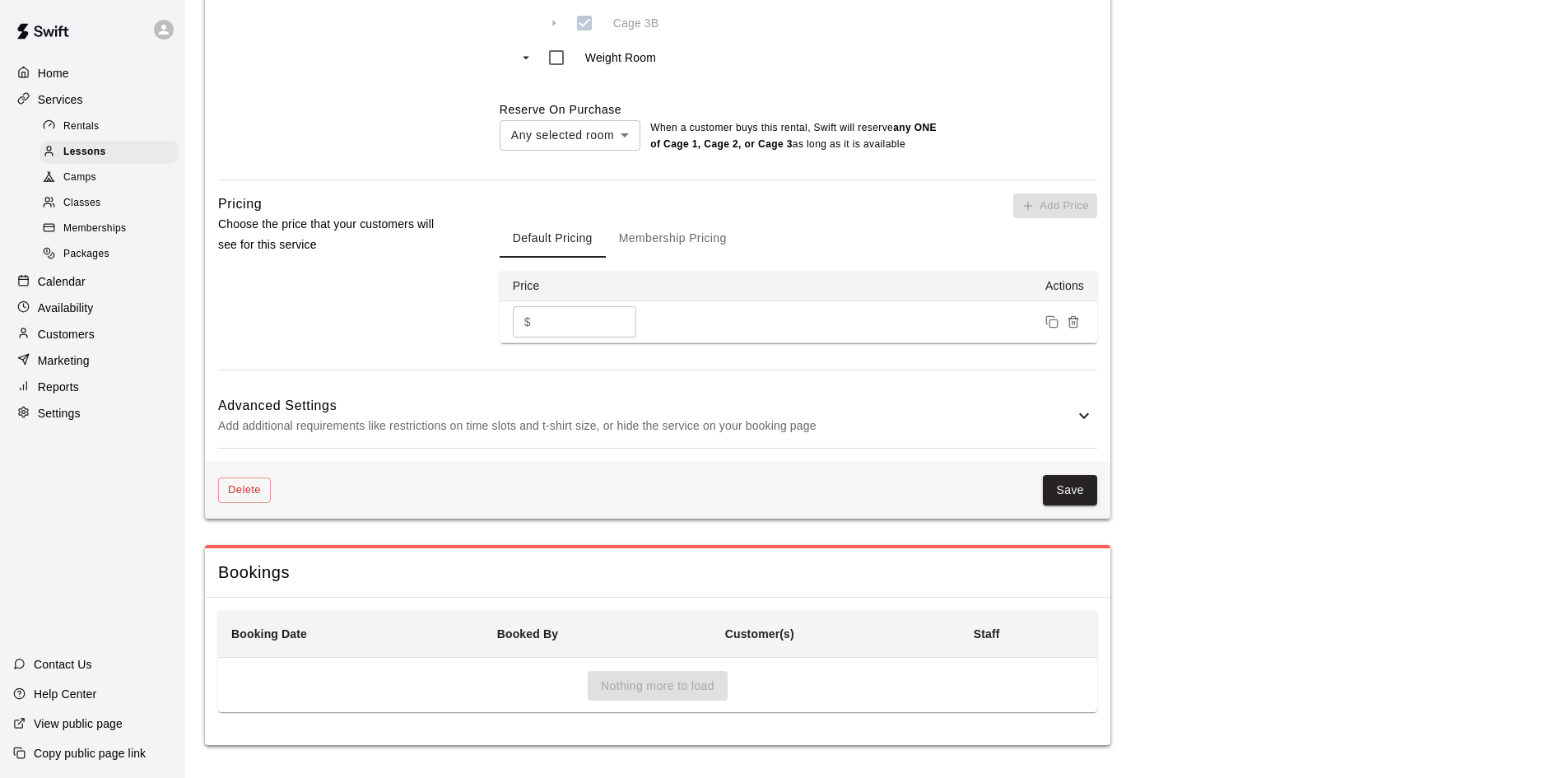
click at [977, 420] on p "Add additional requirements like restrictions on time slots and t-shirt size, o…" at bounding box center [647, 425] width 856 height 20
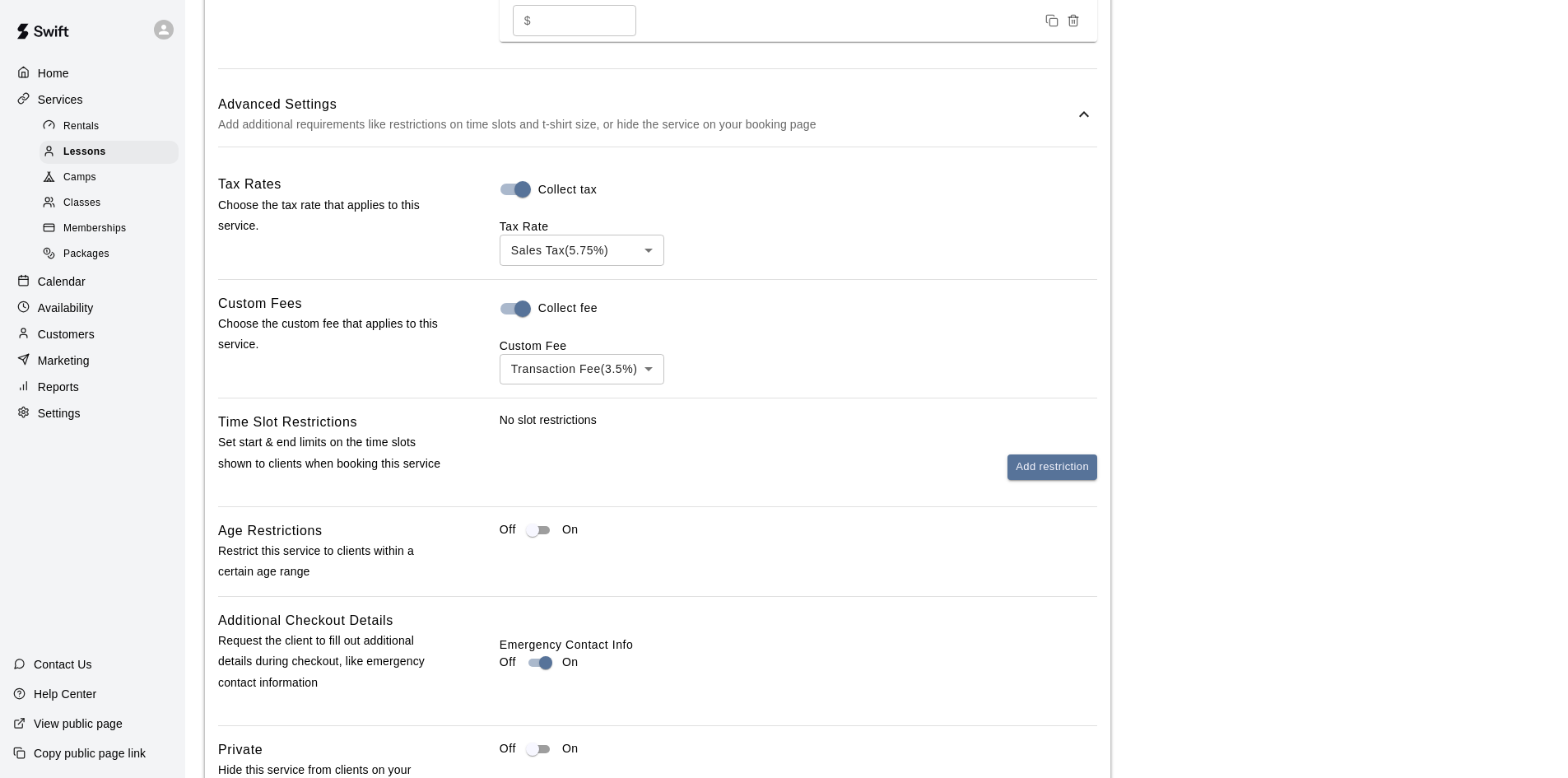
scroll to position [1350, 0]
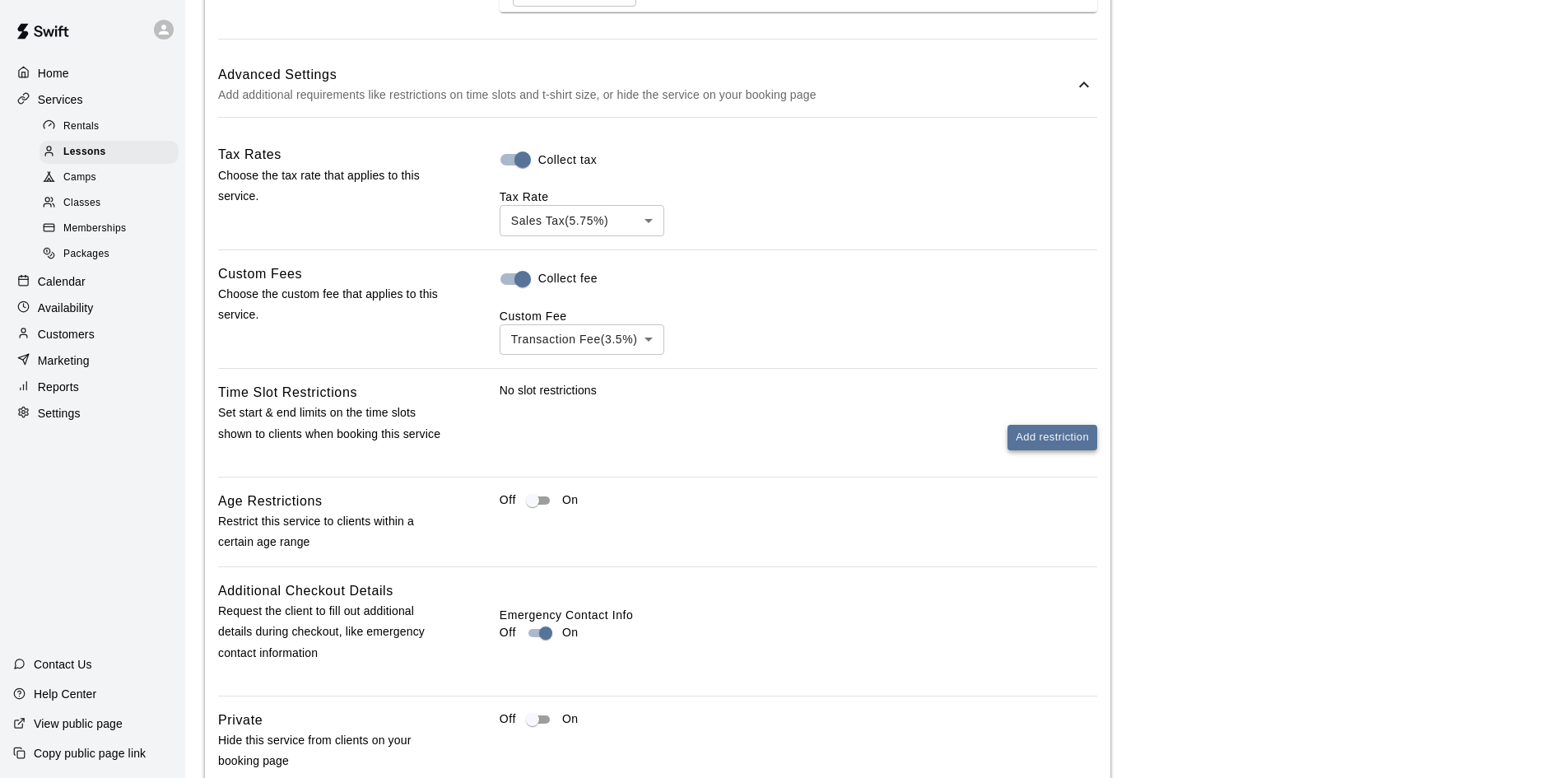
click at [1027, 436] on button "Add restriction" at bounding box center [1052, 438] width 90 height 25
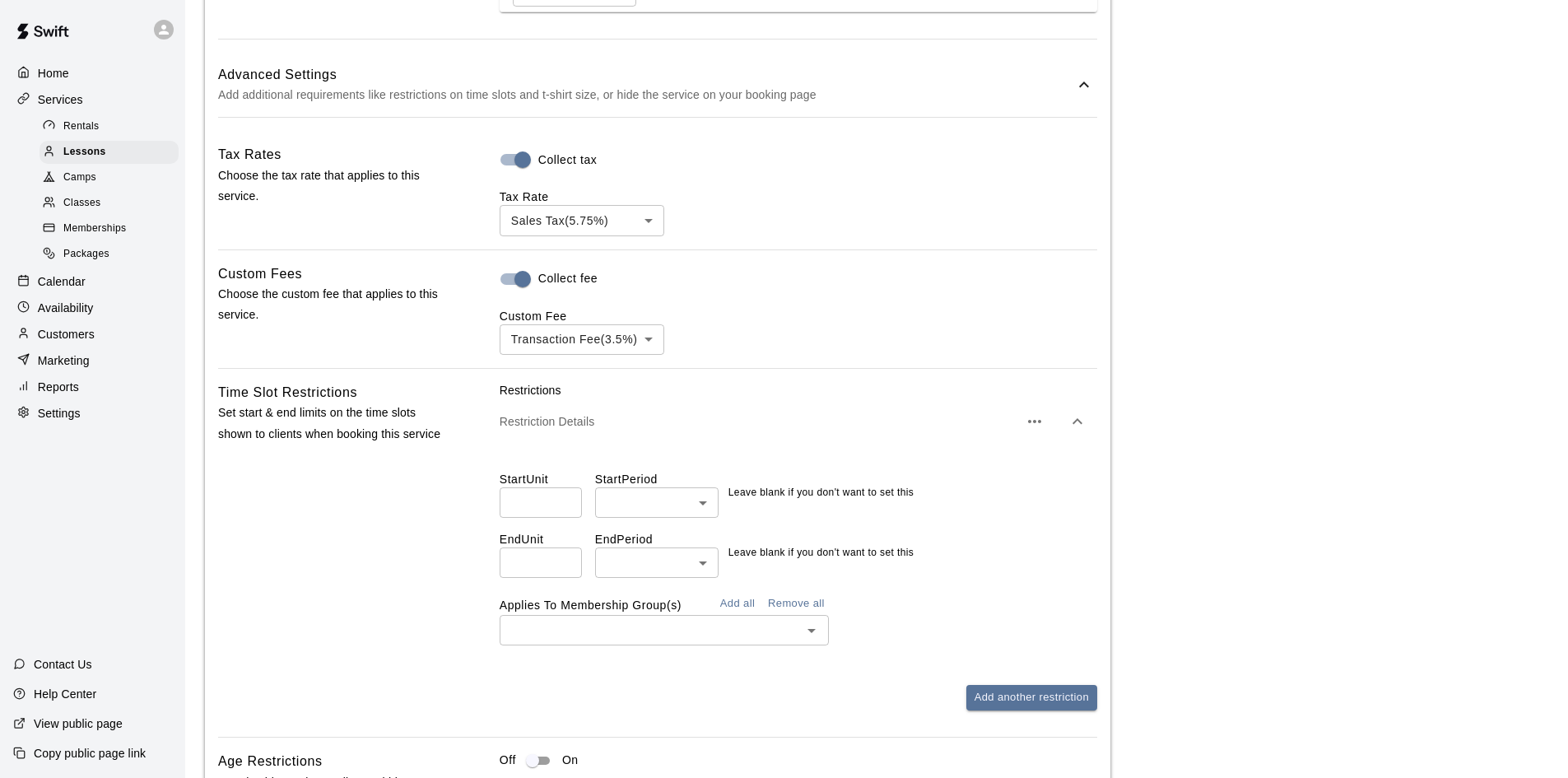
click at [565, 499] on input "number" at bounding box center [541, 502] width 82 height 30
type input "*"
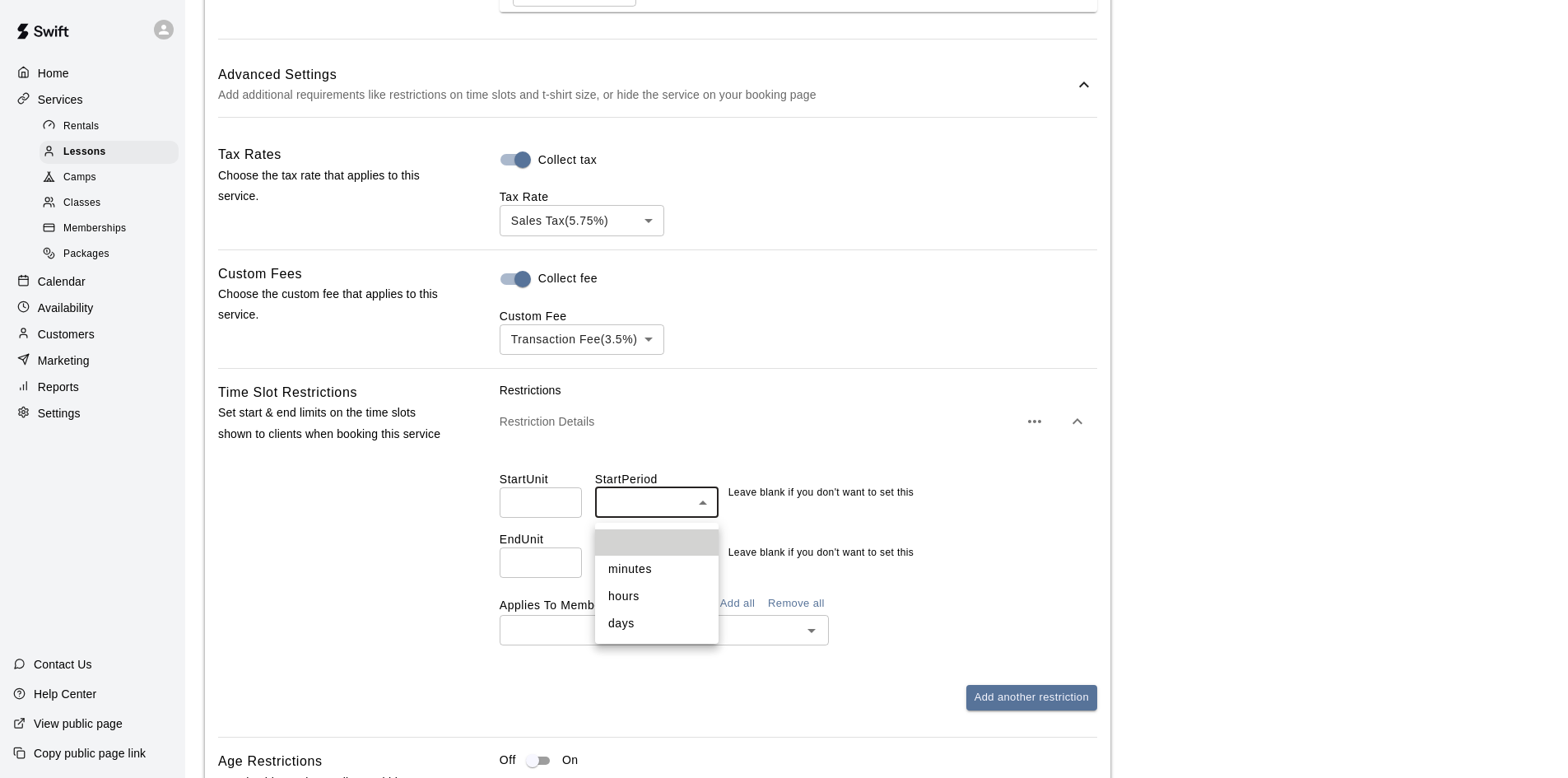
click at [643, 513] on body "**********" at bounding box center [784, 19] width 1568 height 2738
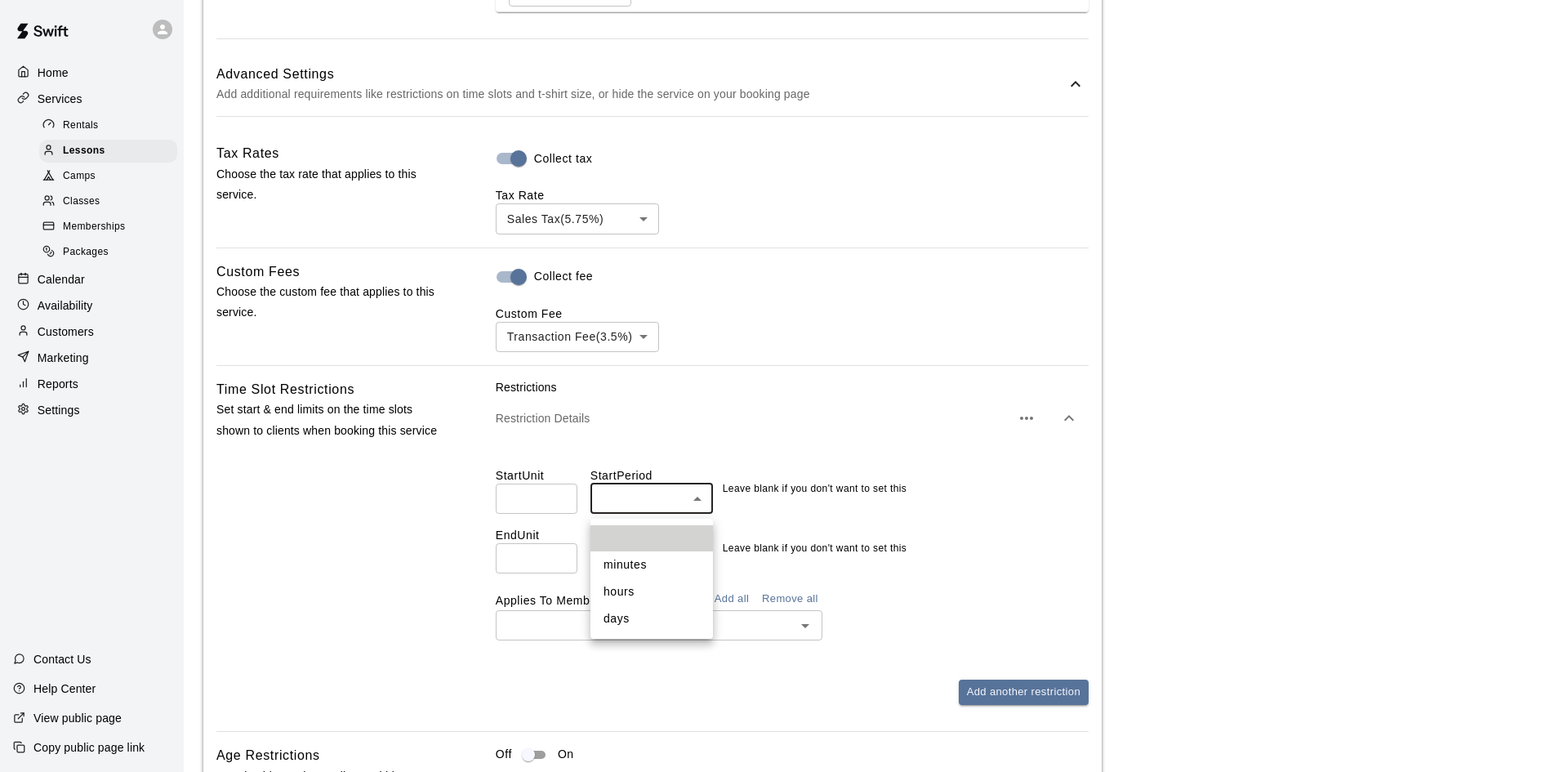
click at [619, 581] on li "hours" at bounding box center [651, 592] width 123 height 27
type input "*****"
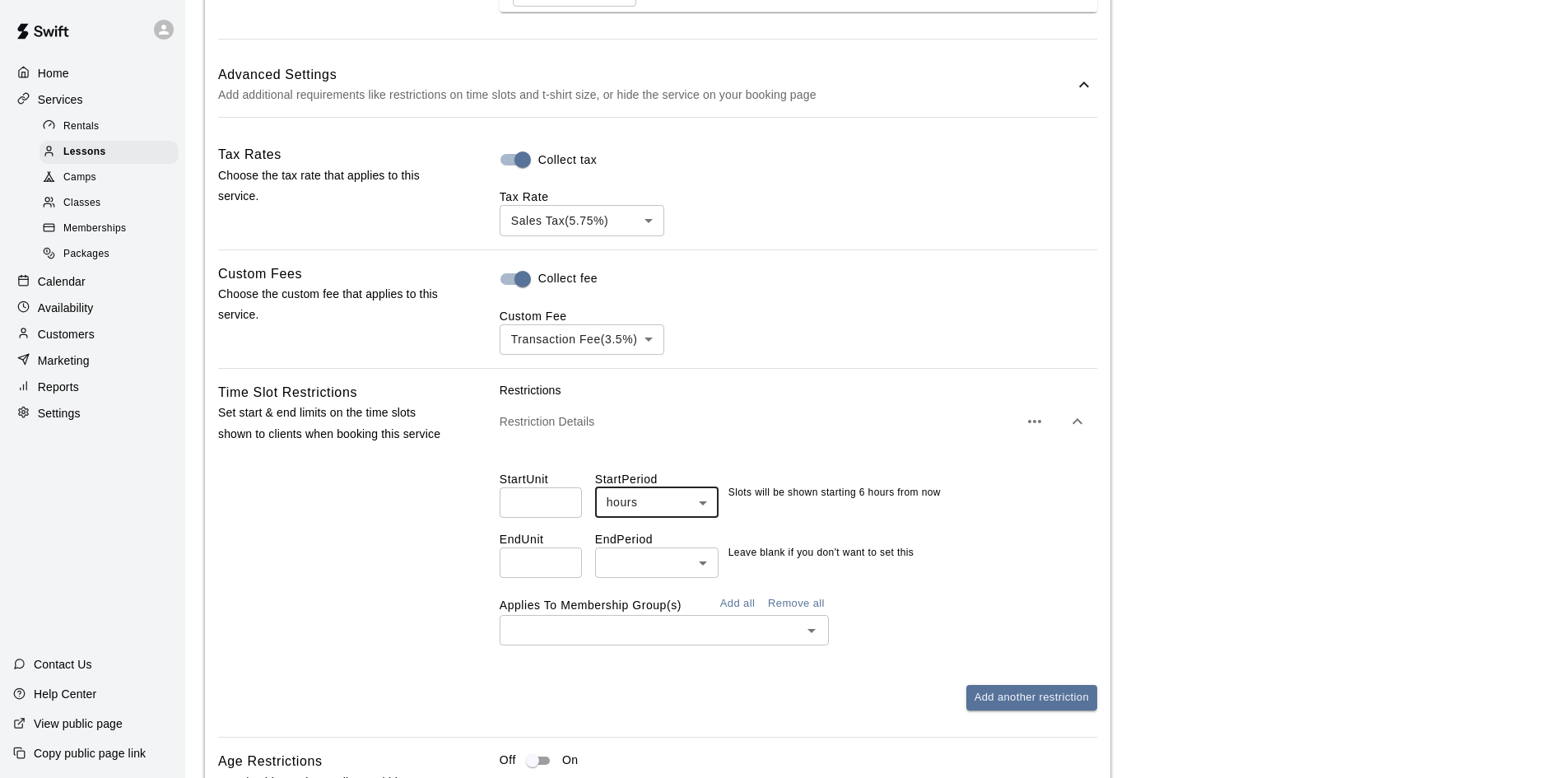
click at [741, 606] on button "Add all" at bounding box center [737, 603] width 53 height 25
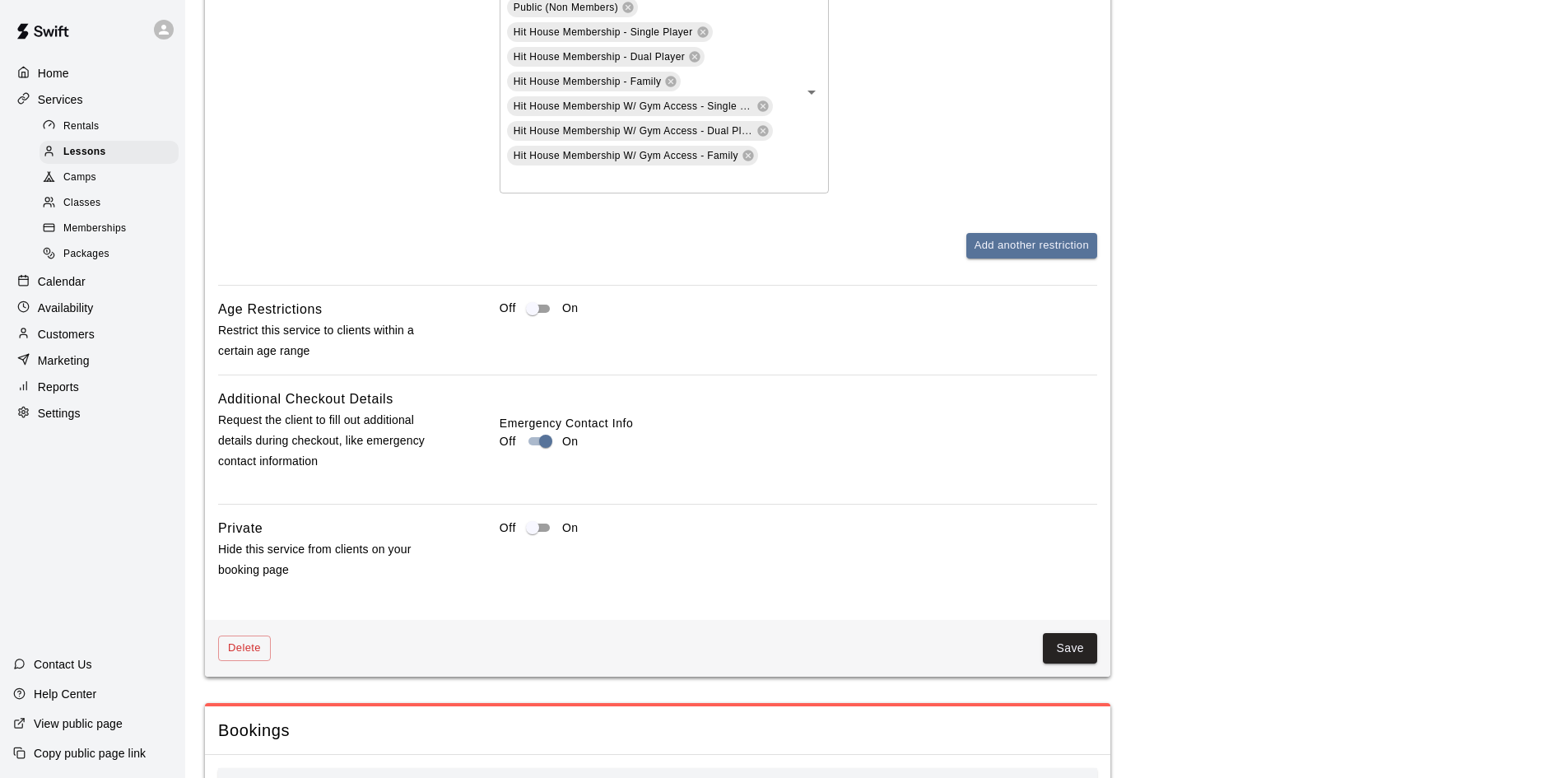
scroll to position [2138, 0]
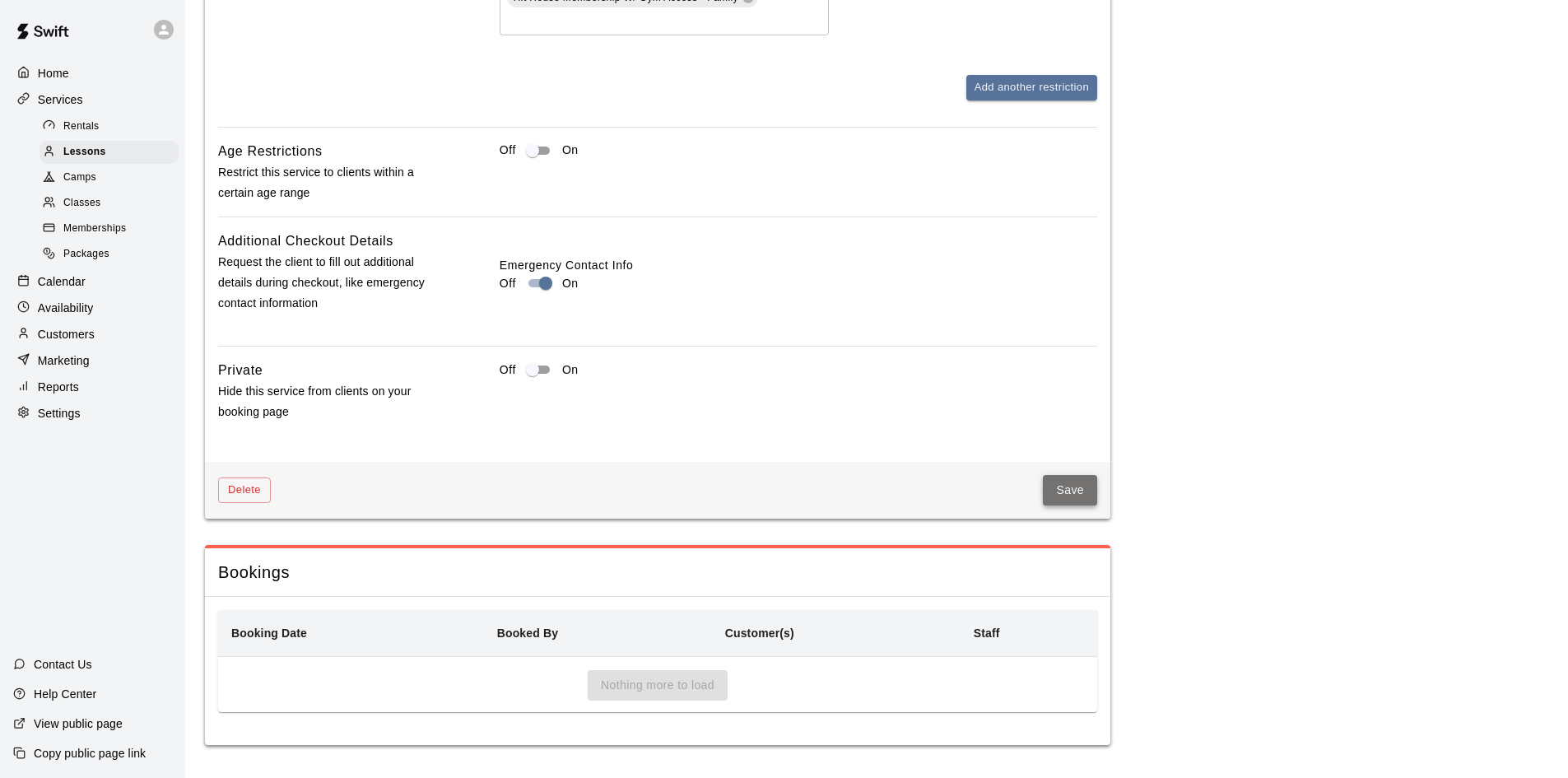
click at [1063, 484] on button "Save" at bounding box center [1071, 489] width 55 height 30
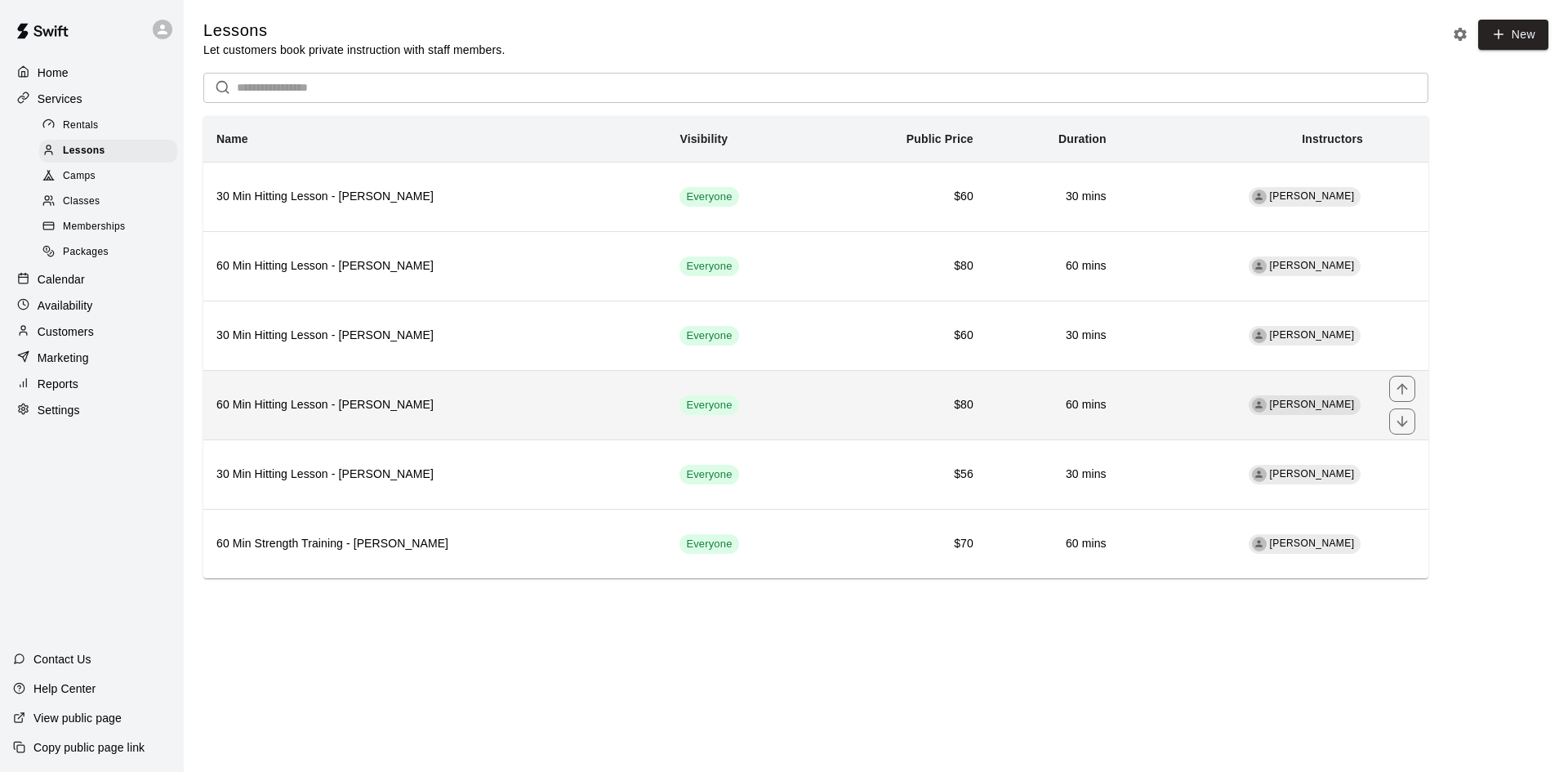
click at [371, 414] on h6 "60 Min Hitting Lesson - Robert Chayka" at bounding box center [435, 404] width 437 height 18
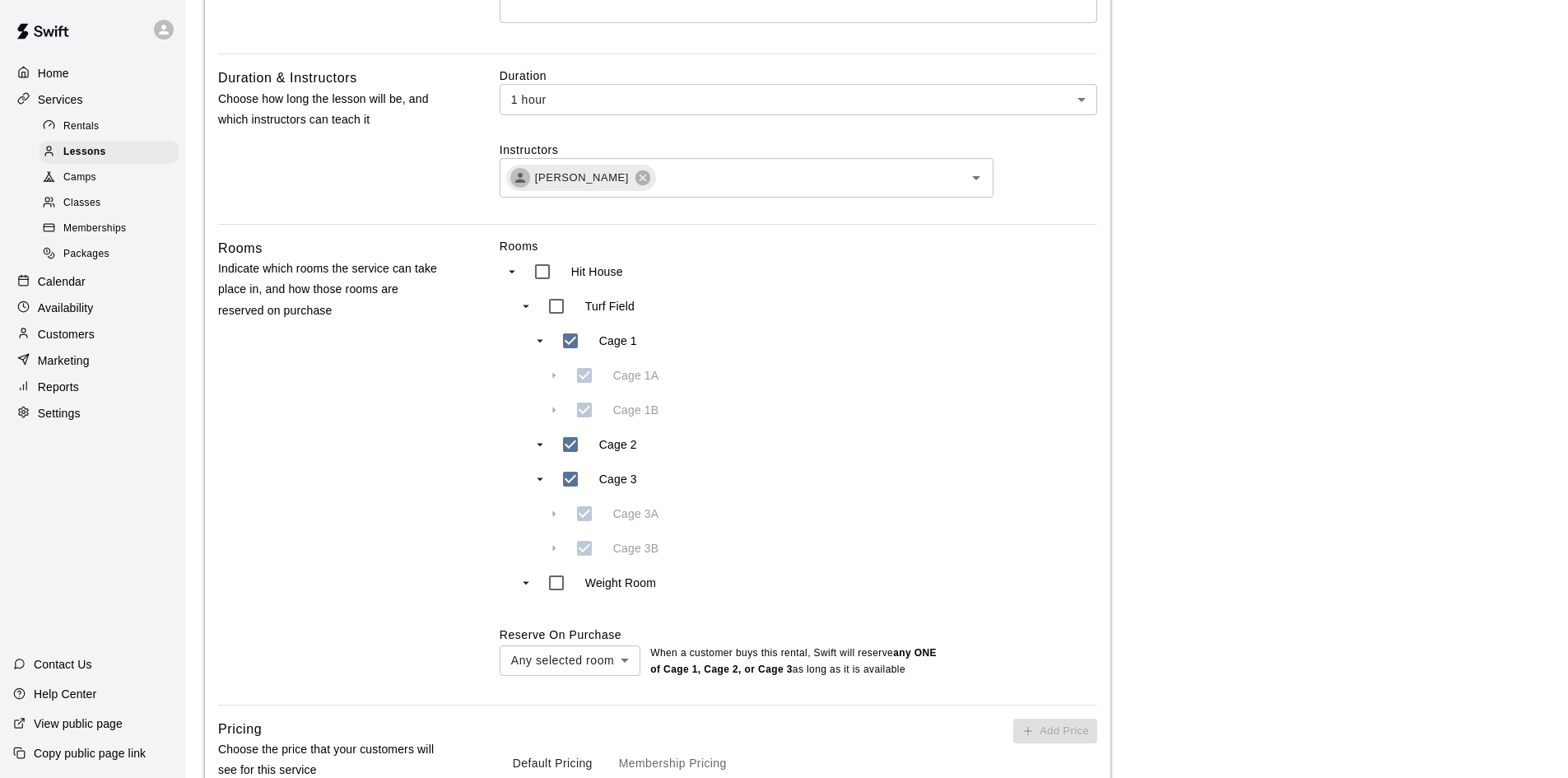
scroll to position [906, 0]
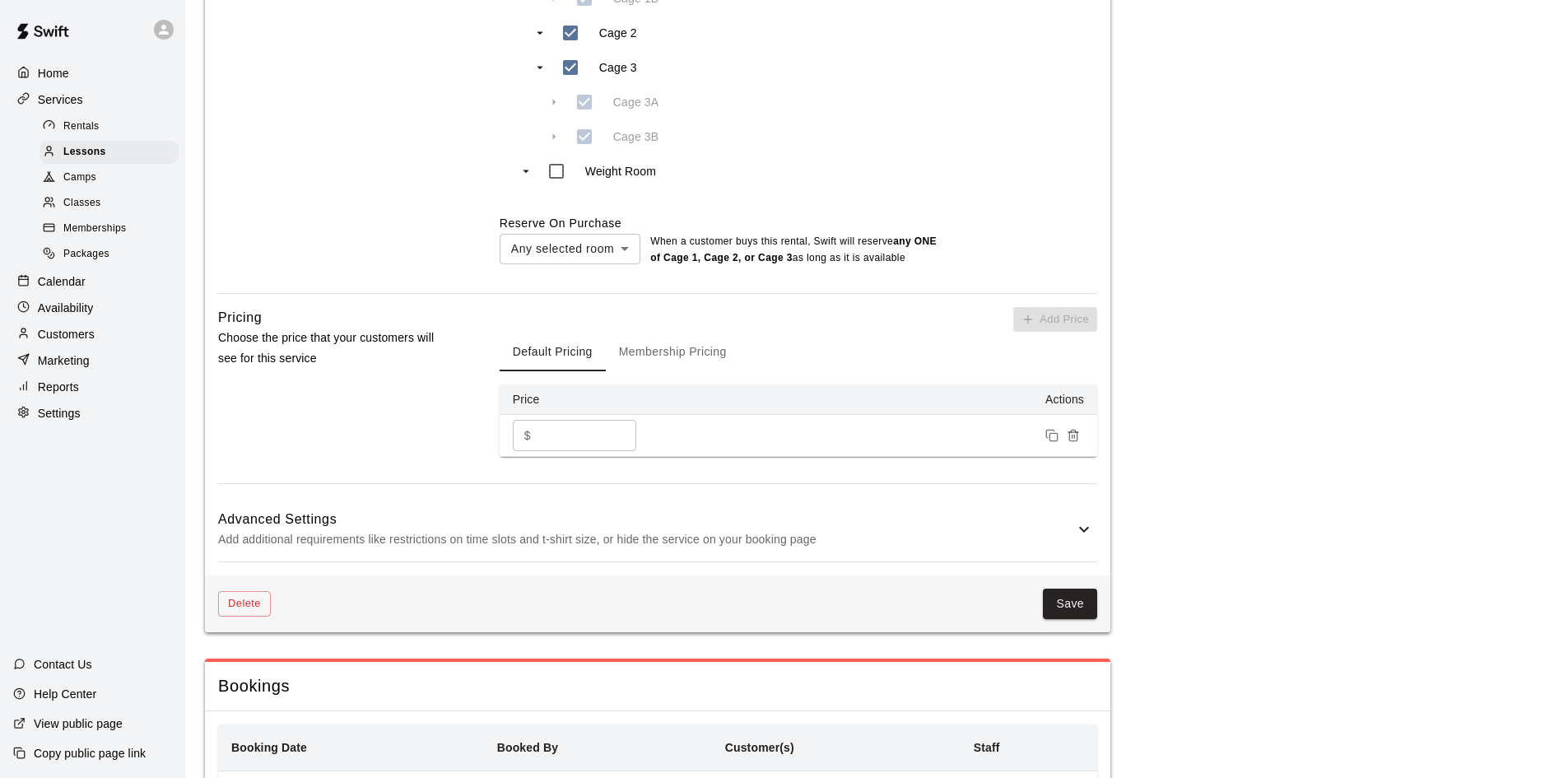
click at [1080, 533] on icon at bounding box center [1084, 529] width 20 height 19
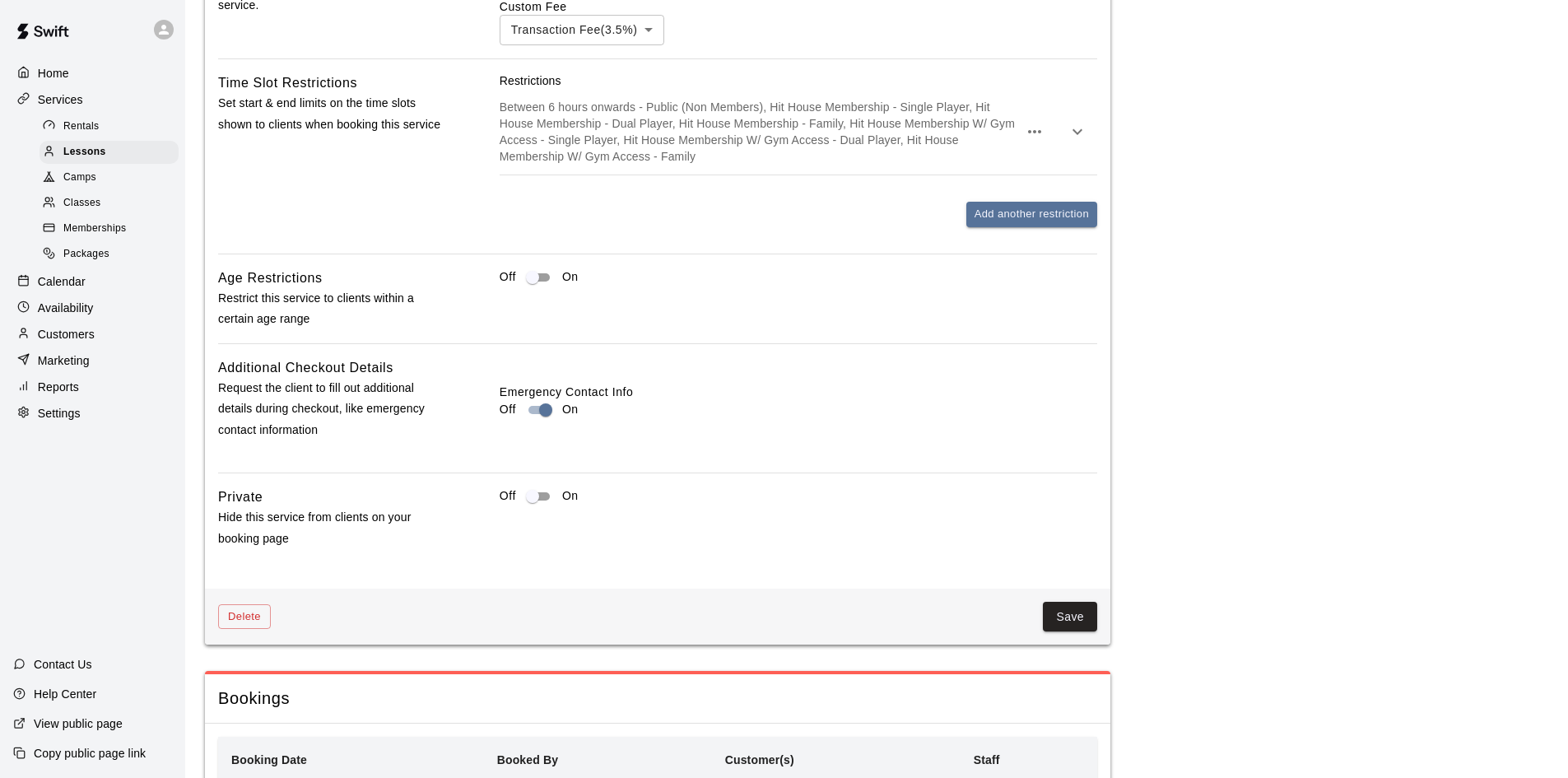
scroll to position [1790, 0]
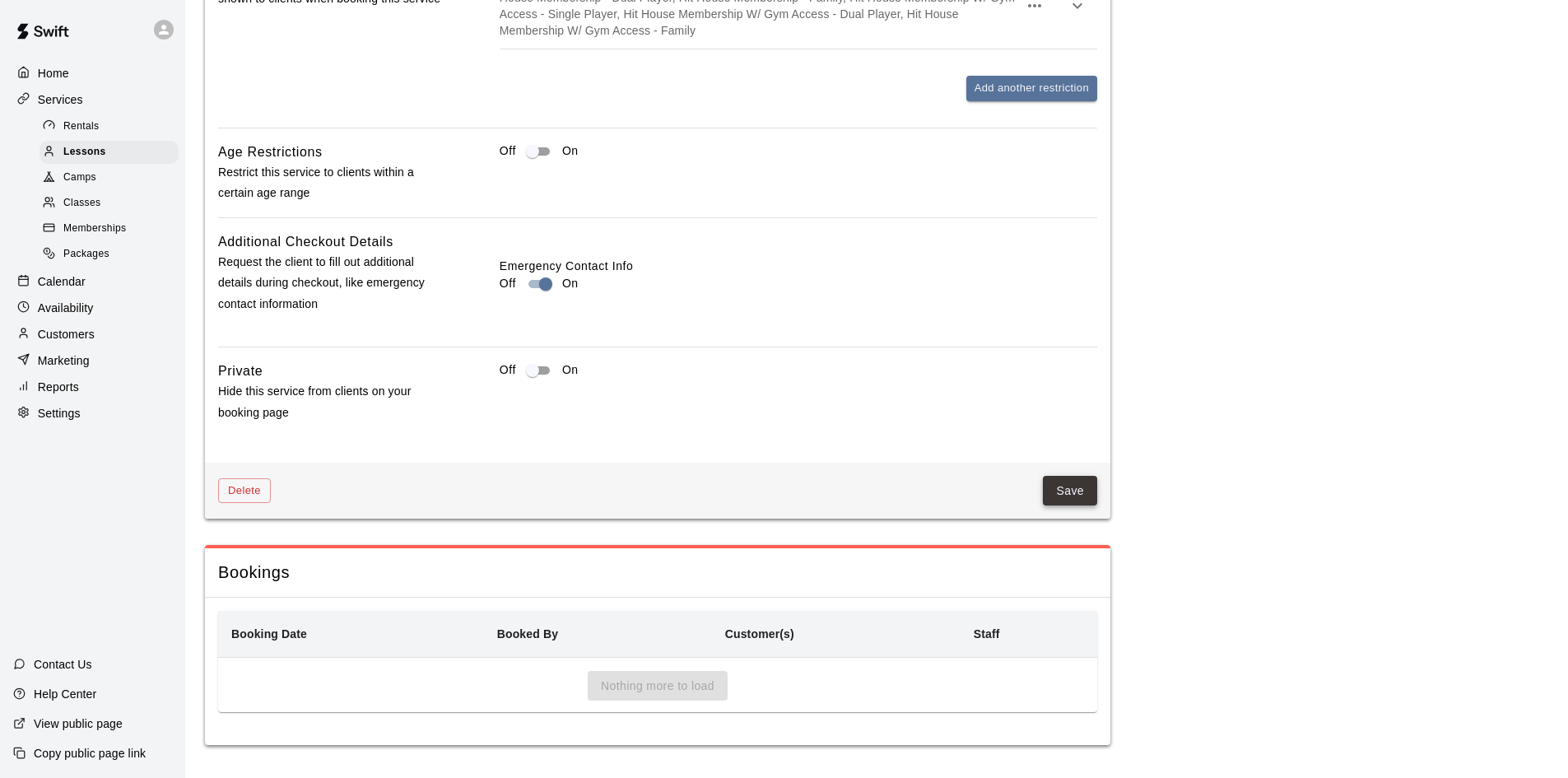
click at [1067, 498] on button "Save" at bounding box center [1071, 490] width 55 height 30
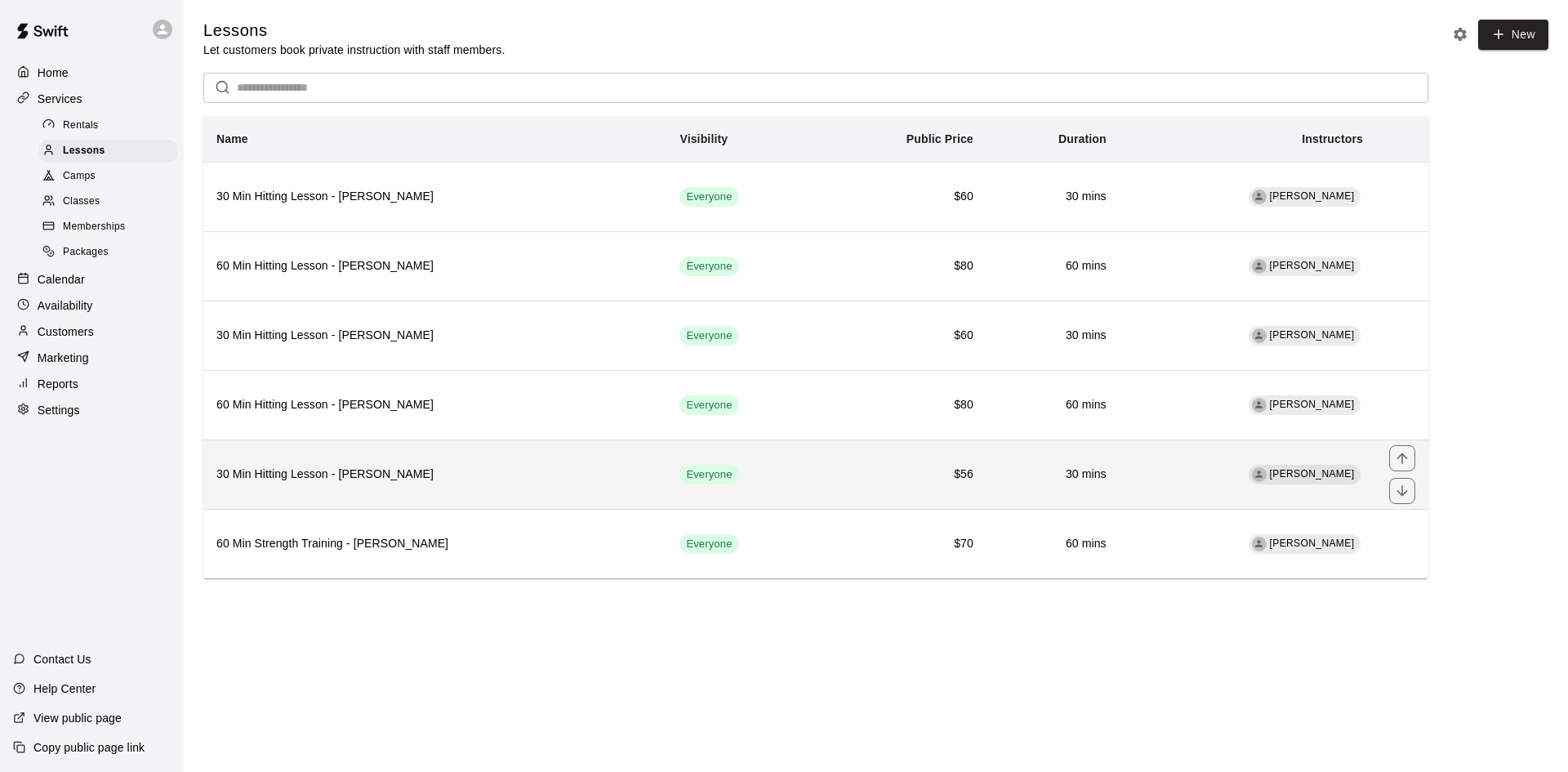
click at [401, 474] on h6 "30 Min Hitting Lesson - Sway Delgado" at bounding box center [435, 474] width 437 height 18
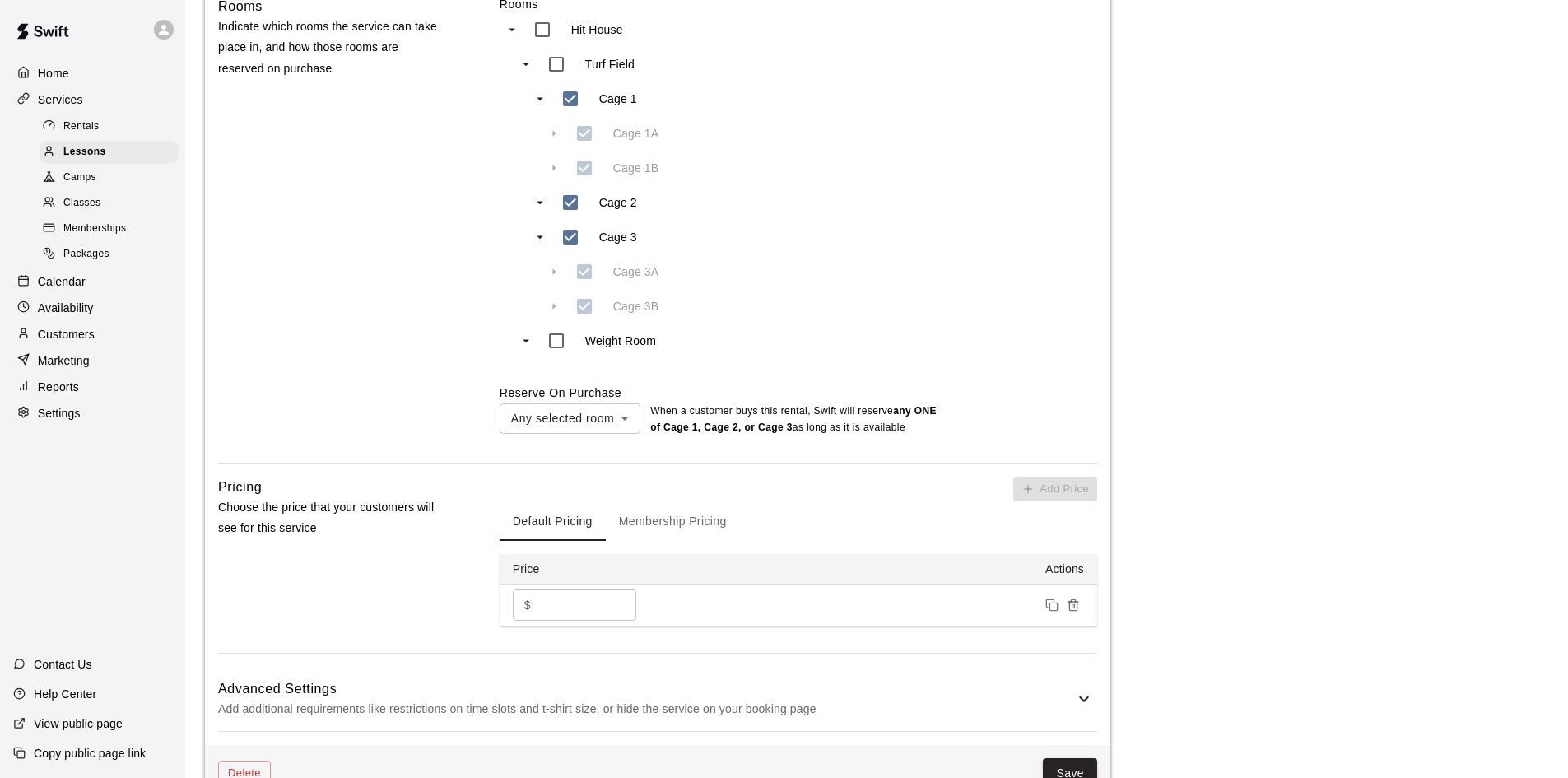
scroll to position [906, 0]
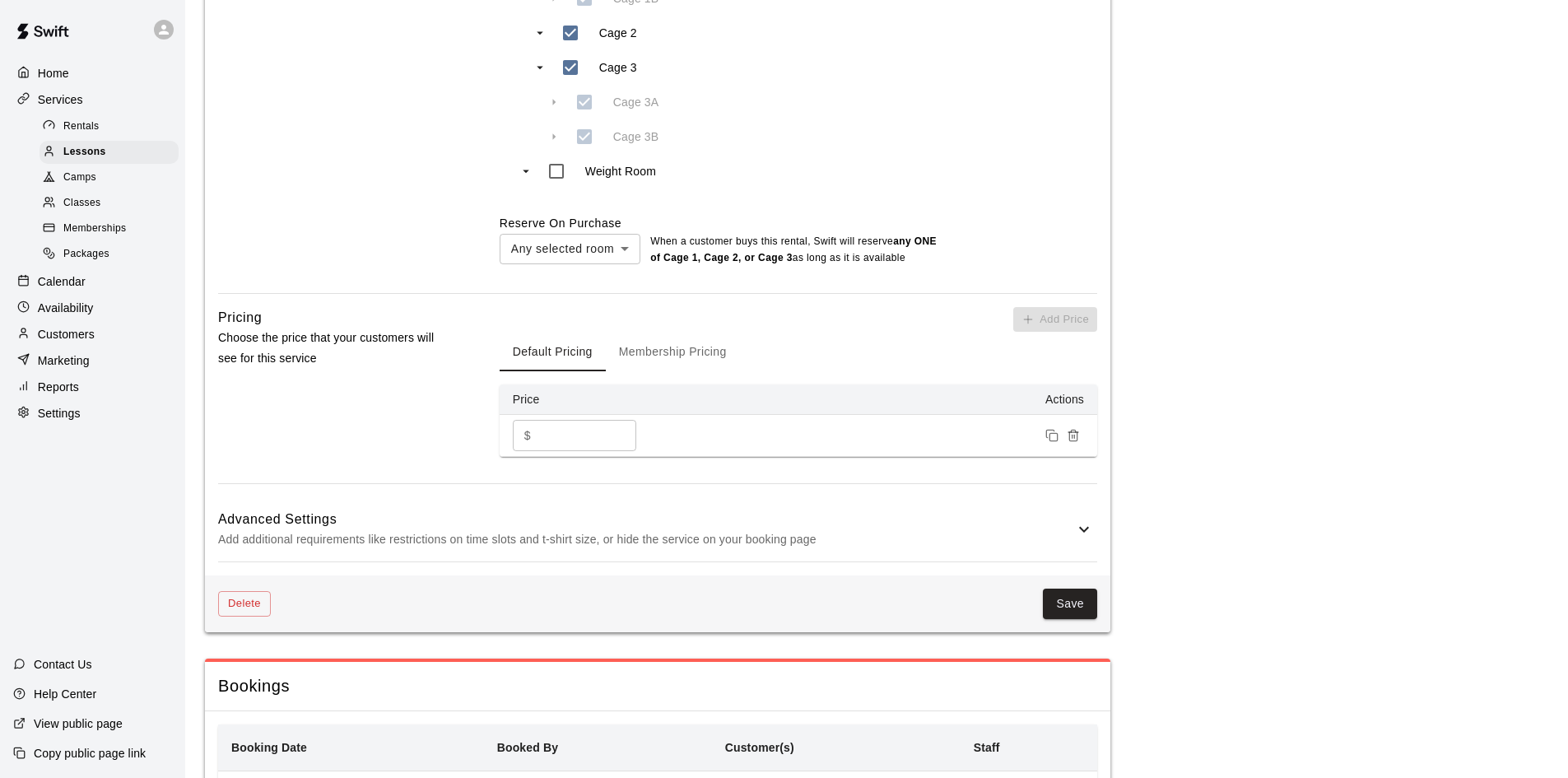
click at [1067, 523] on h6 "Advanced Settings" at bounding box center [647, 520] width 856 height 21
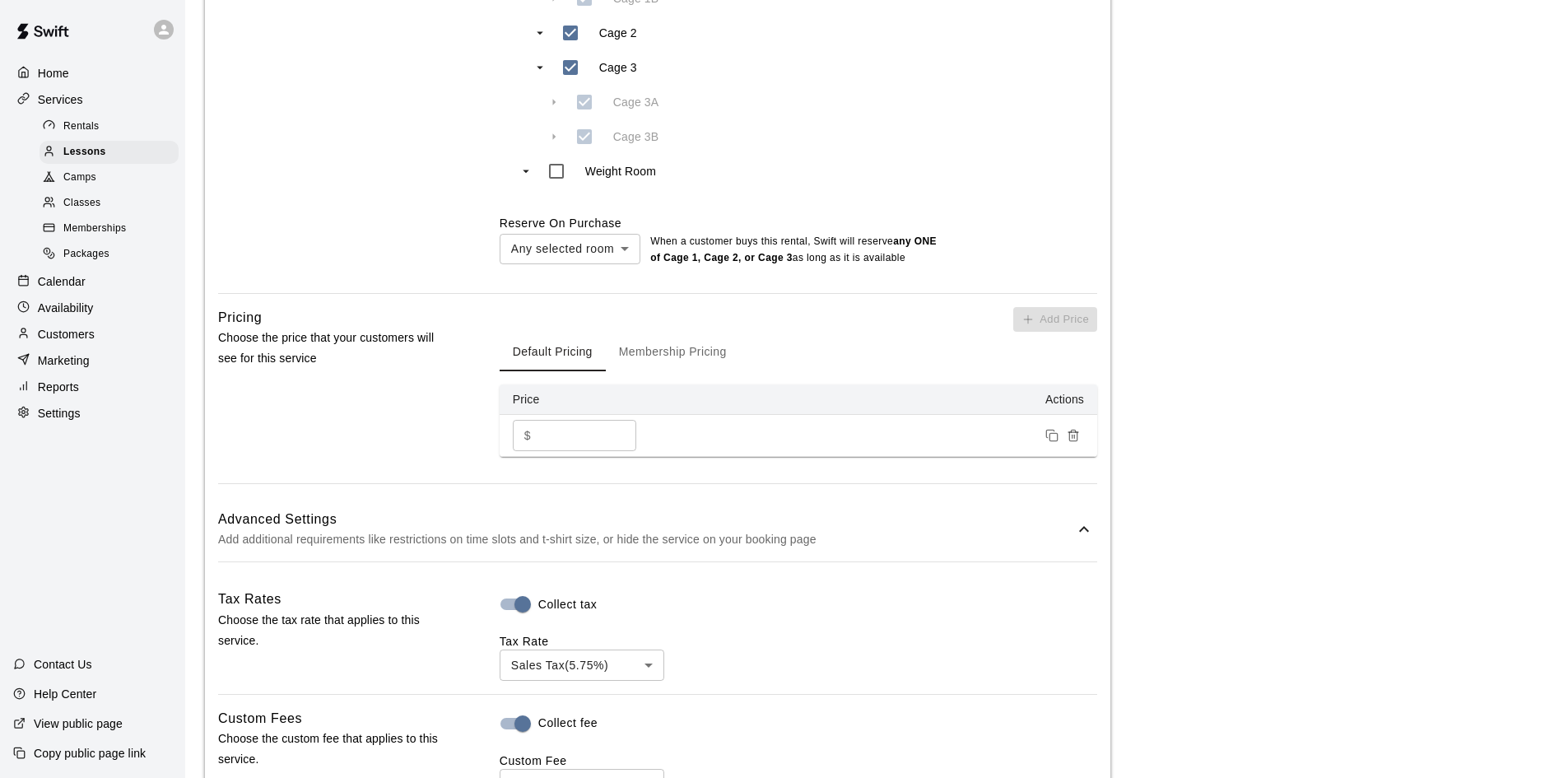
scroll to position [1152, 0]
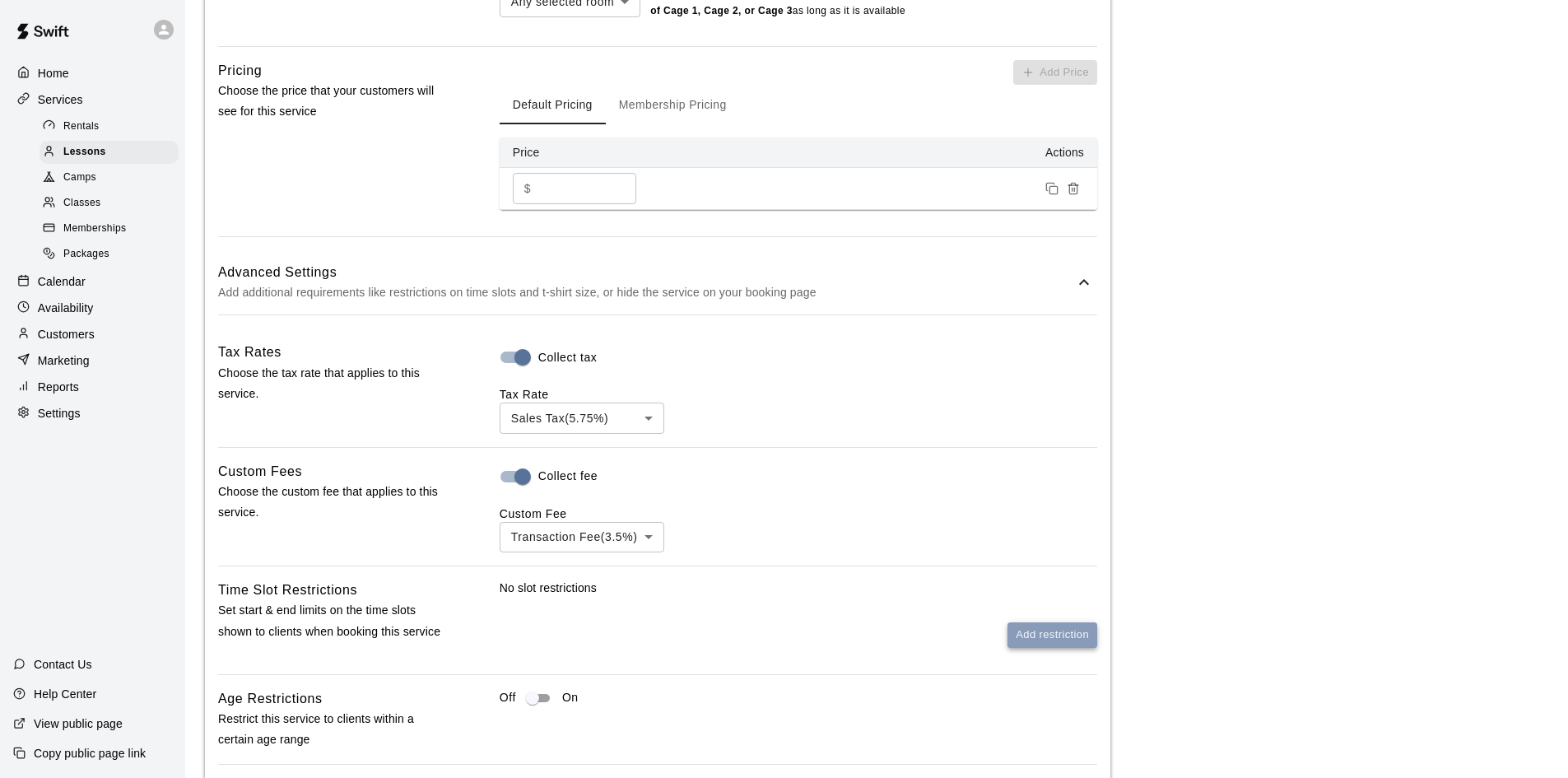
click at [1029, 642] on button "Add restriction" at bounding box center [1052, 635] width 90 height 25
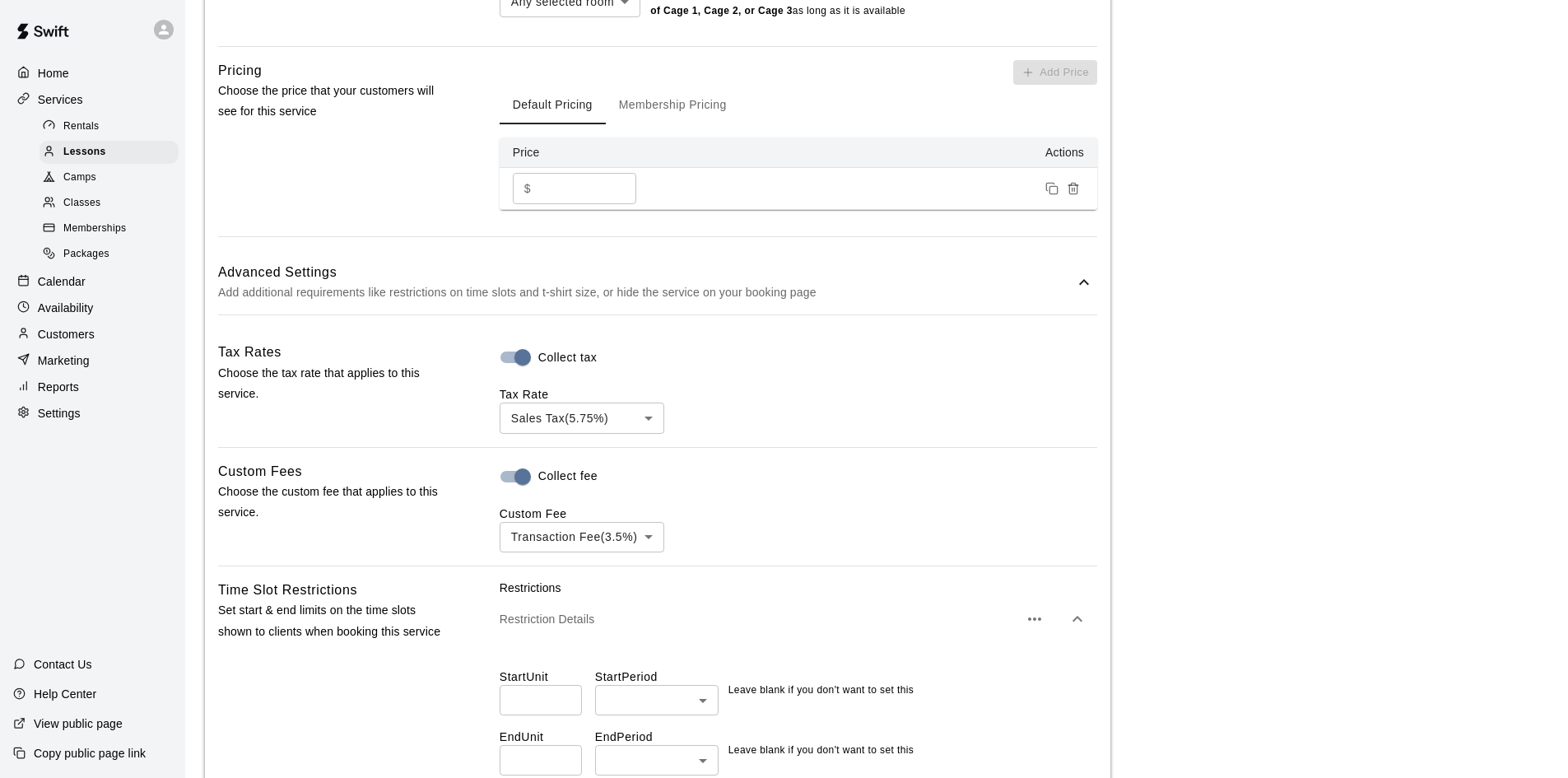
scroll to position [1399, 0]
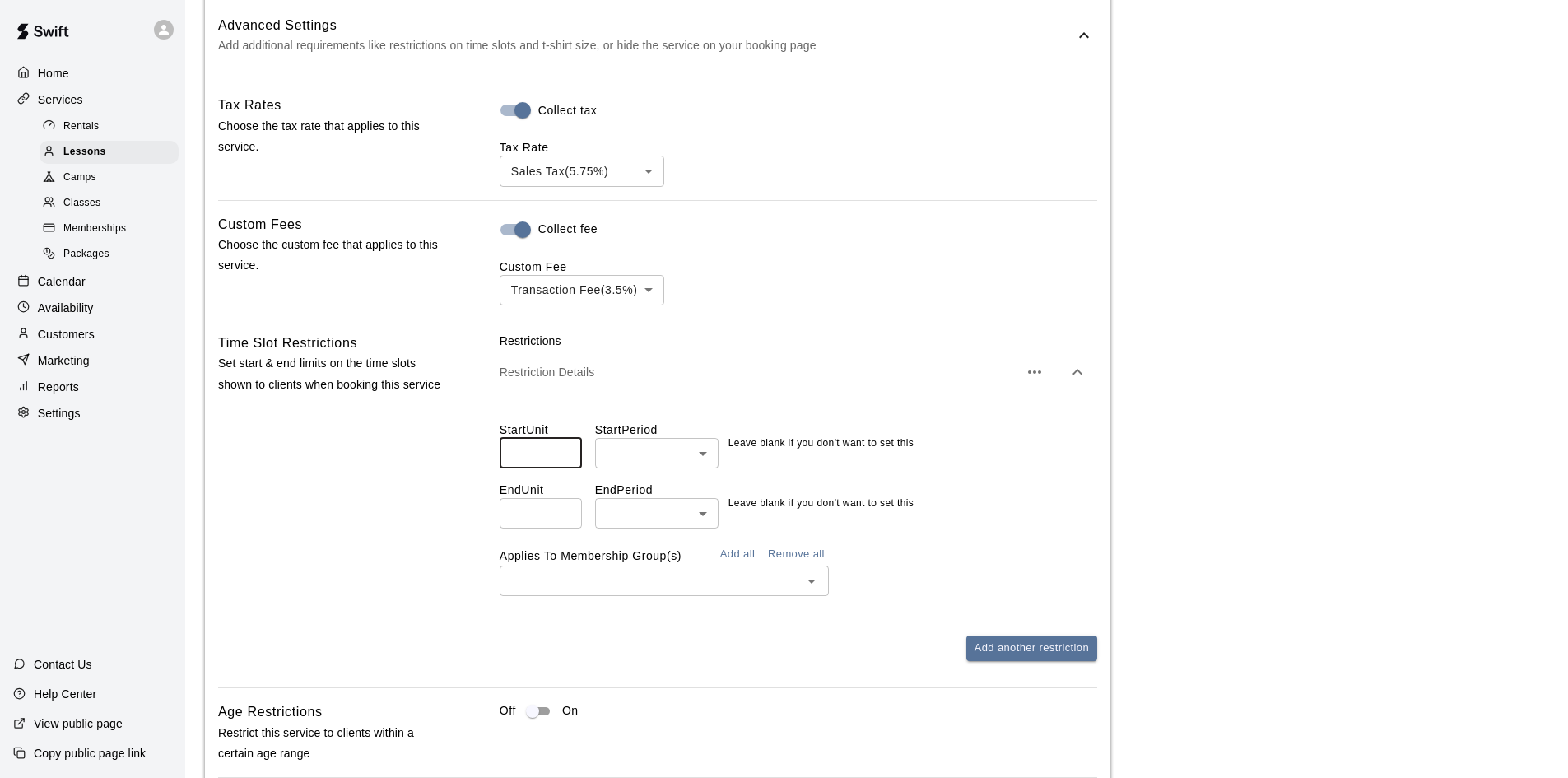
click at [529, 458] on input "number" at bounding box center [541, 452] width 82 height 30
type input "*"
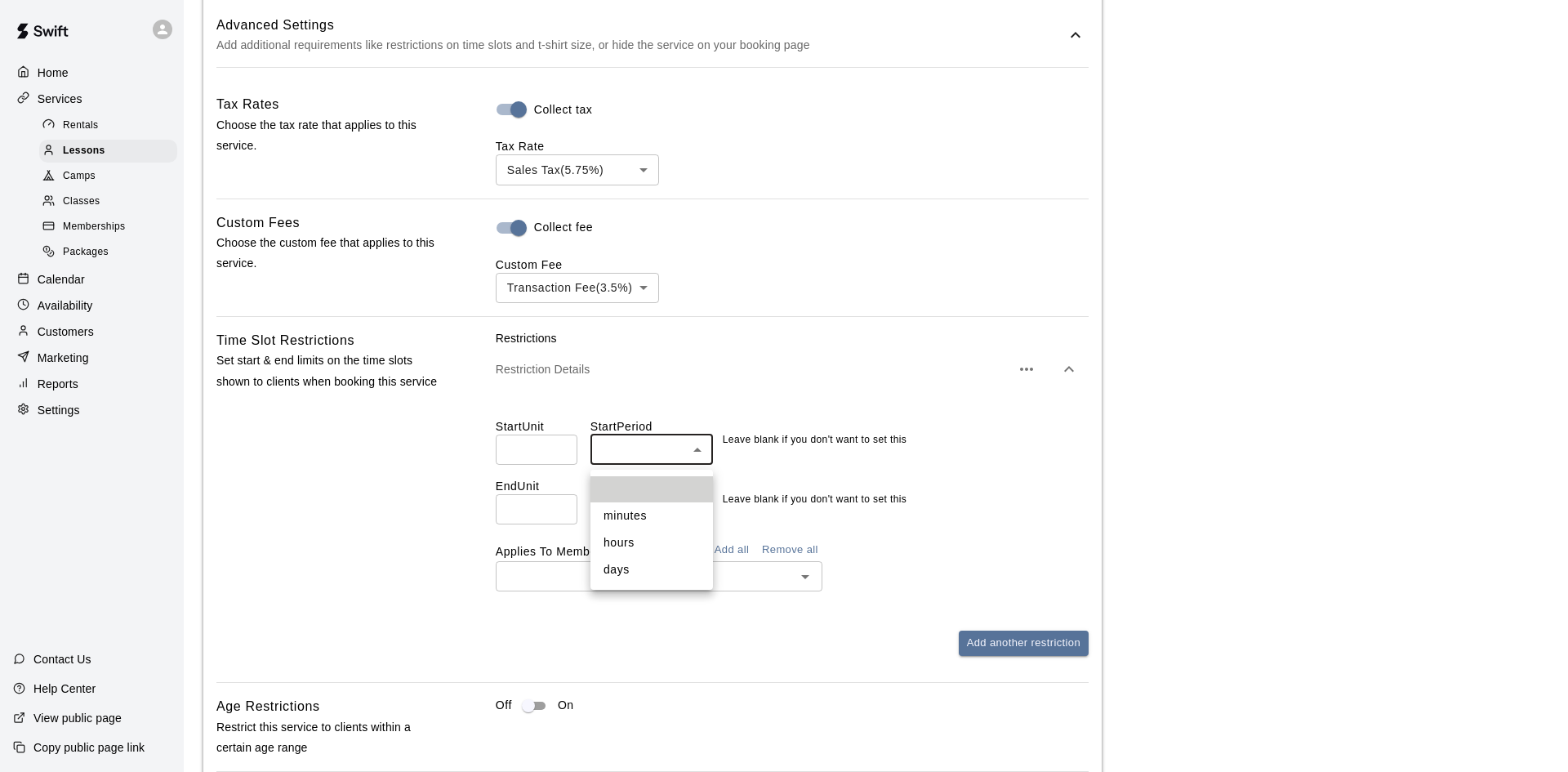
click at [633, 535] on li "hours" at bounding box center [651, 543] width 123 height 27
type input "*****"
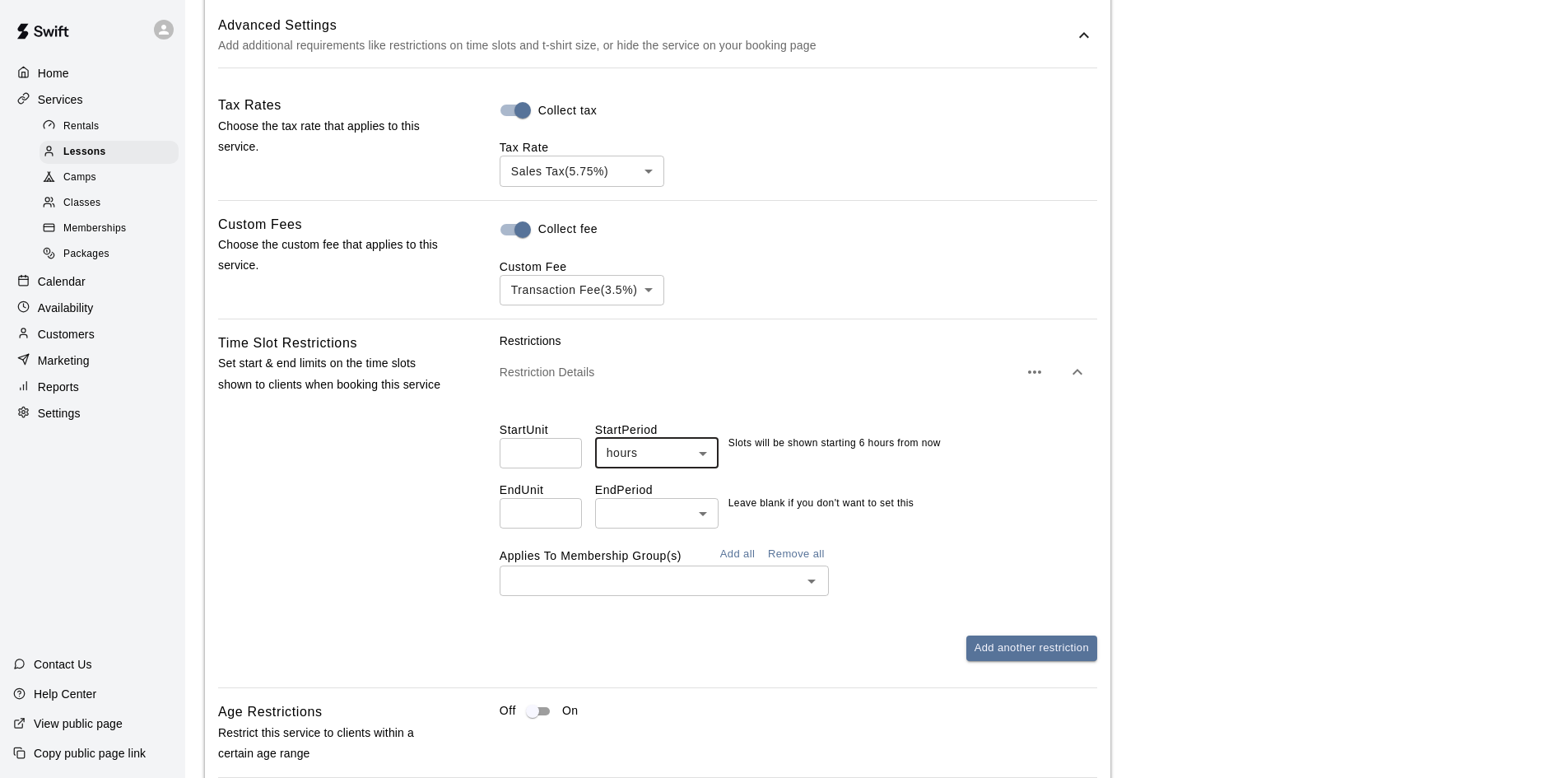
click at [740, 559] on button "Add all" at bounding box center [737, 555] width 53 height 25
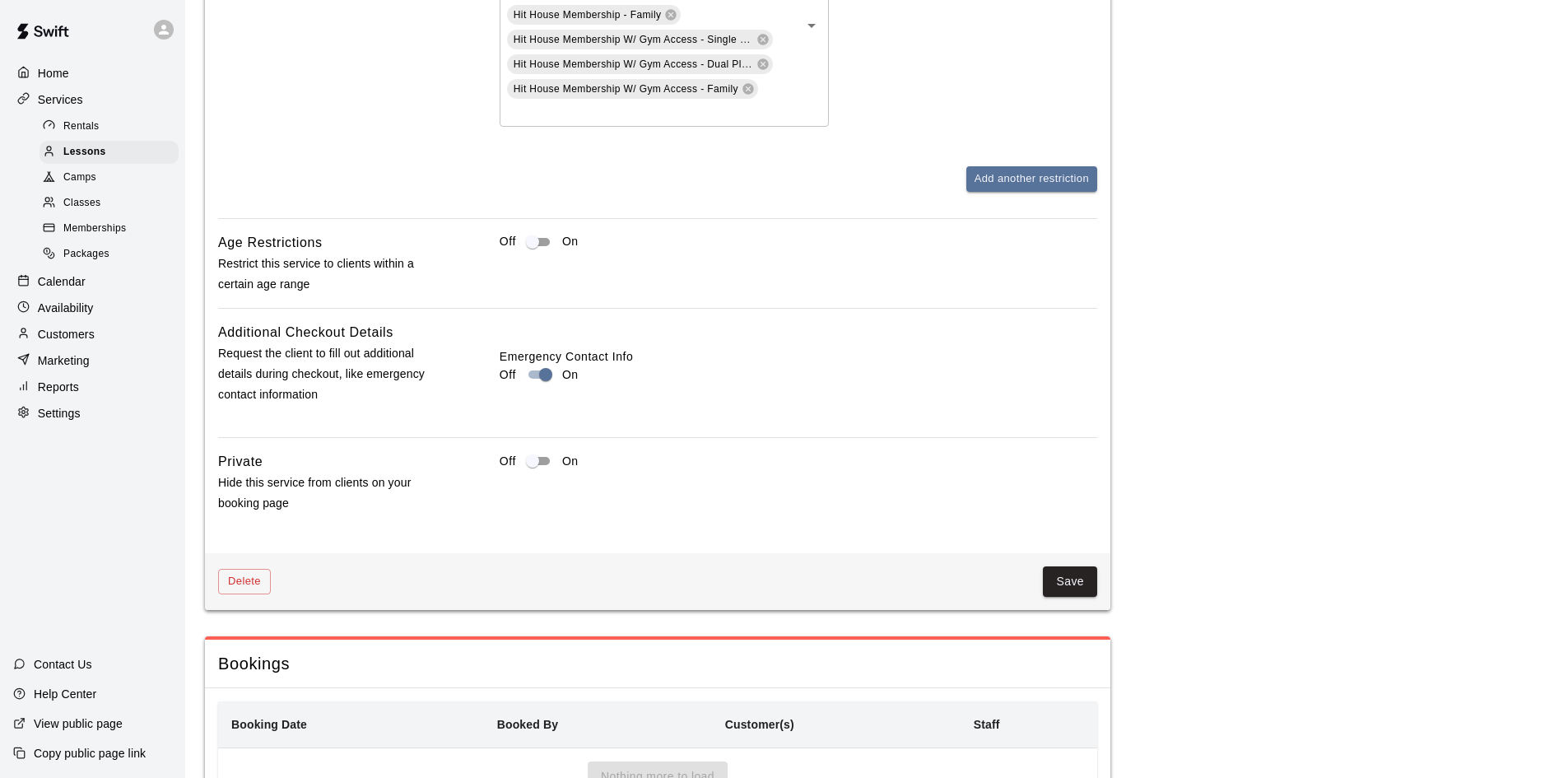
scroll to position [2138, 0]
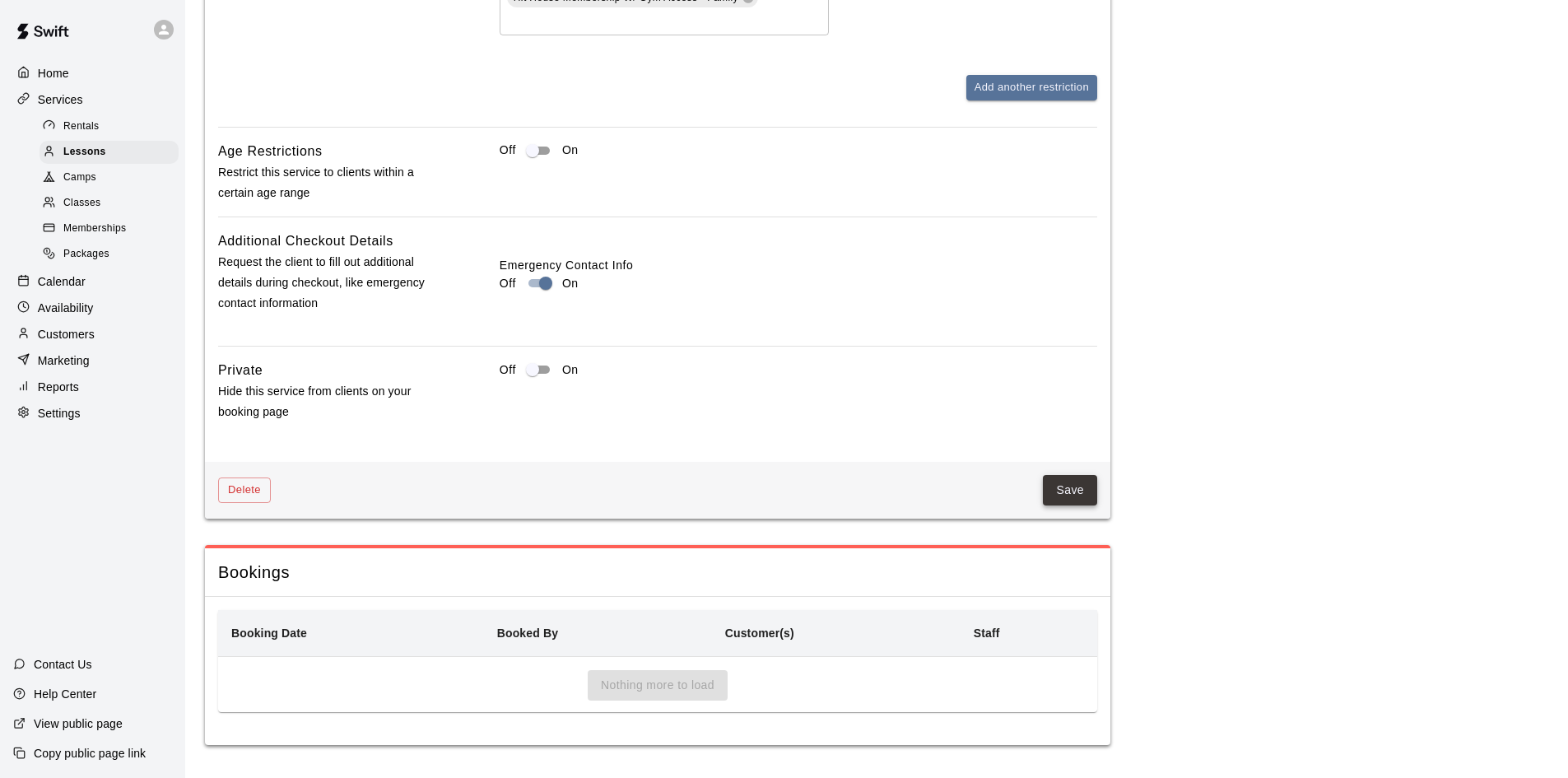
click at [1067, 484] on button "Save" at bounding box center [1071, 489] width 55 height 30
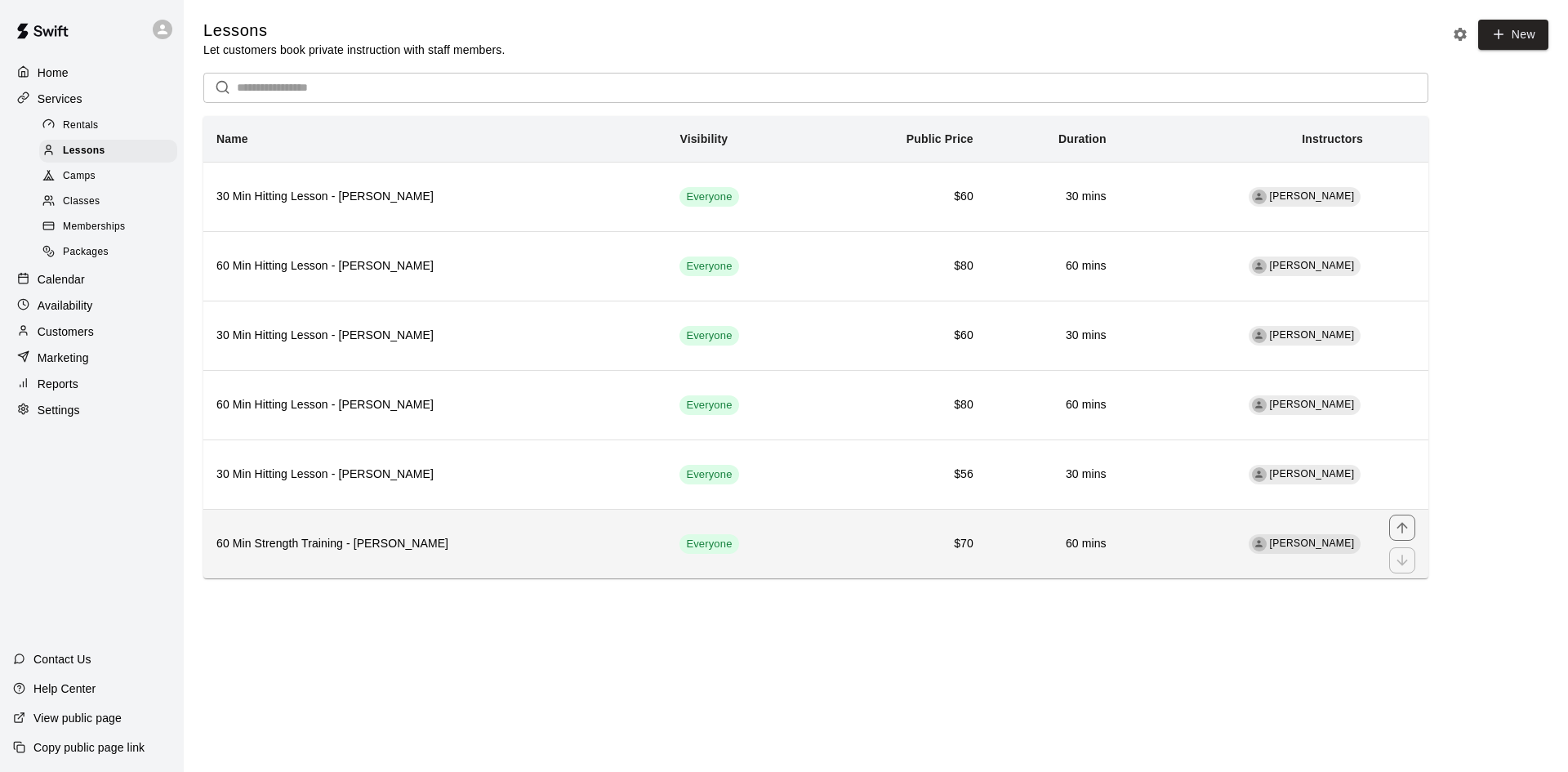
click at [465, 538] on h6 "60 Min Strength Training - Teddy Cox" at bounding box center [435, 544] width 437 height 18
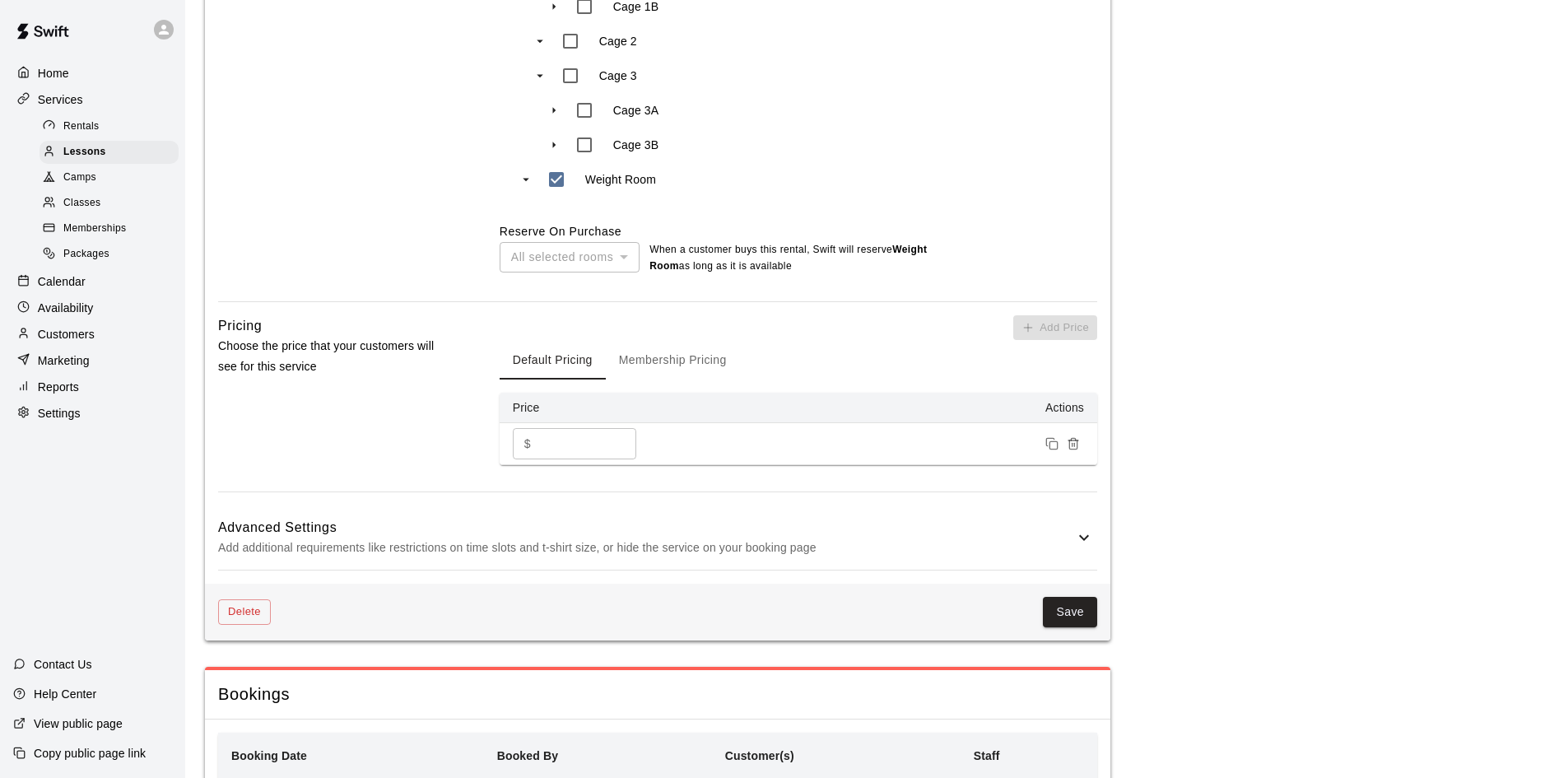
scroll to position [988, 0]
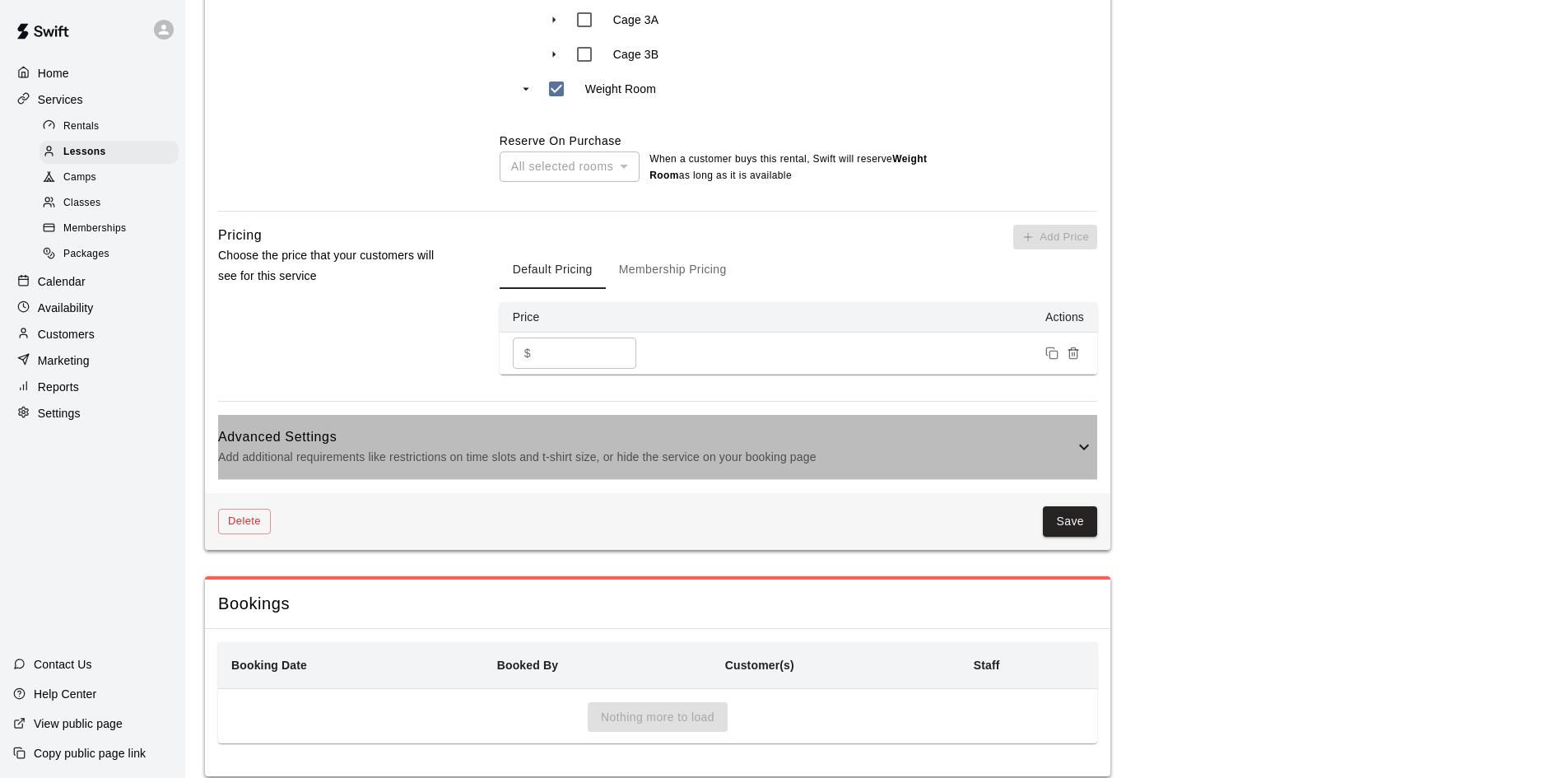
click at [1012, 434] on h6 "Advanced Settings" at bounding box center [647, 437] width 856 height 21
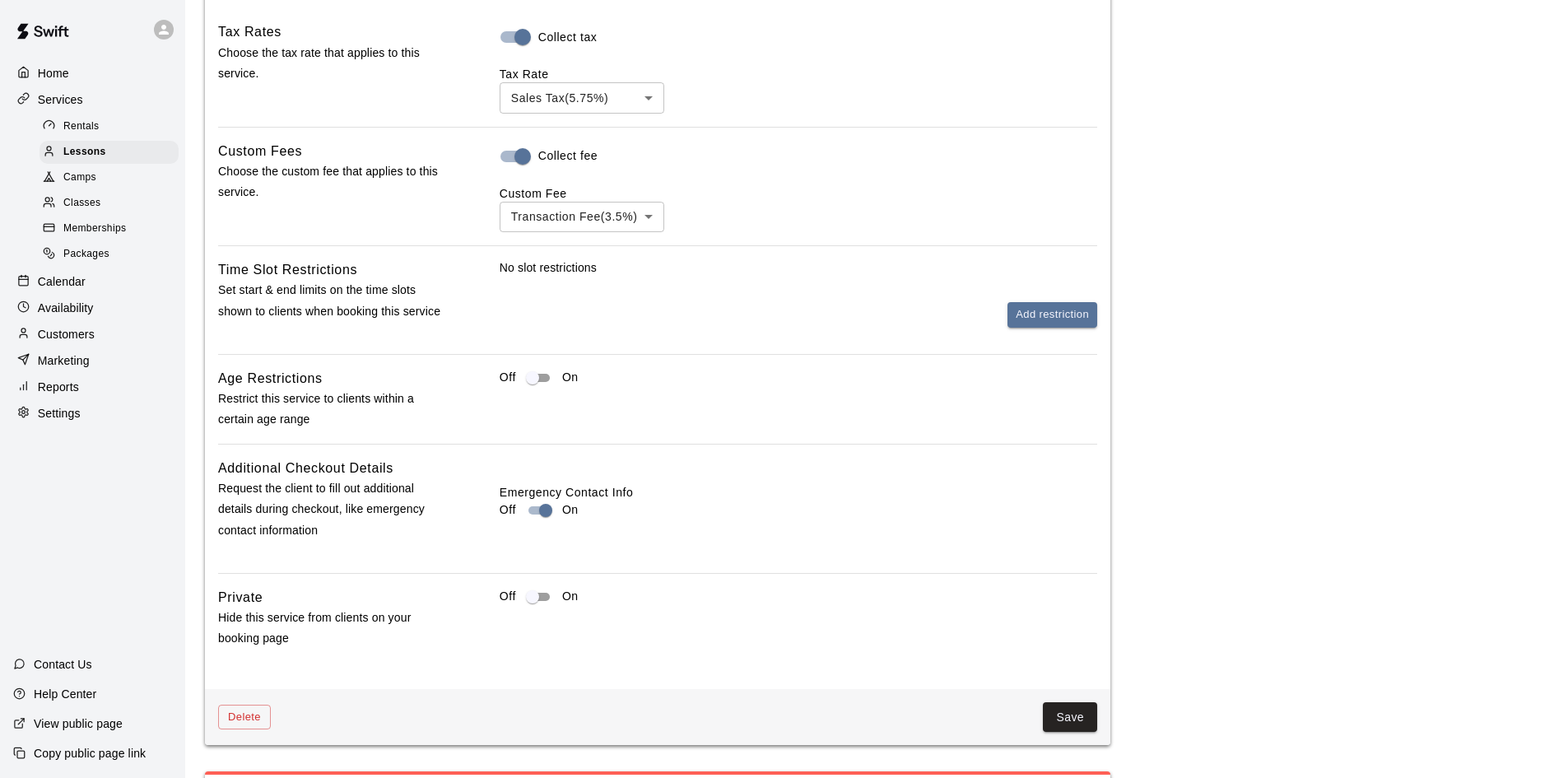
scroll to position [1482, 0]
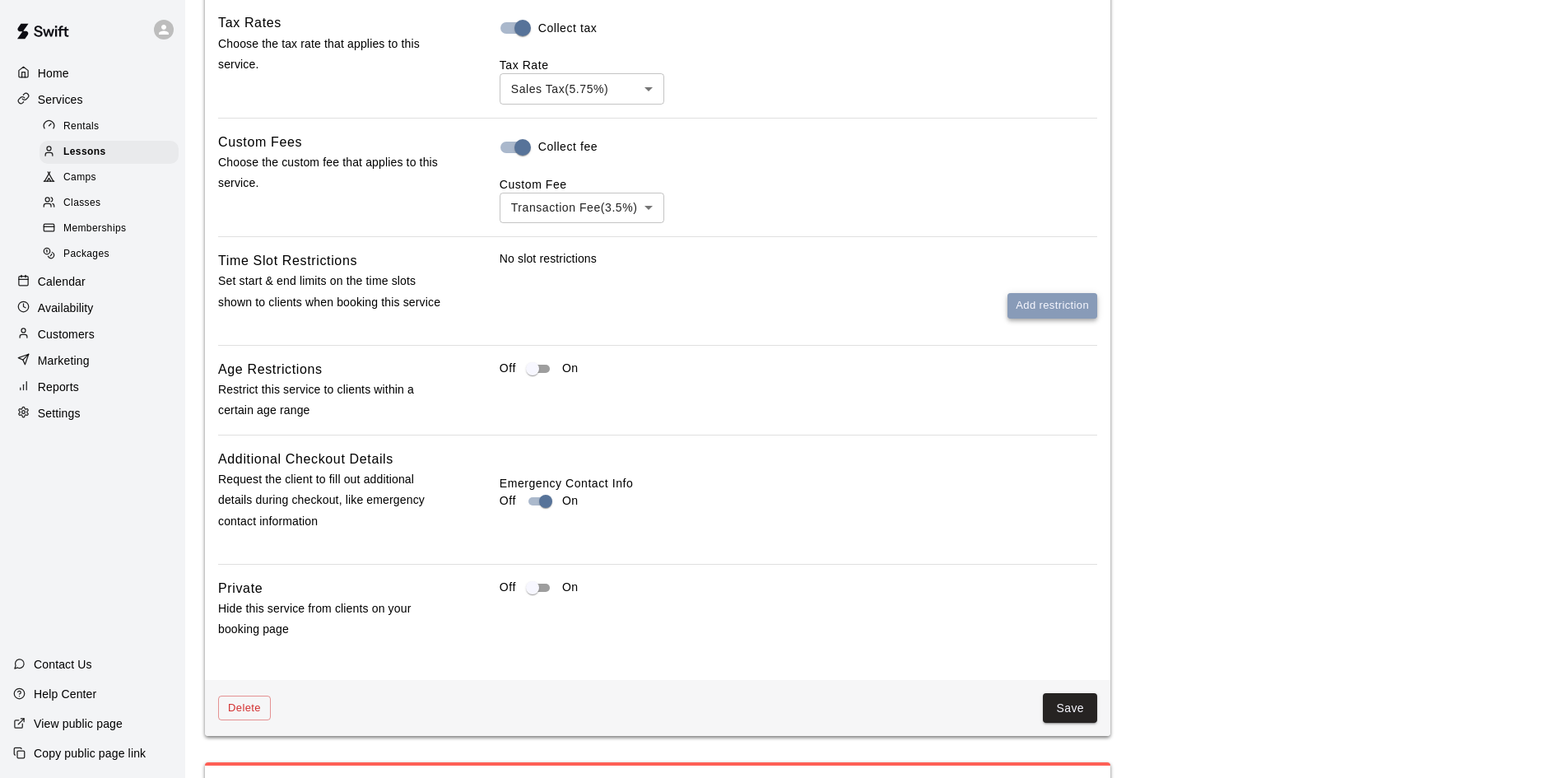
click at [1034, 310] on button "Add restriction" at bounding box center [1052, 306] width 90 height 25
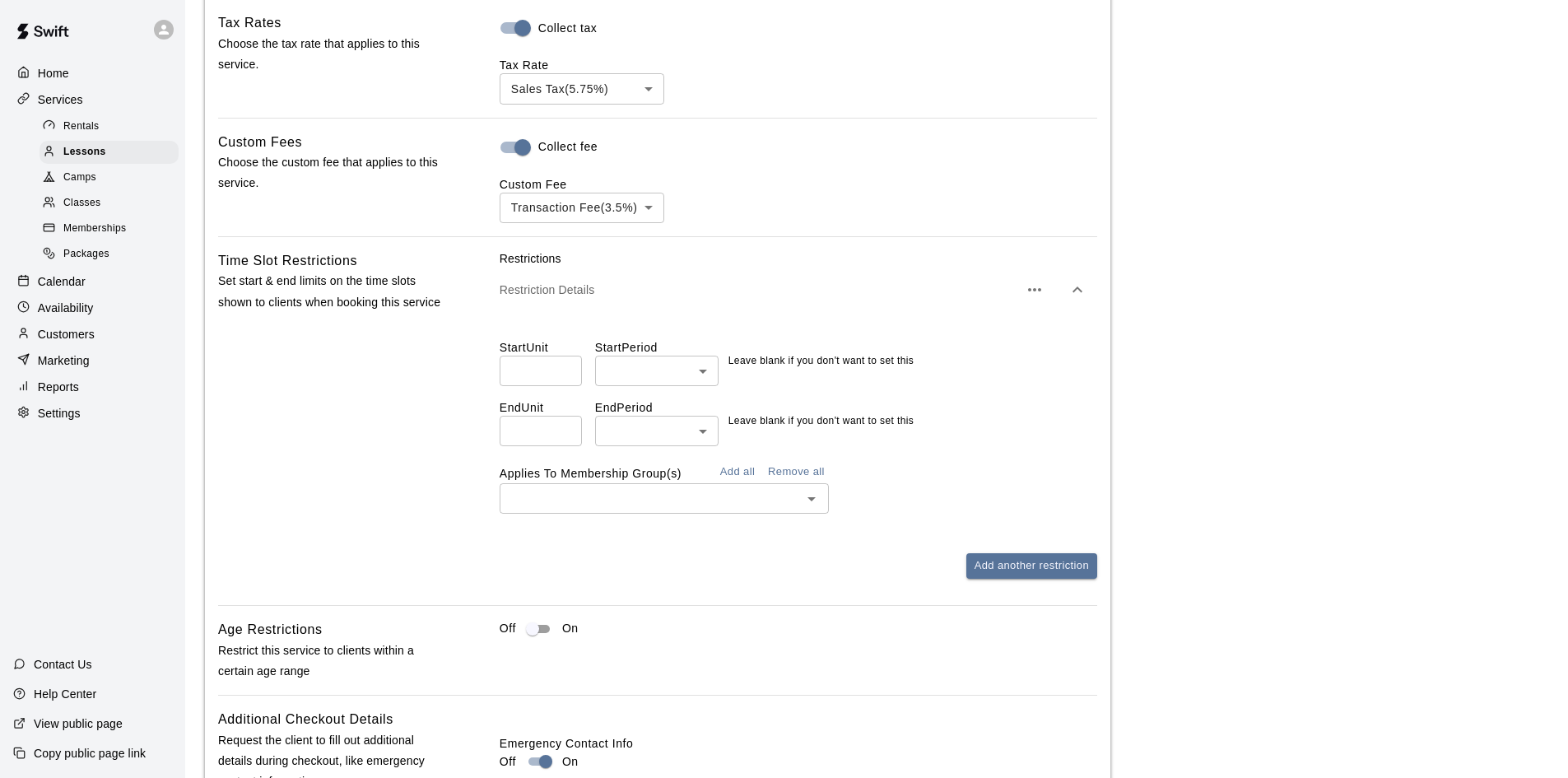
click at [527, 380] on input "number" at bounding box center [541, 370] width 82 height 30
type input "*"
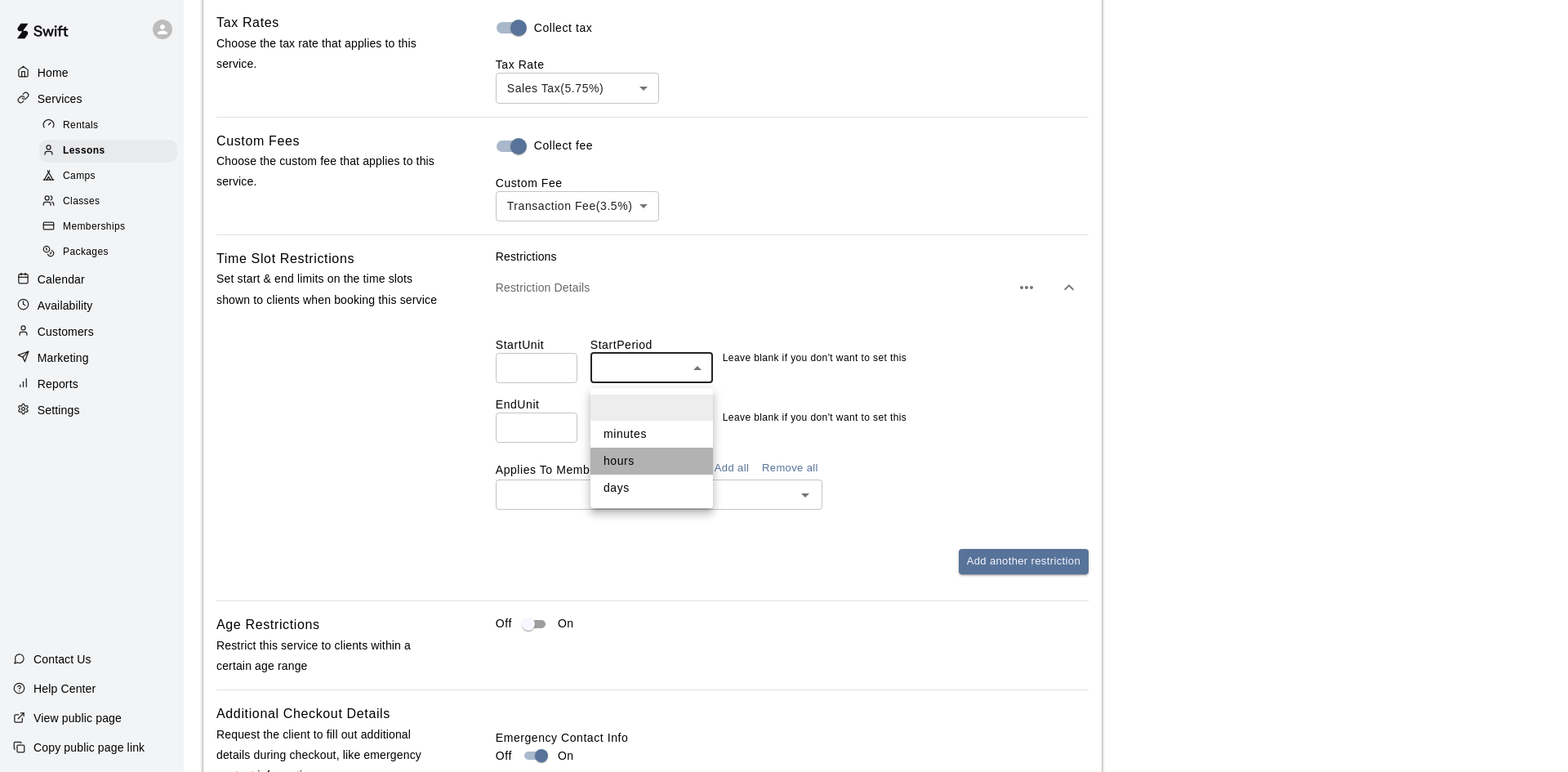
click at [629, 468] on li "hours" at bounding box center [651, 461] width 123 height 27
type input "*****"
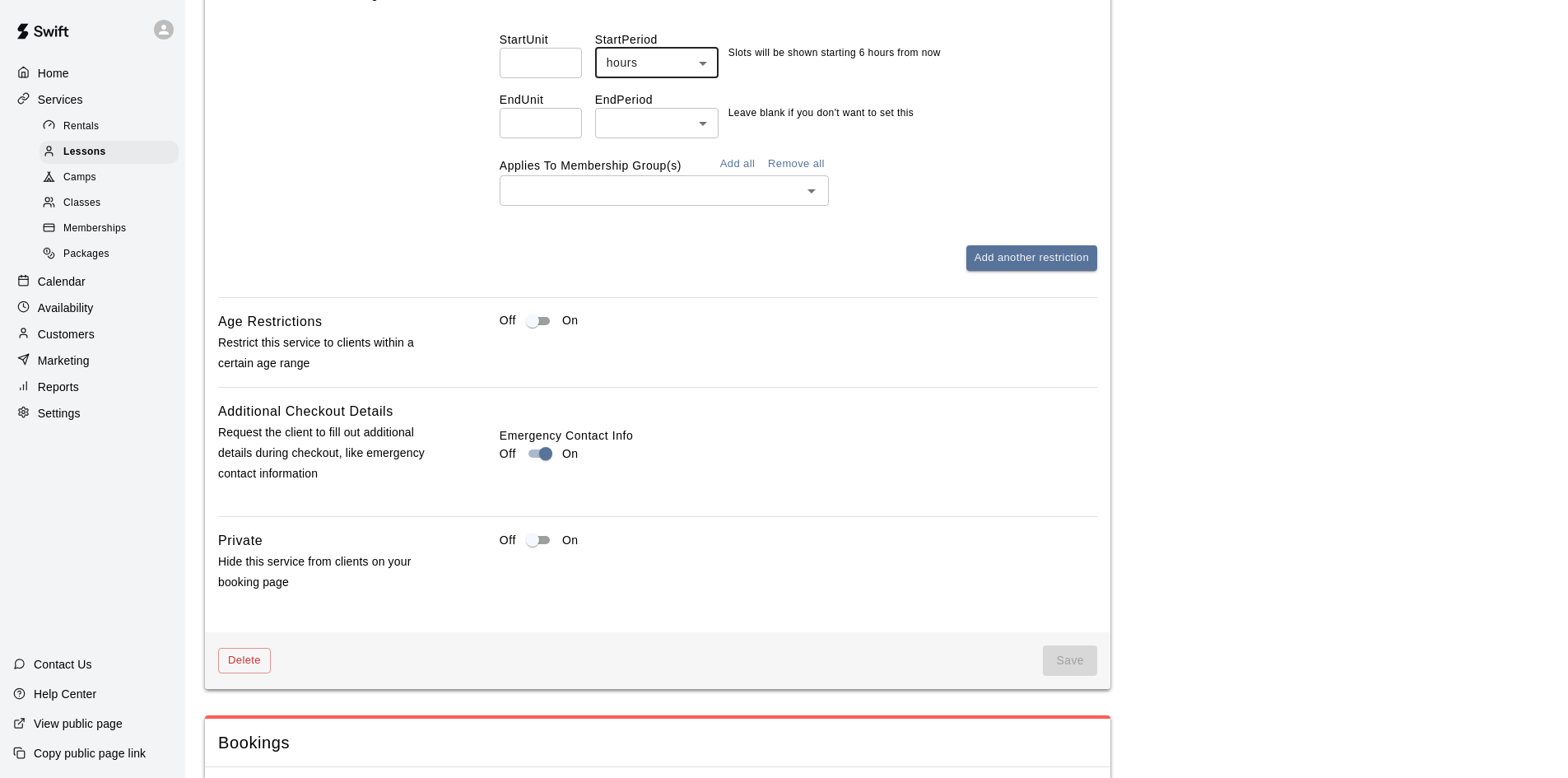
scroll to position [1811, 0]
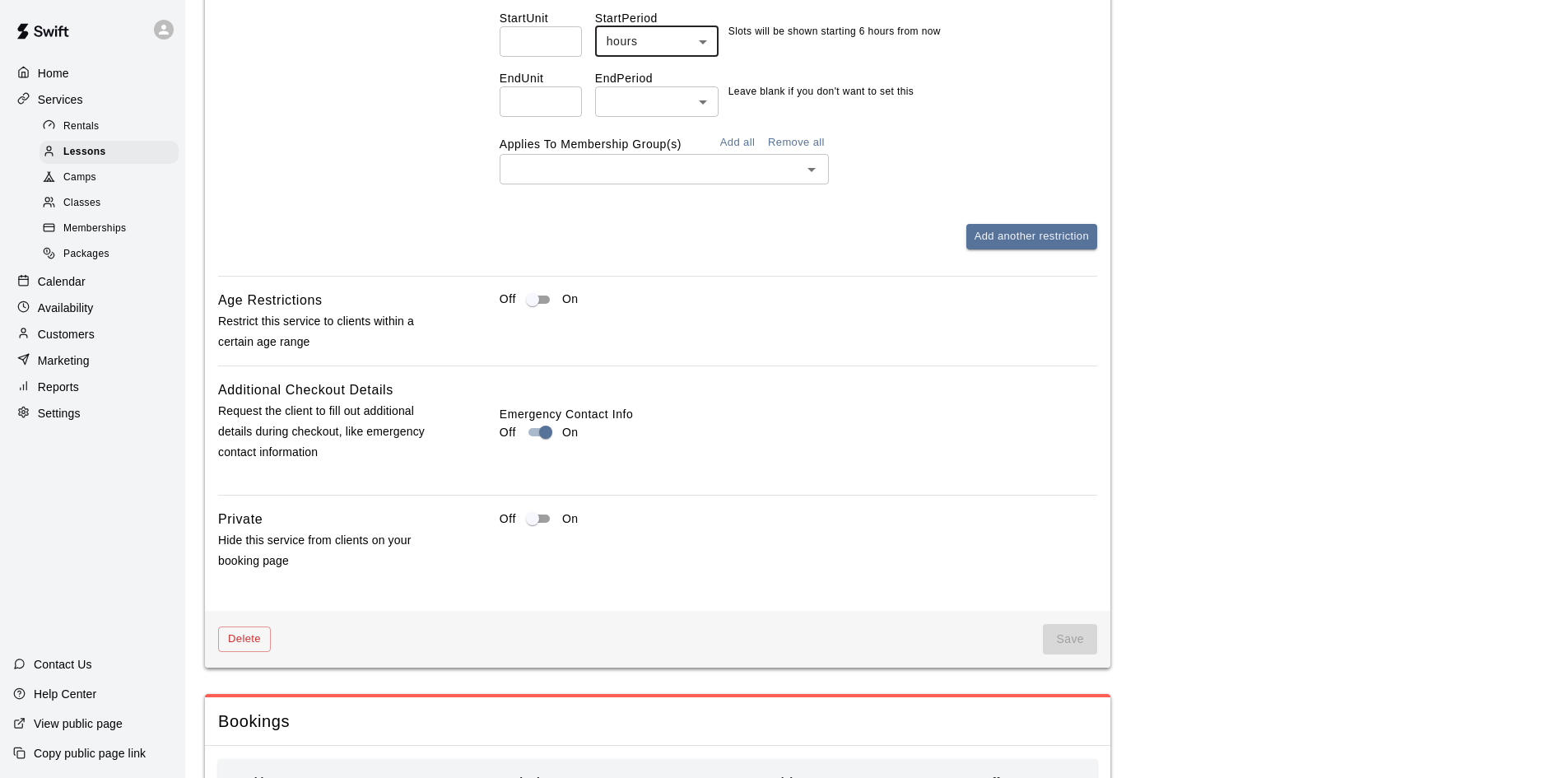
click at [737, 151] on button "Add all" at bounding box center [737, 142] width 53 height 25
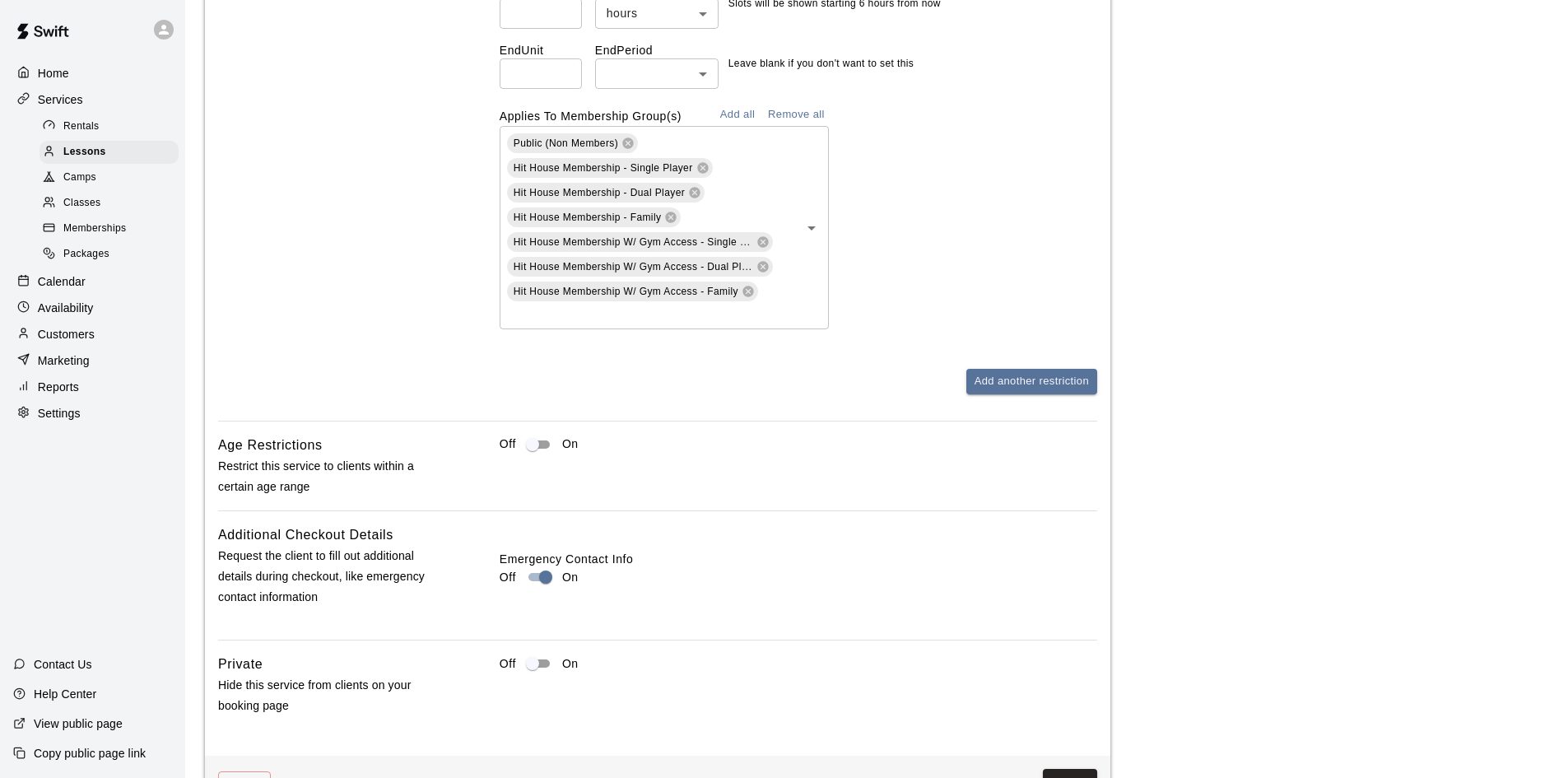
scroll to position [2138, 0]
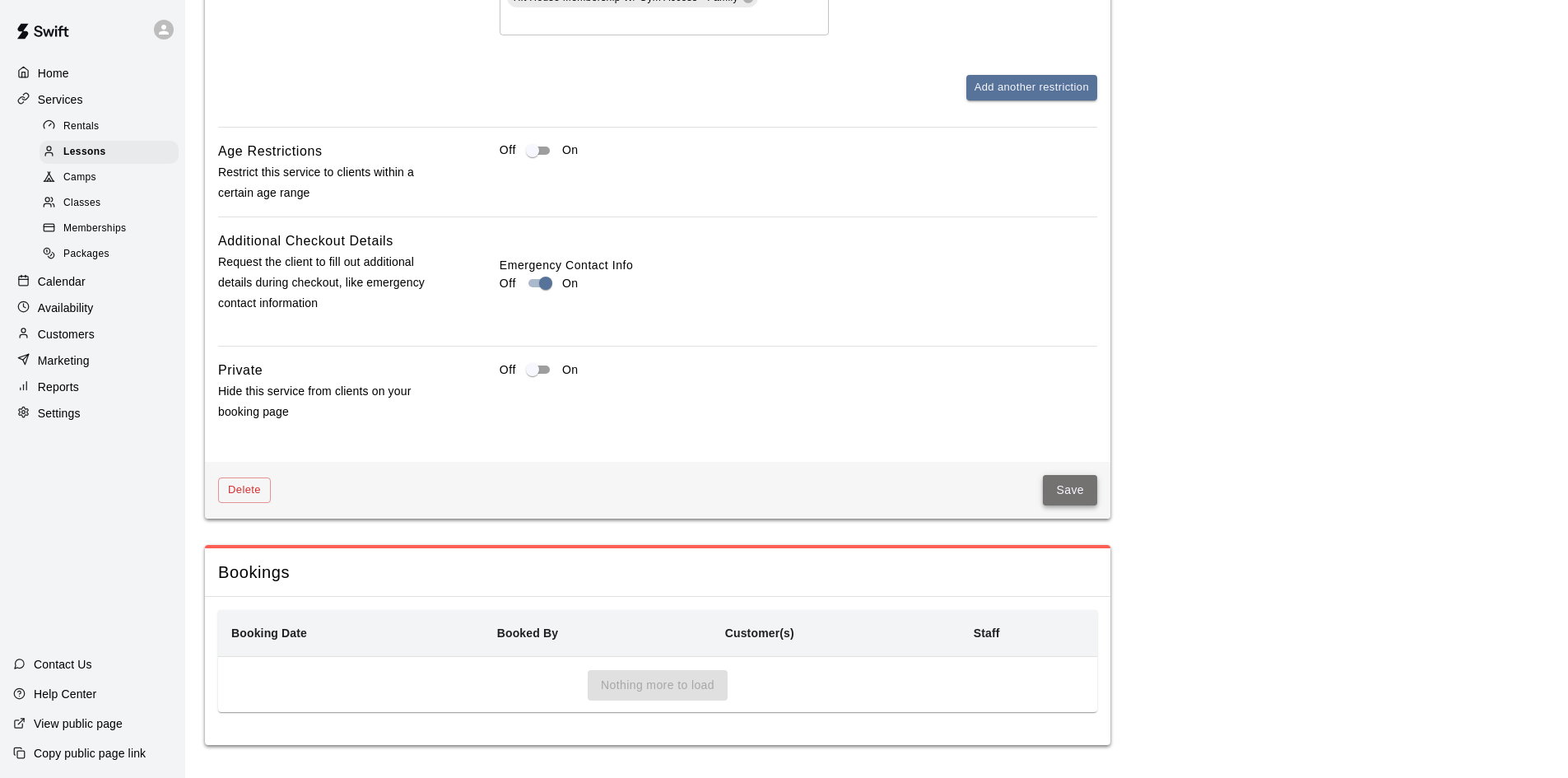
click at [1078, 486] on button "Save" at bounding box center [1071, 489] width 55 height 30
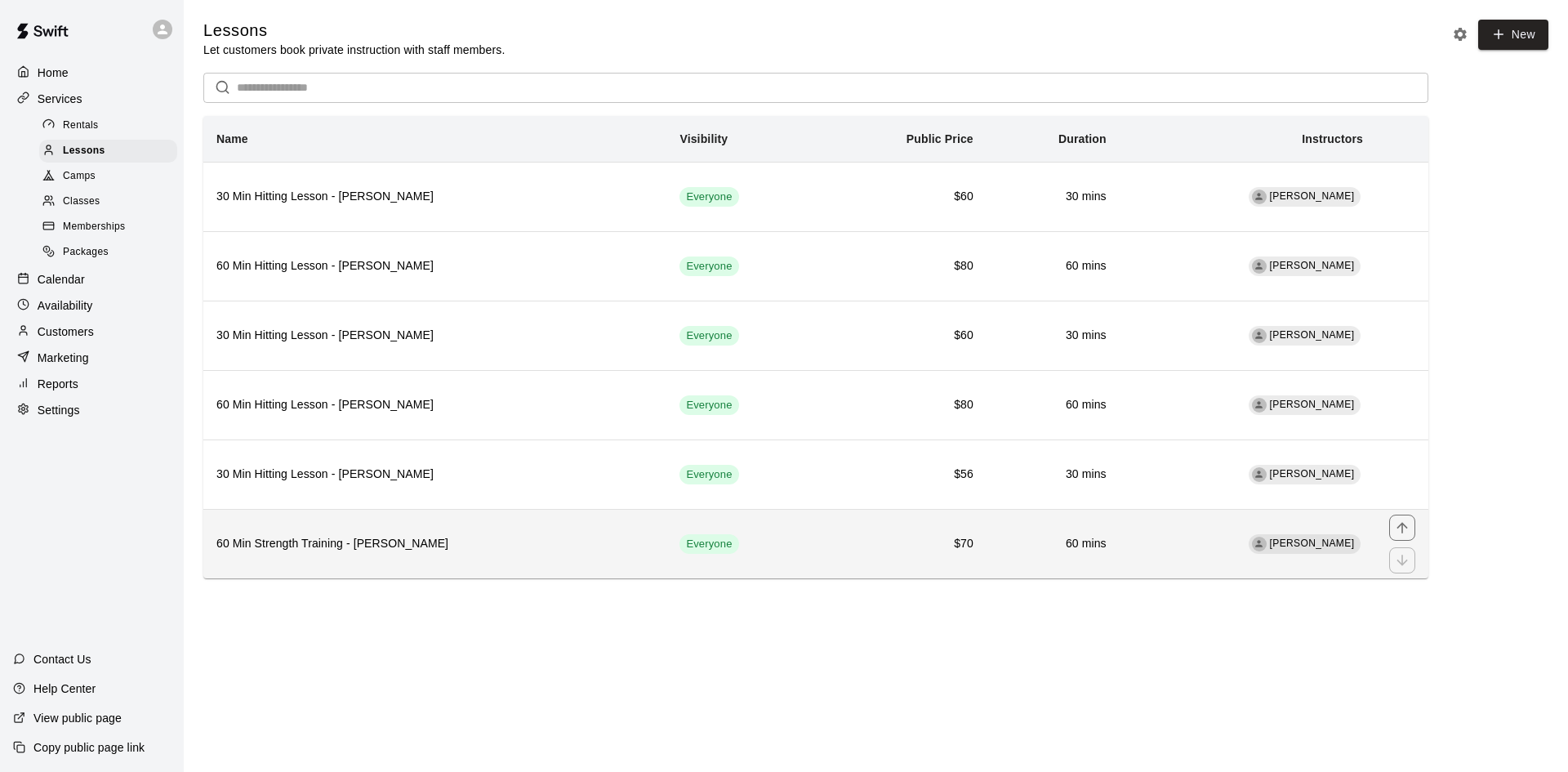
click at [462, 565] on th "60 Min Strength Training - Teddy Cox" at bounding box center [434, 544] width 463 height 70
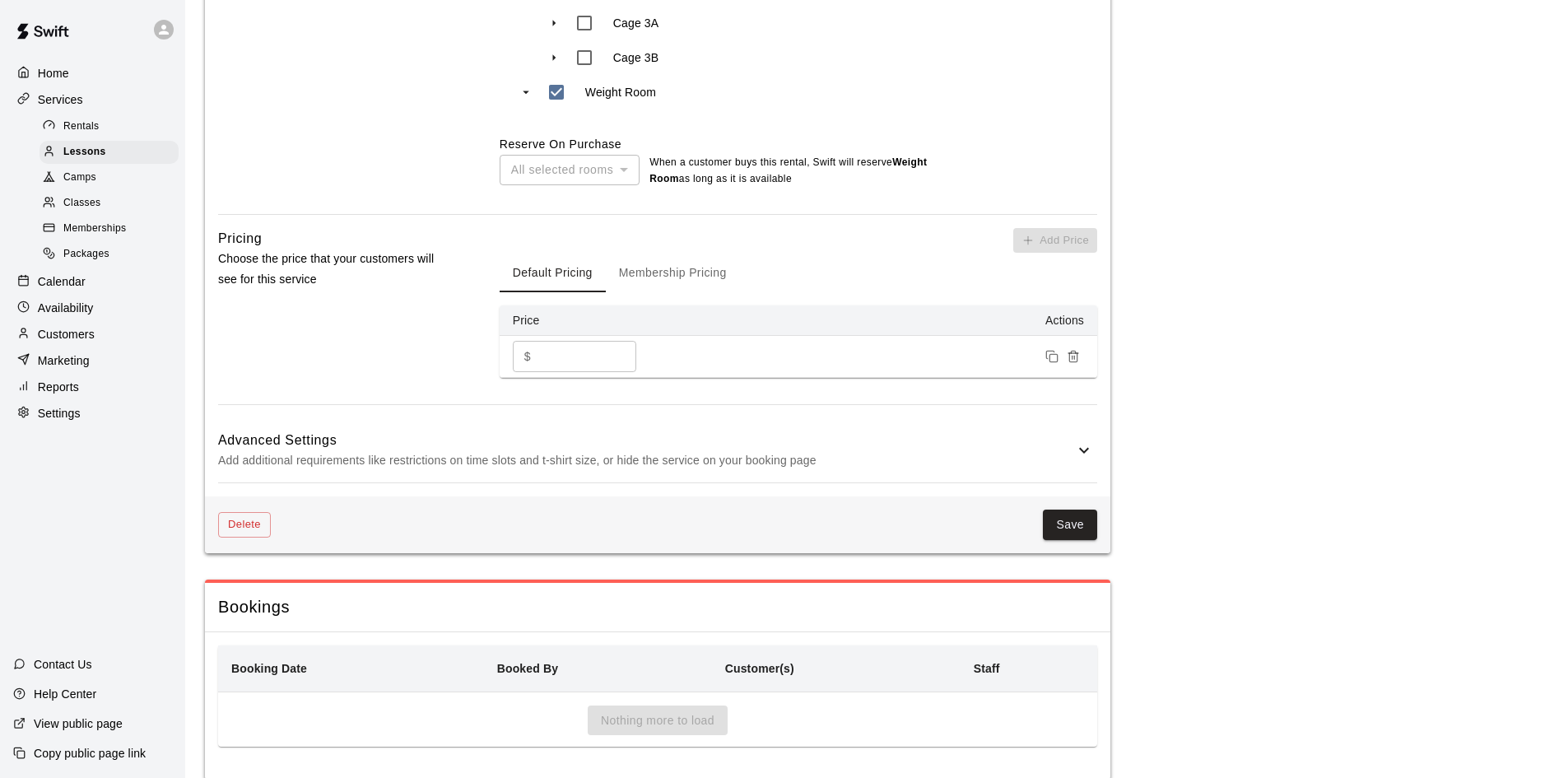
scroll to position [988, 0]
click at [1087, 441] on icon at bounding box center [1084, 447] width 20 height 19
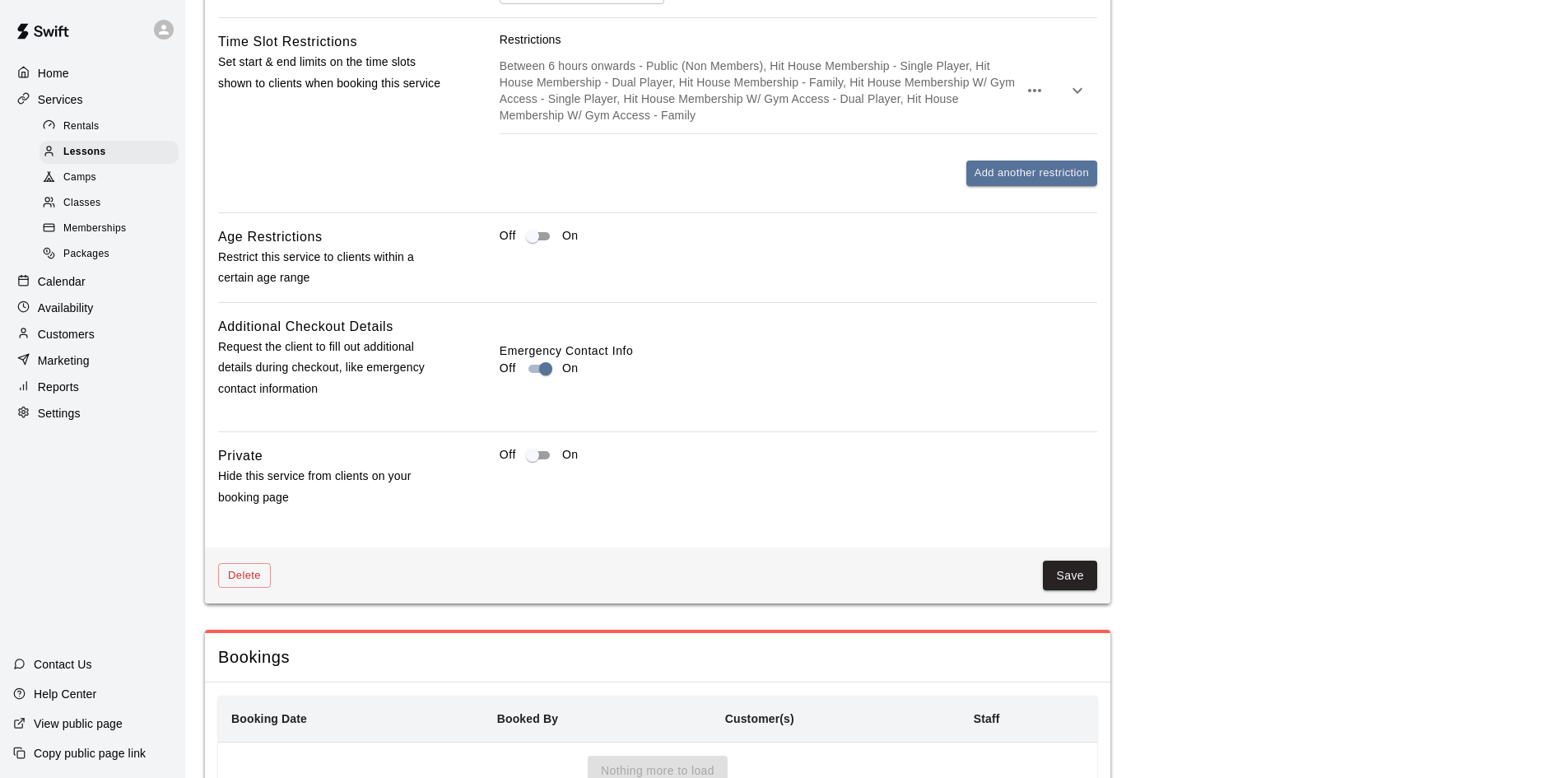
scroll to position [1790, 0]
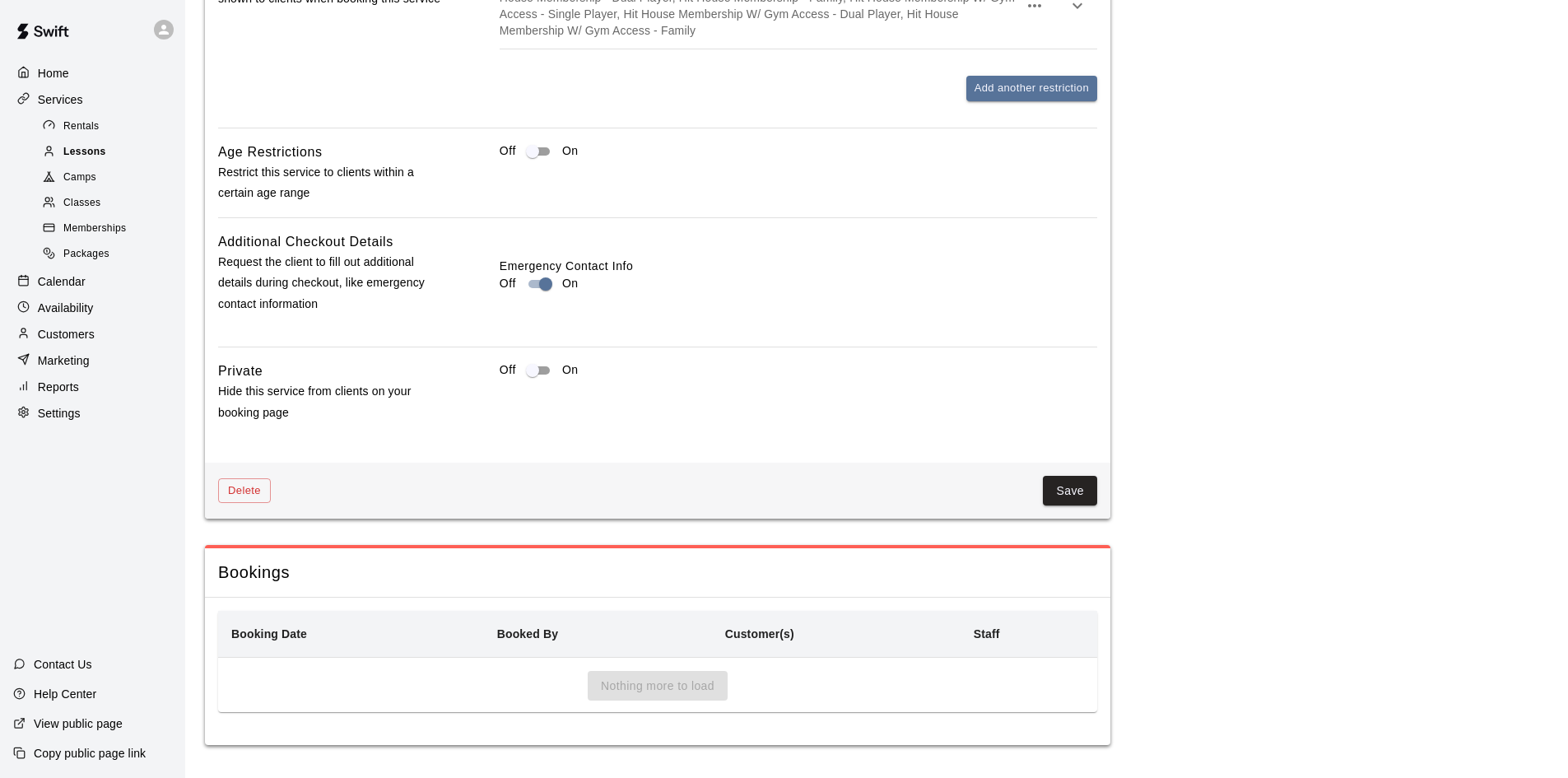
click at [82, 156] on span "Lessons" at bounding box center [85, 152] width 43 height 17
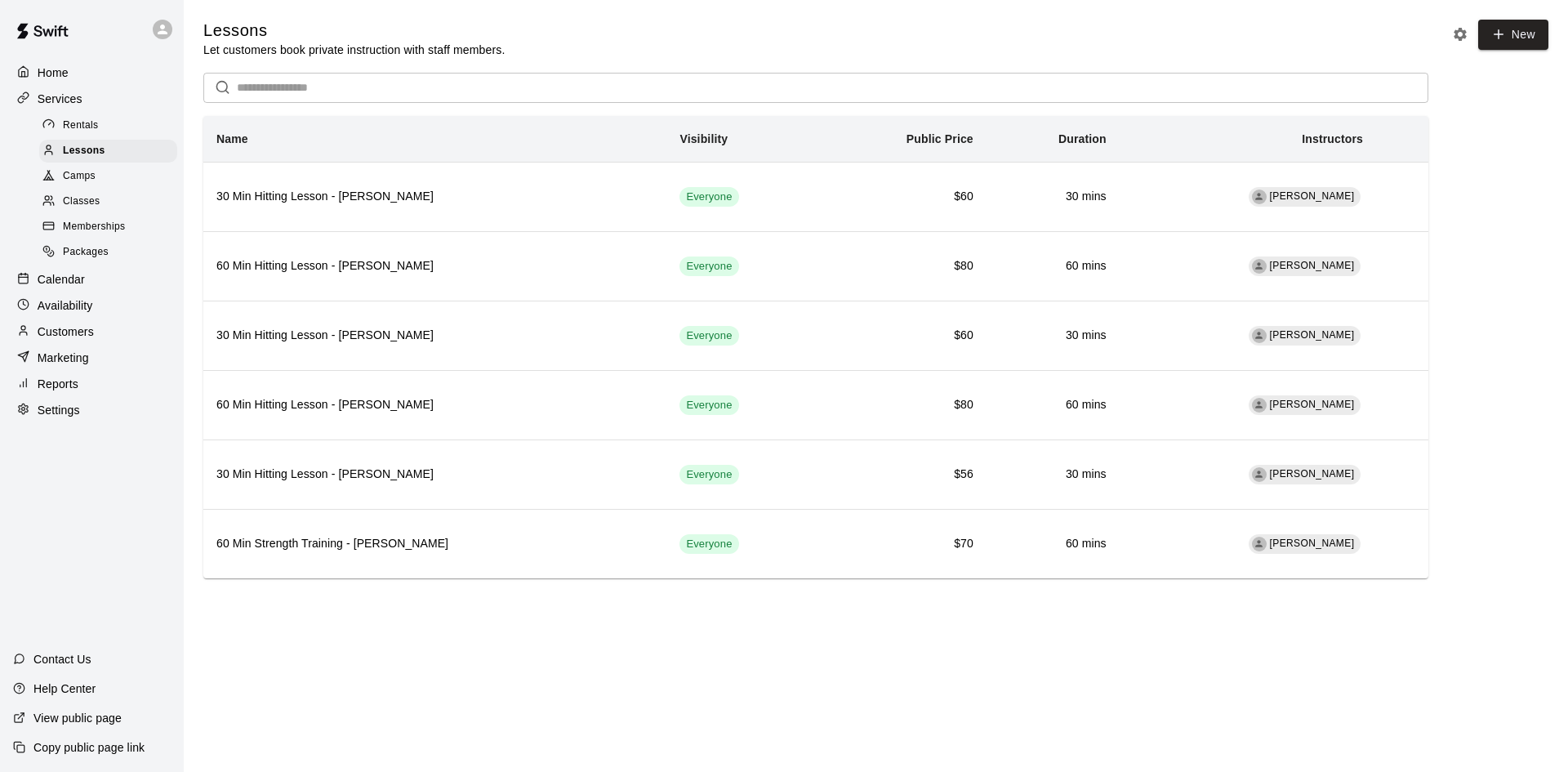
click at [66, 365] on p "Marketing" at bounding box center [63, 357] width 51 height 16
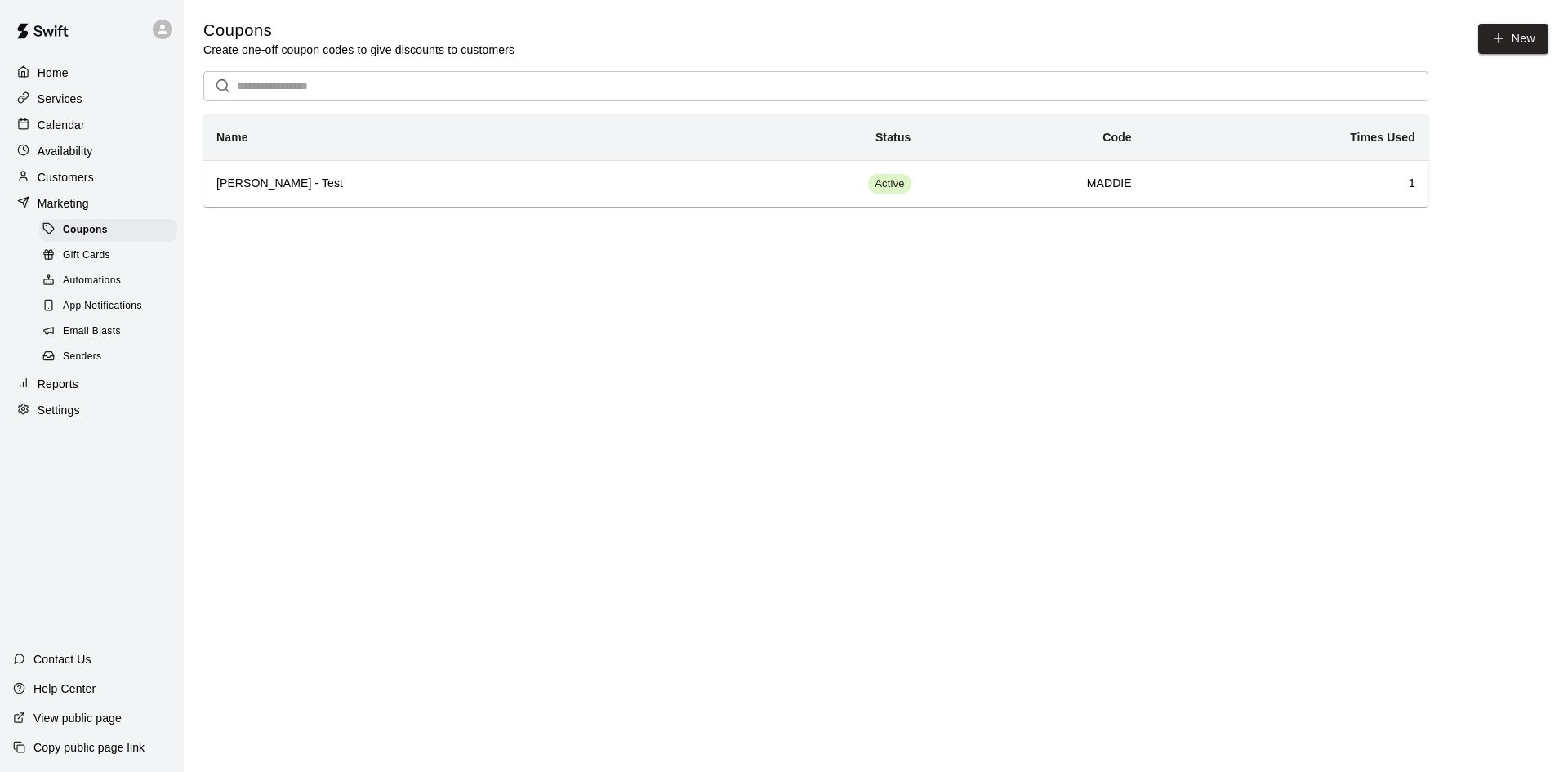
click at [77, 365] on span "Senders" at bounding box center [82, 357] width 40 height 16
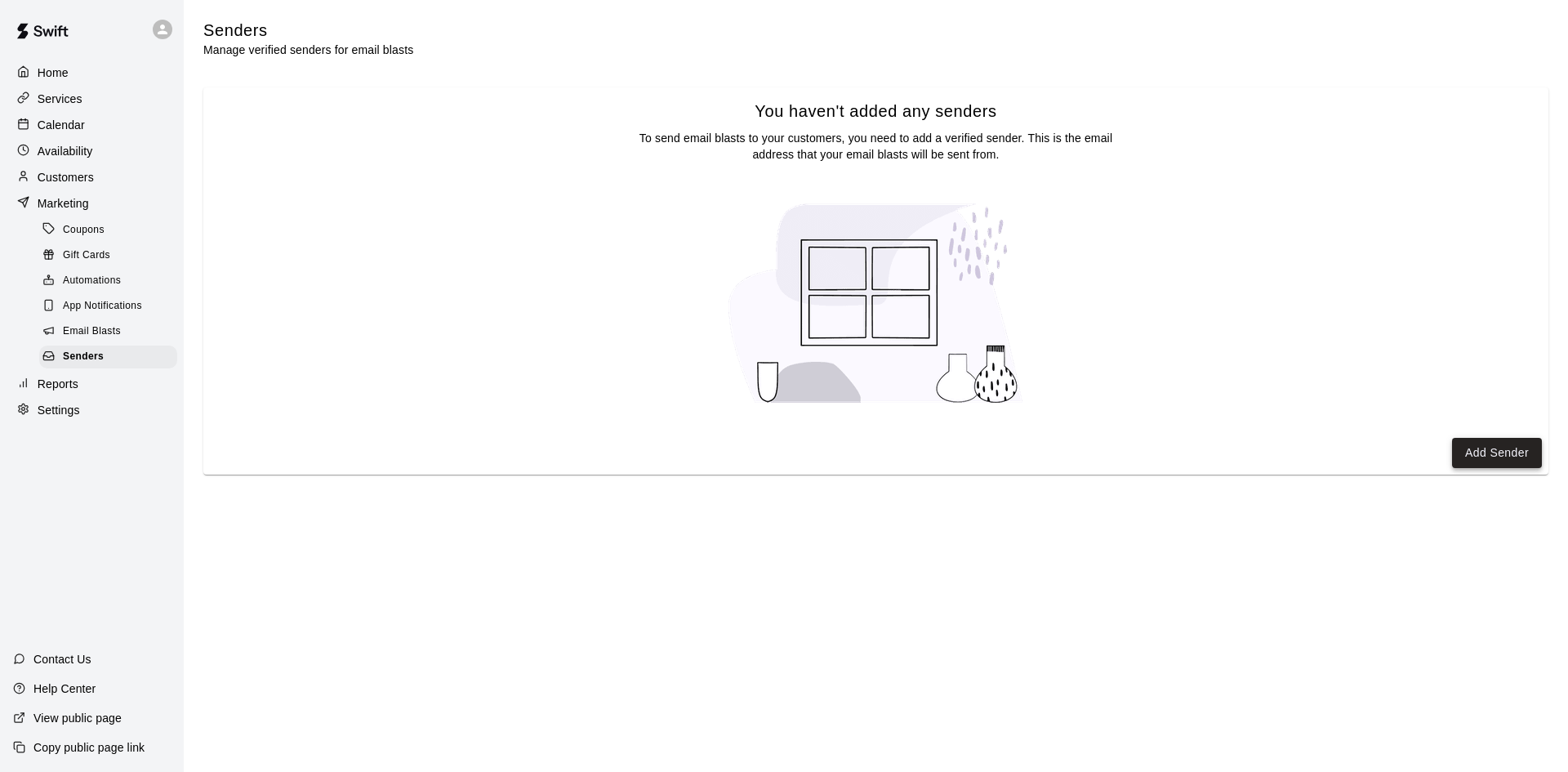
click at [1504, 463] on button "Add Sender" at bounding box center [1496, 453] width 90 height 30
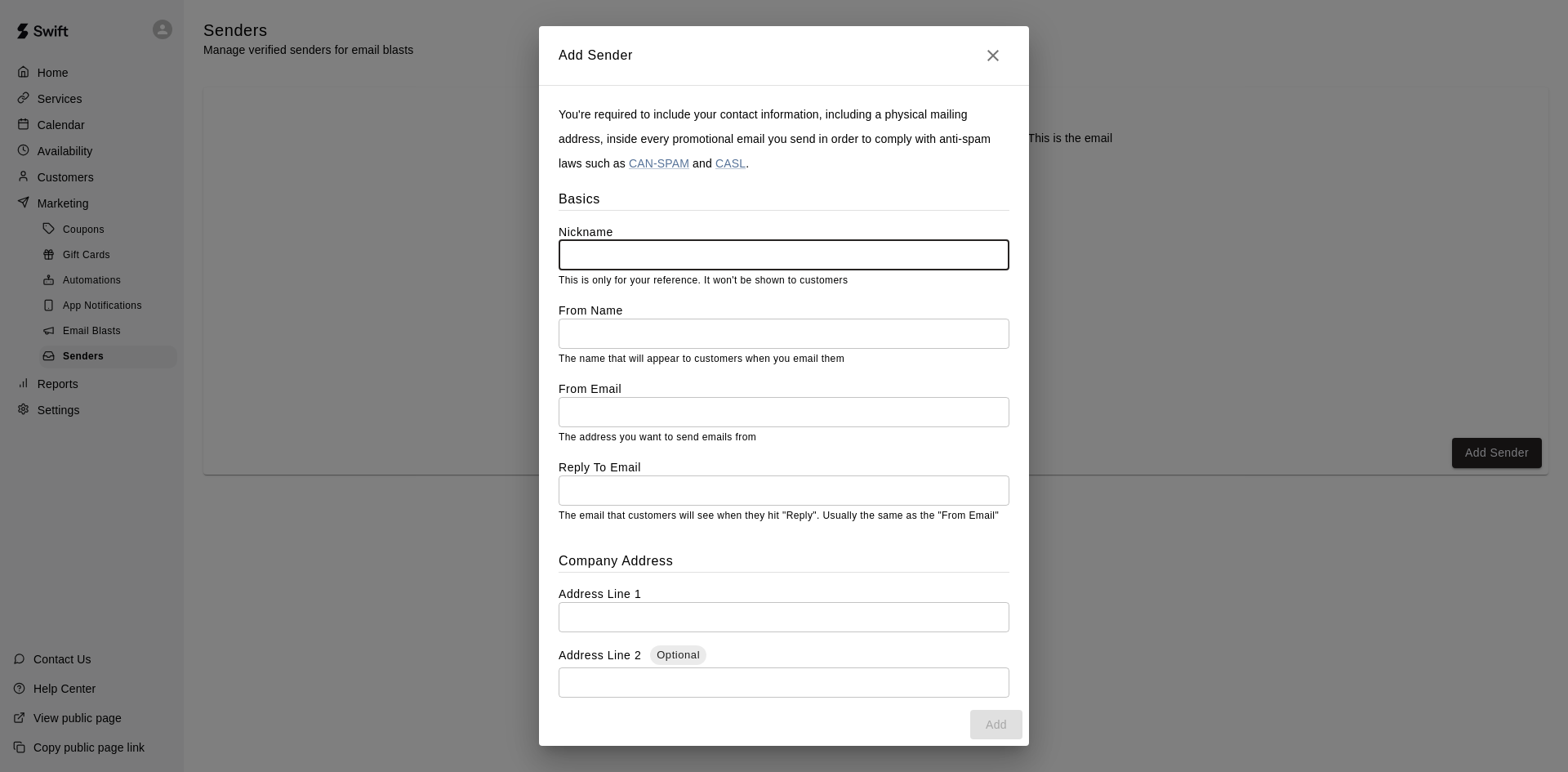
click at [633, 330] on input "text" at bounding box center [784, 333] width 451 height 30
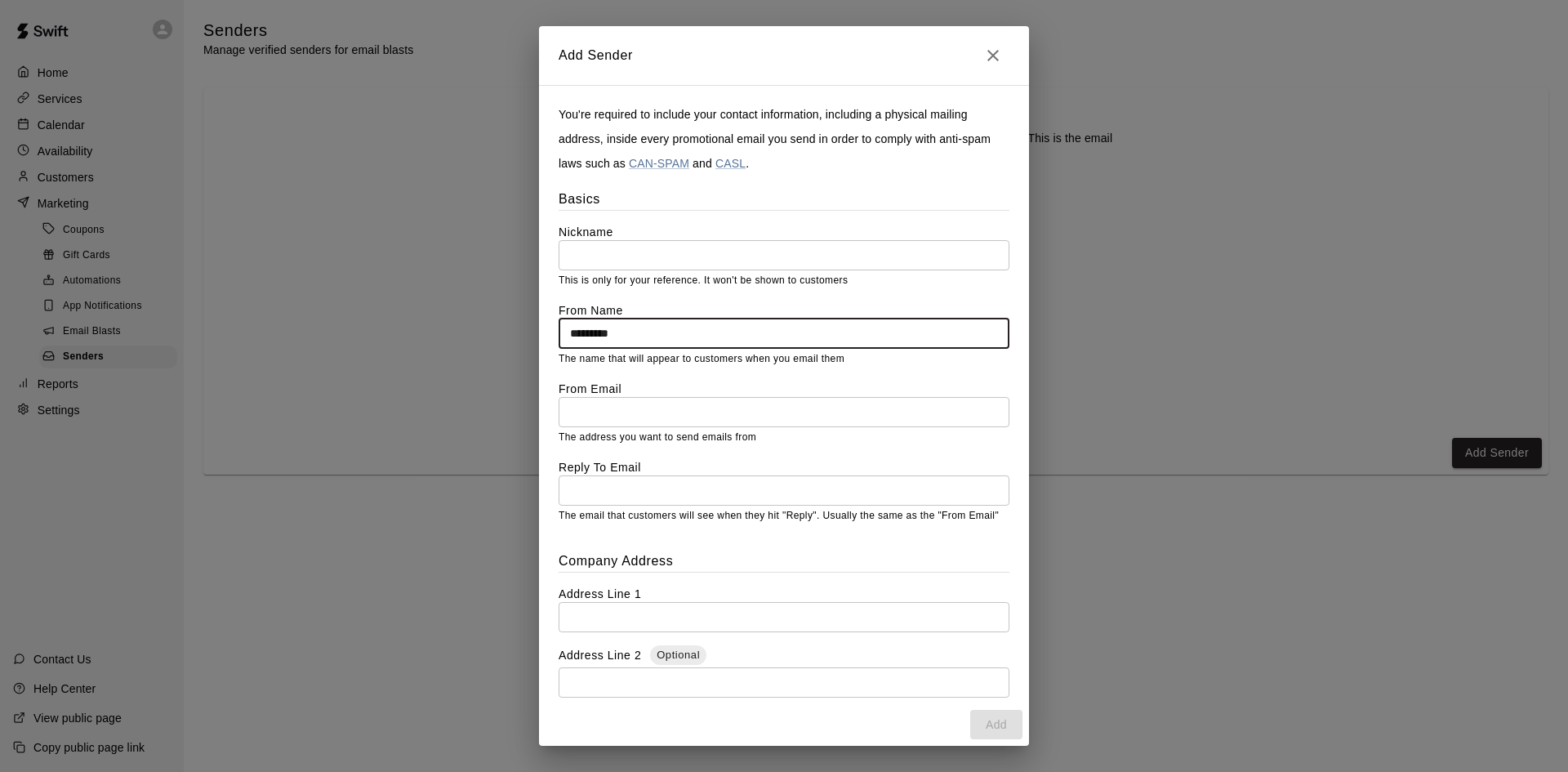
type input "*********"
click at [613, 413] on input "text" at bounding box center [784, 411] width 451 height 30
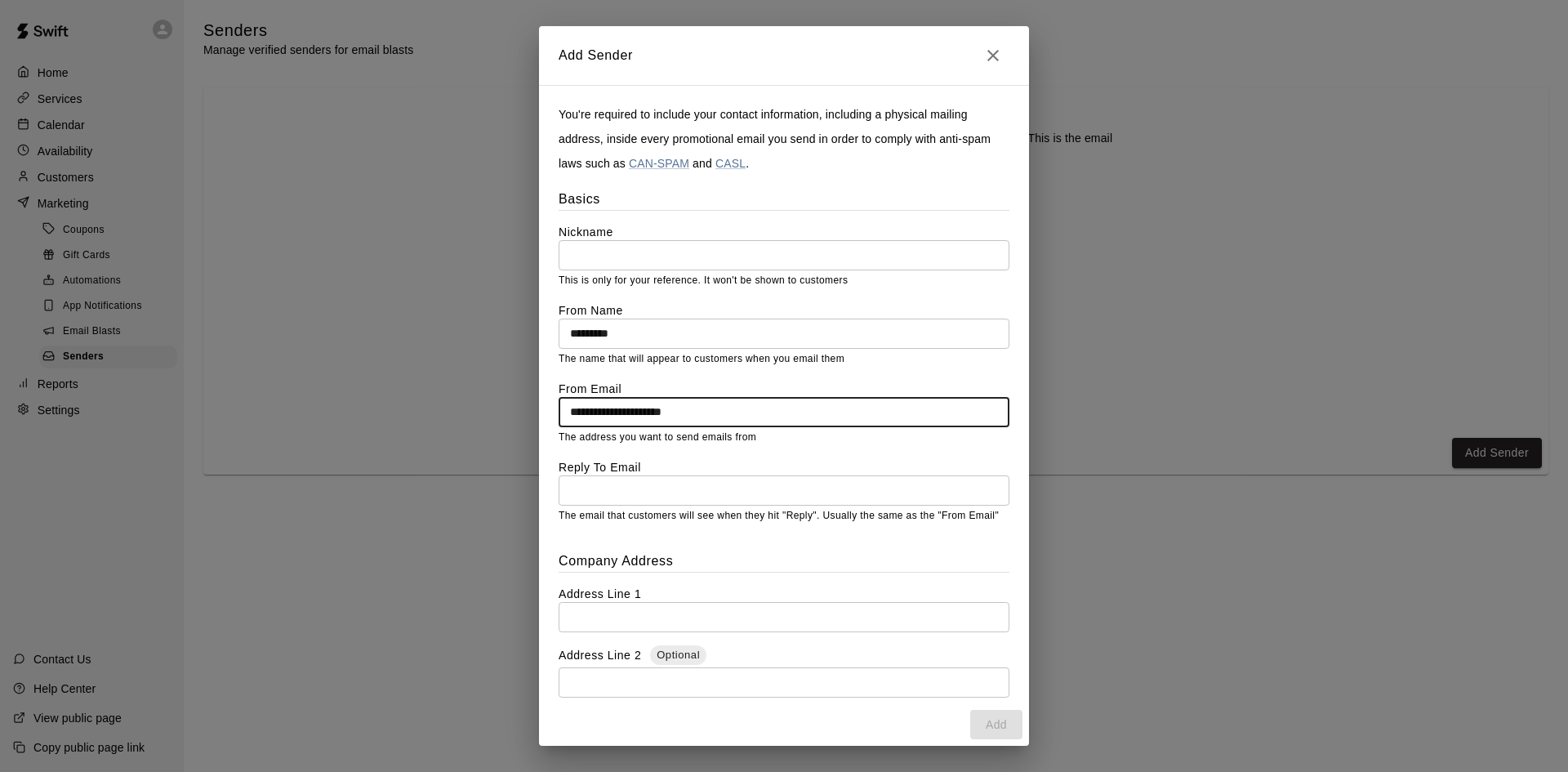
type input "**********"
click at [635, 483] on input "text" at bounding box center [784, 490] width 451 height 30
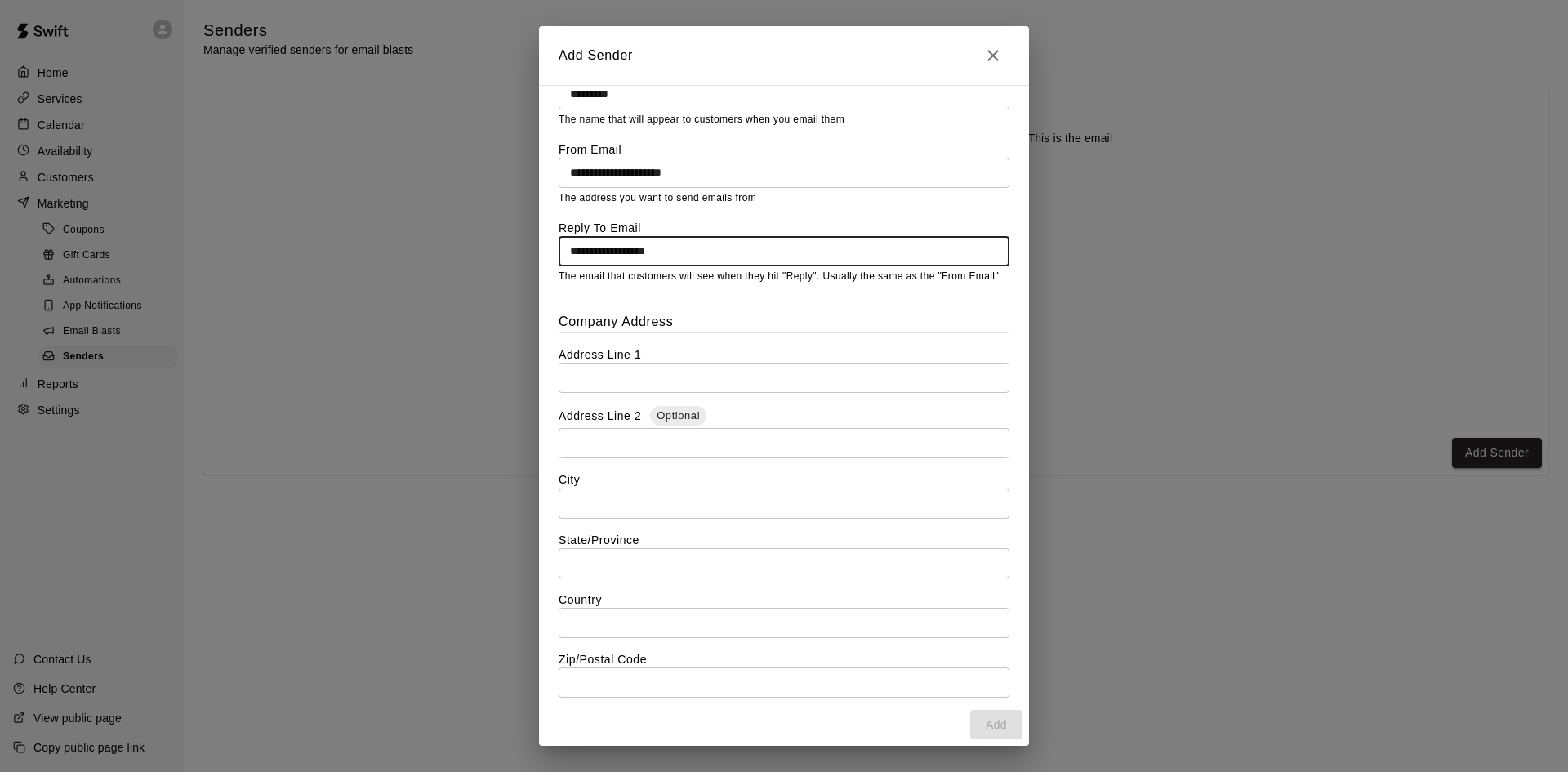
scroll to position [239, 0]
type input "**********"
click at [623, 394] on input "text" at bounding box center [784, 378] width 451 height 30
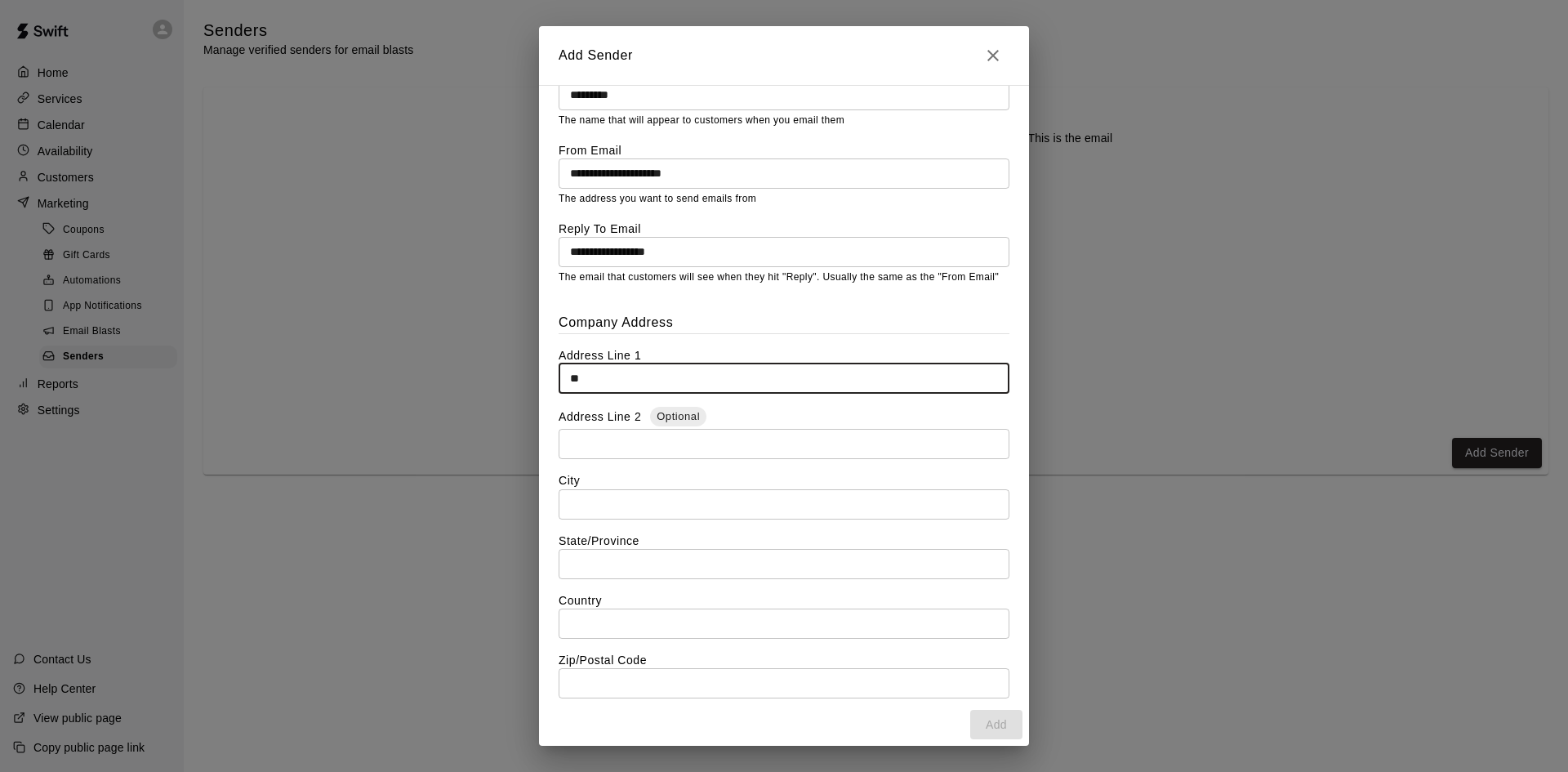
type input "*"
type input "**********"
click at [601, 520] on input "text" at bounding box center [784, 504] width 451 height 30
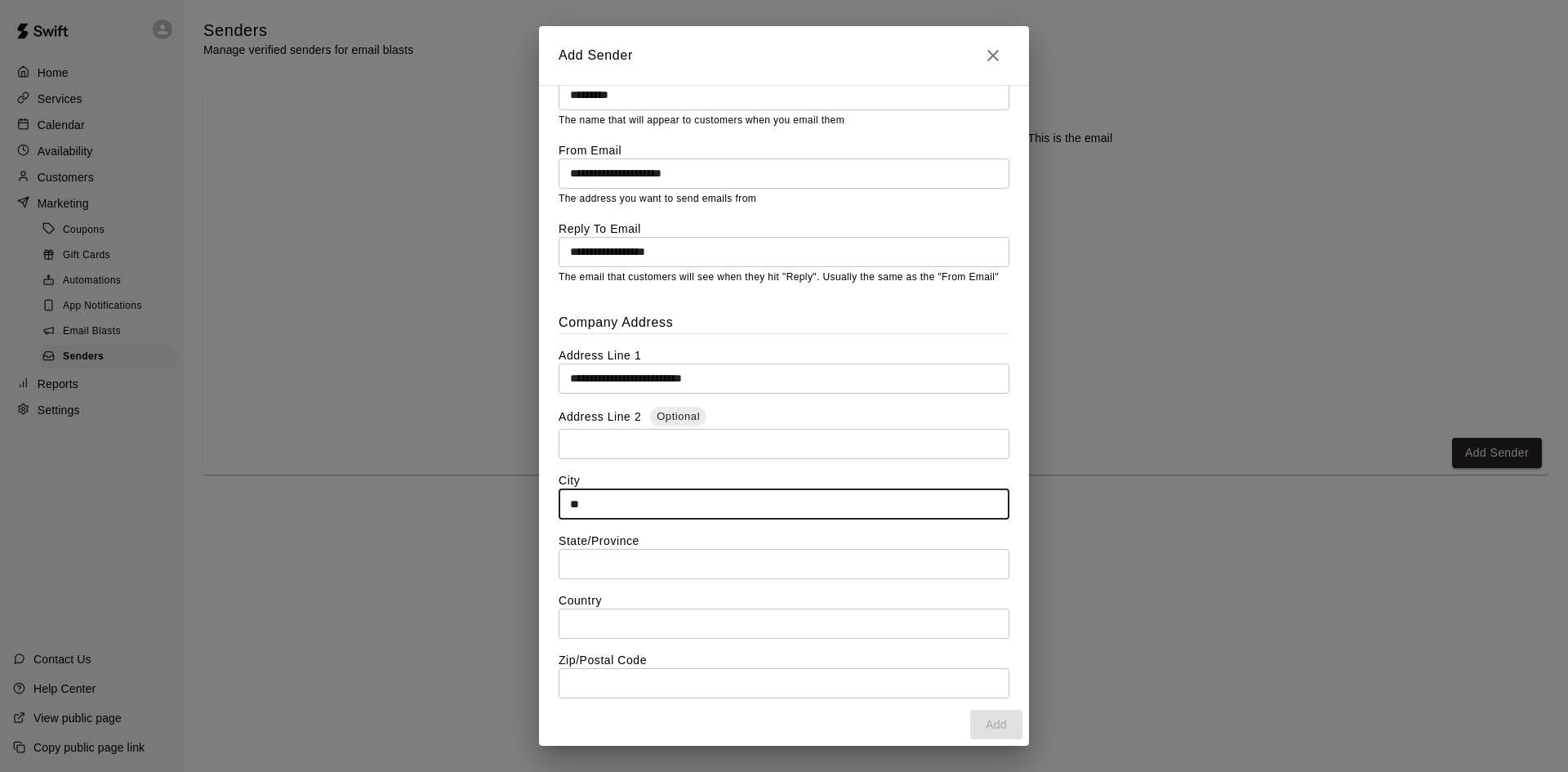
type input "*"
type input "********"
click at [610, 579] on input "text" at bounding box center [784, 563] width 451 height 30
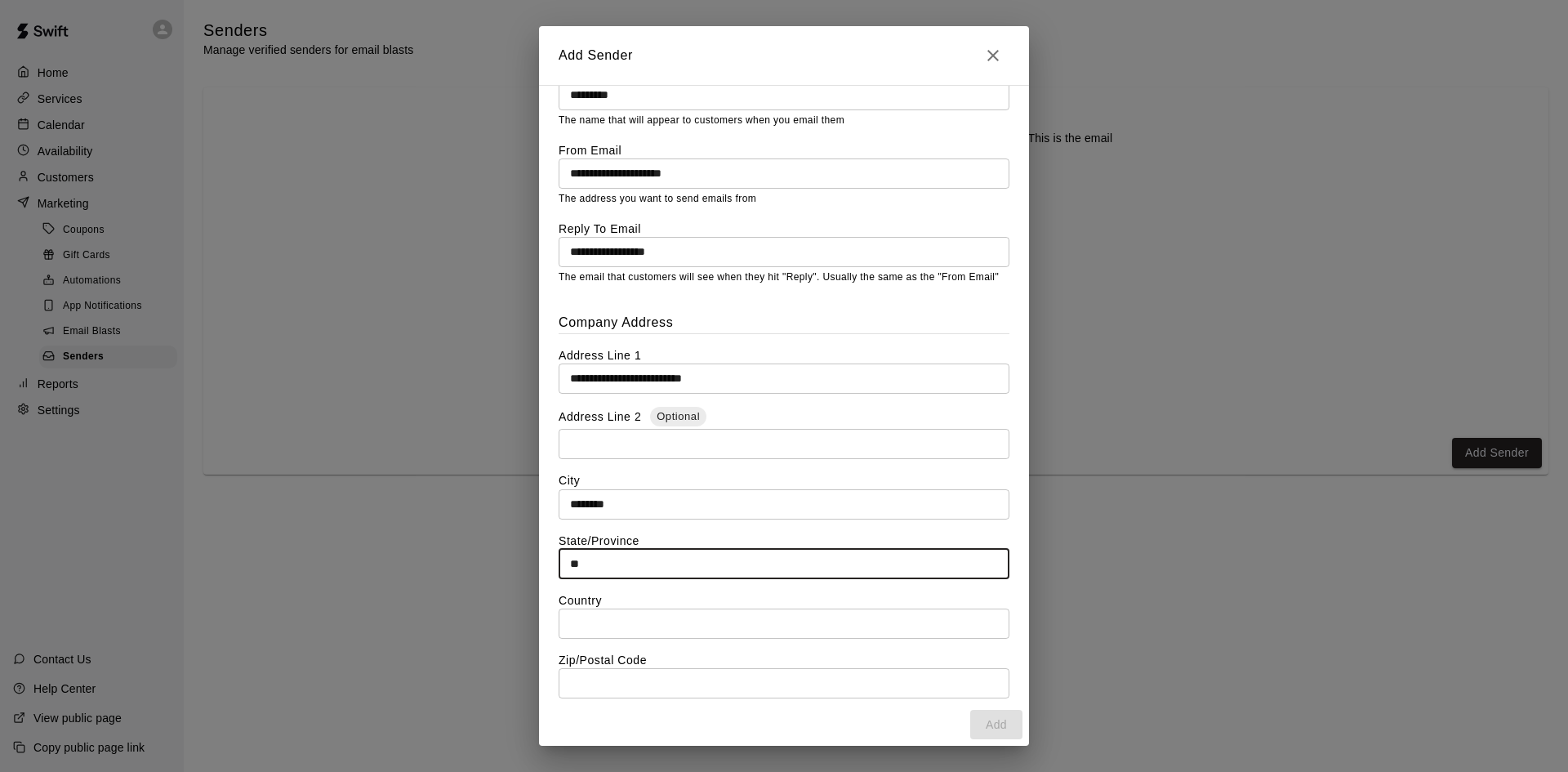
scroll to position [280, 0]
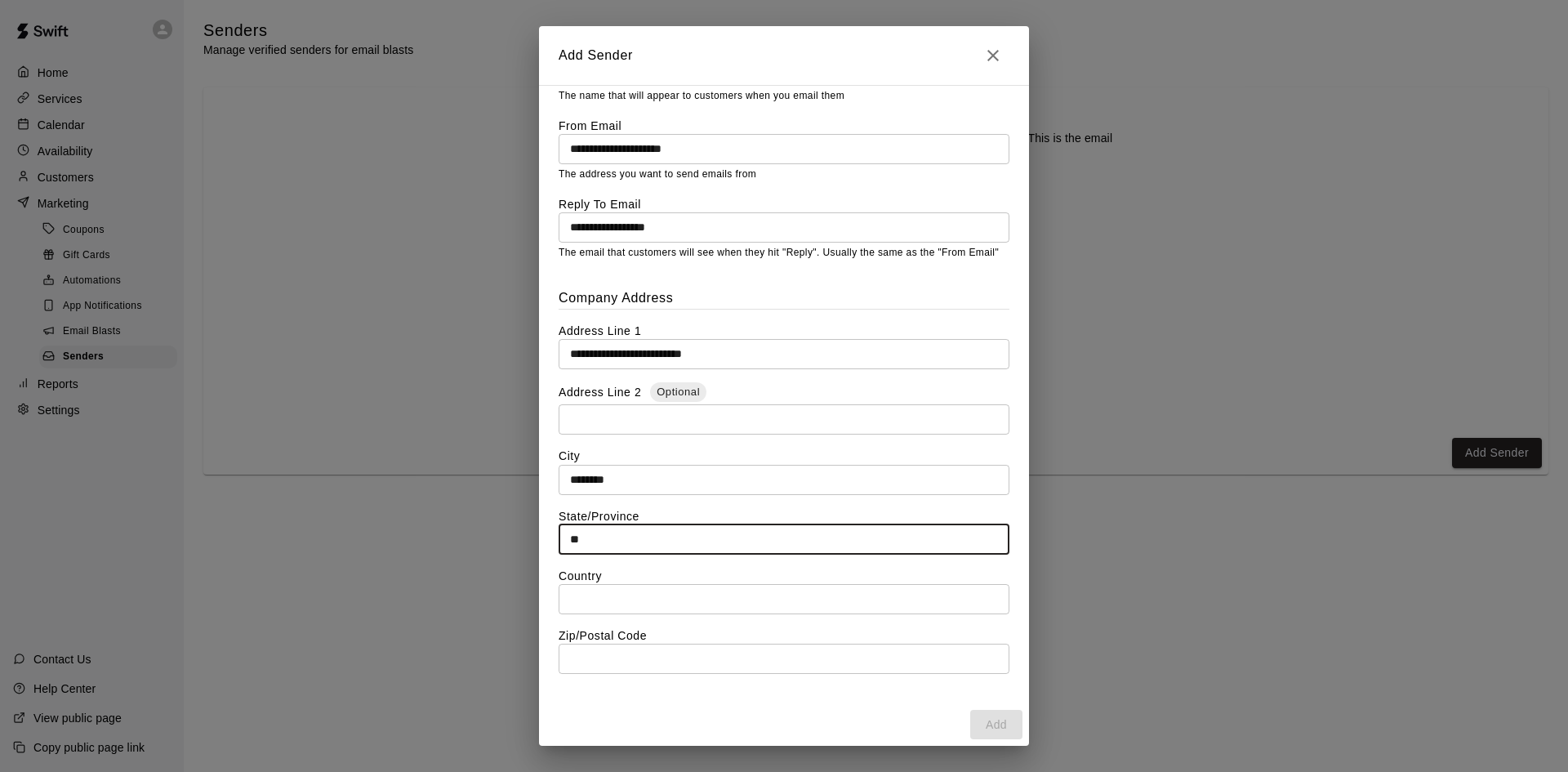
type input "**"
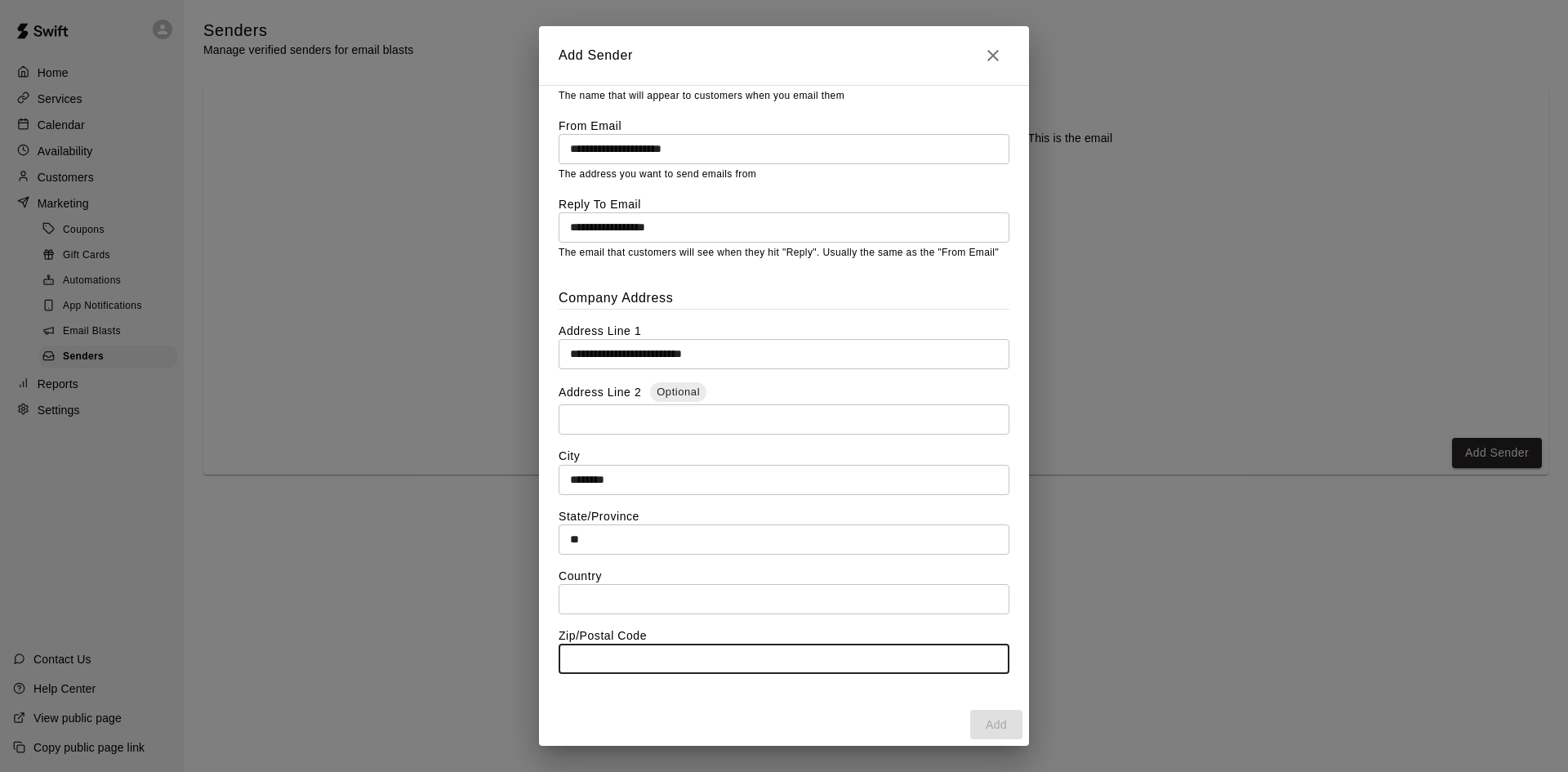
click at [606, 658] on input "text" at bounding box center [784, 658] width 451 height 30
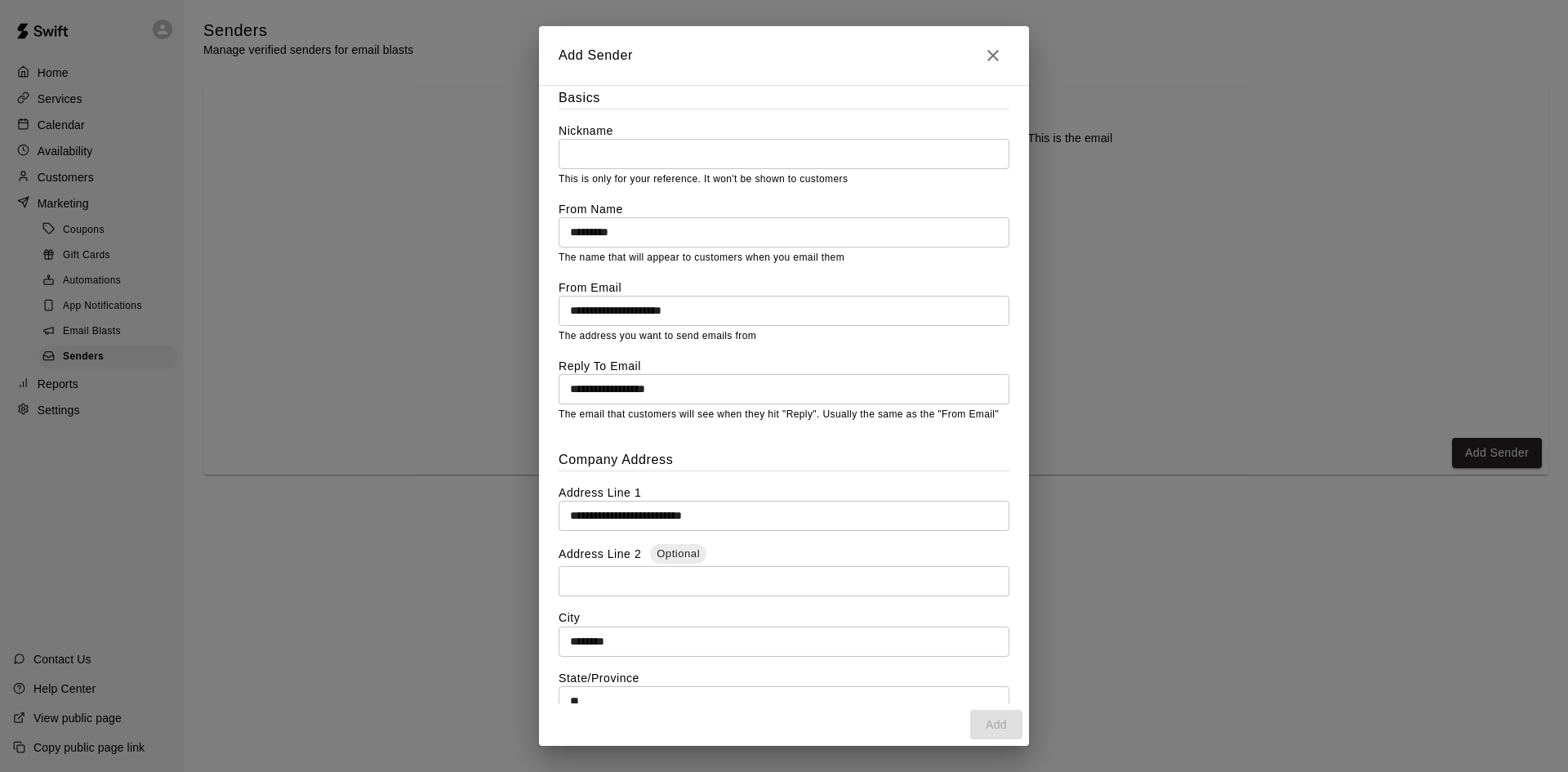
scroll to position [0, 0]
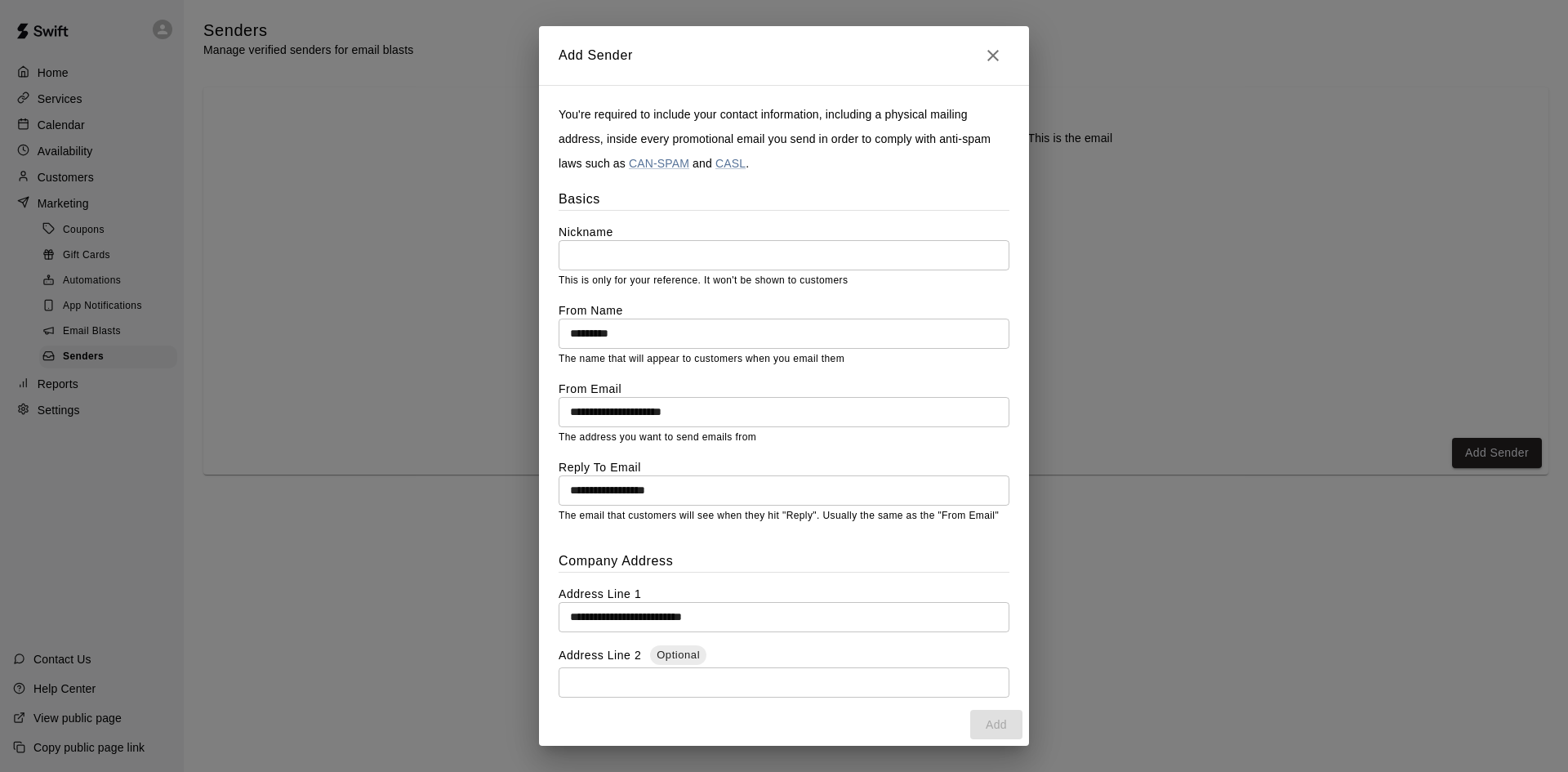
type input "*****"
click at [660, 250] on input "text" at bounding box center [784, 254] width 451 height 30
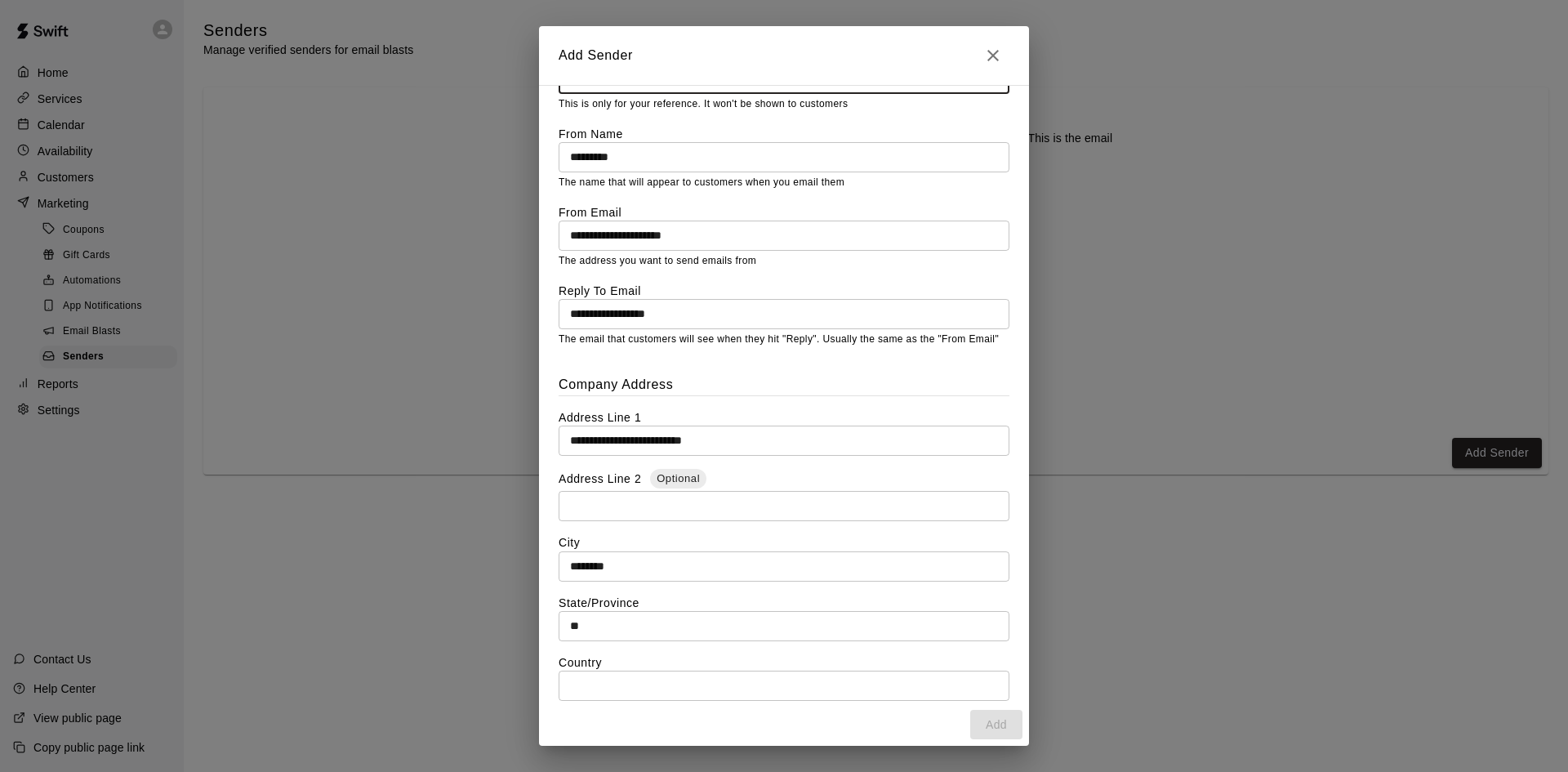
scroll to position [280, 0]
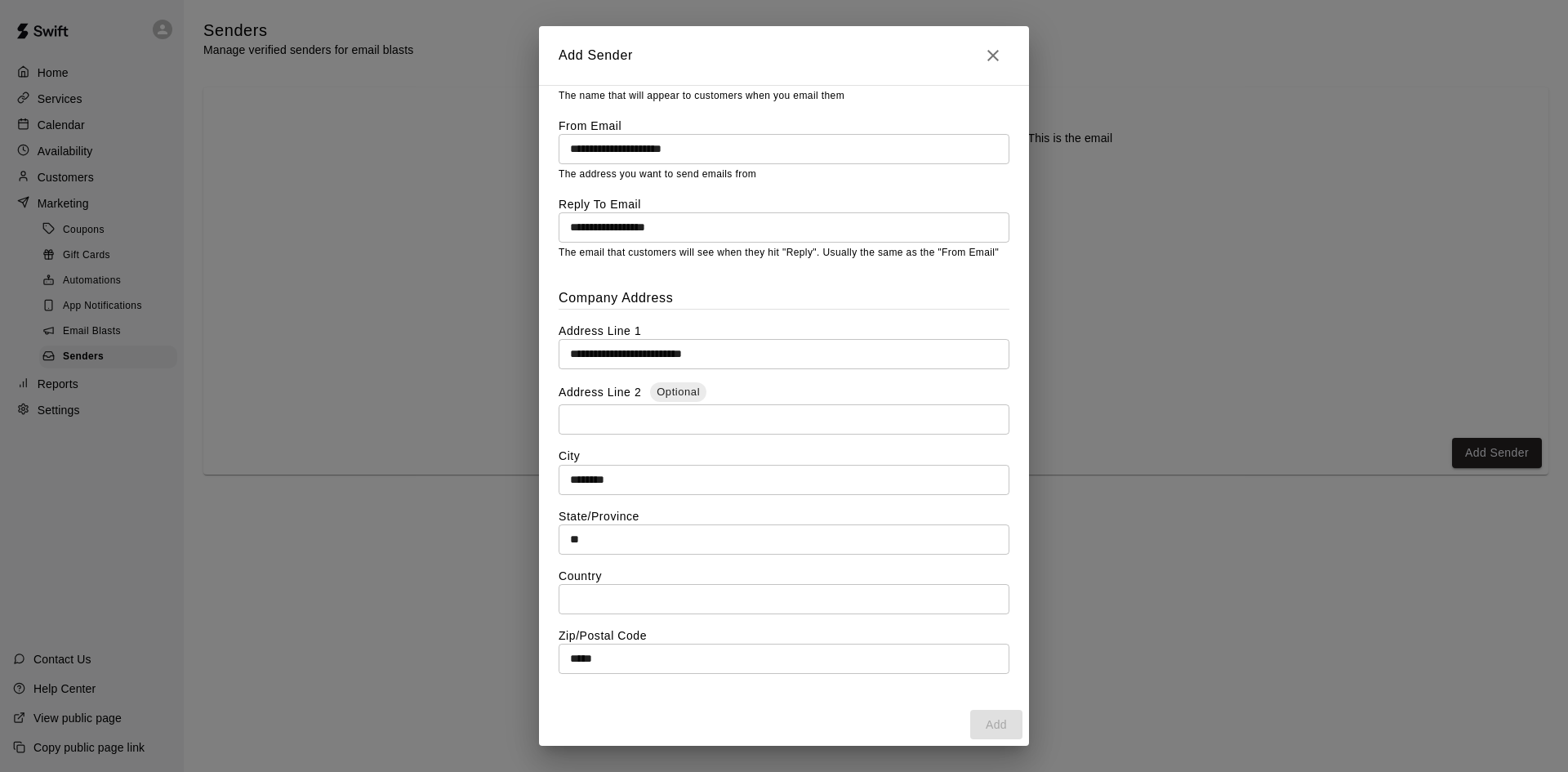
type input "*********"
click at [634, 616] on div "**********" at bounding box center [784, 480] width 451 height 386
click at [632, 603] on input "text" at bounding box center [784, 599] width 451 height 30
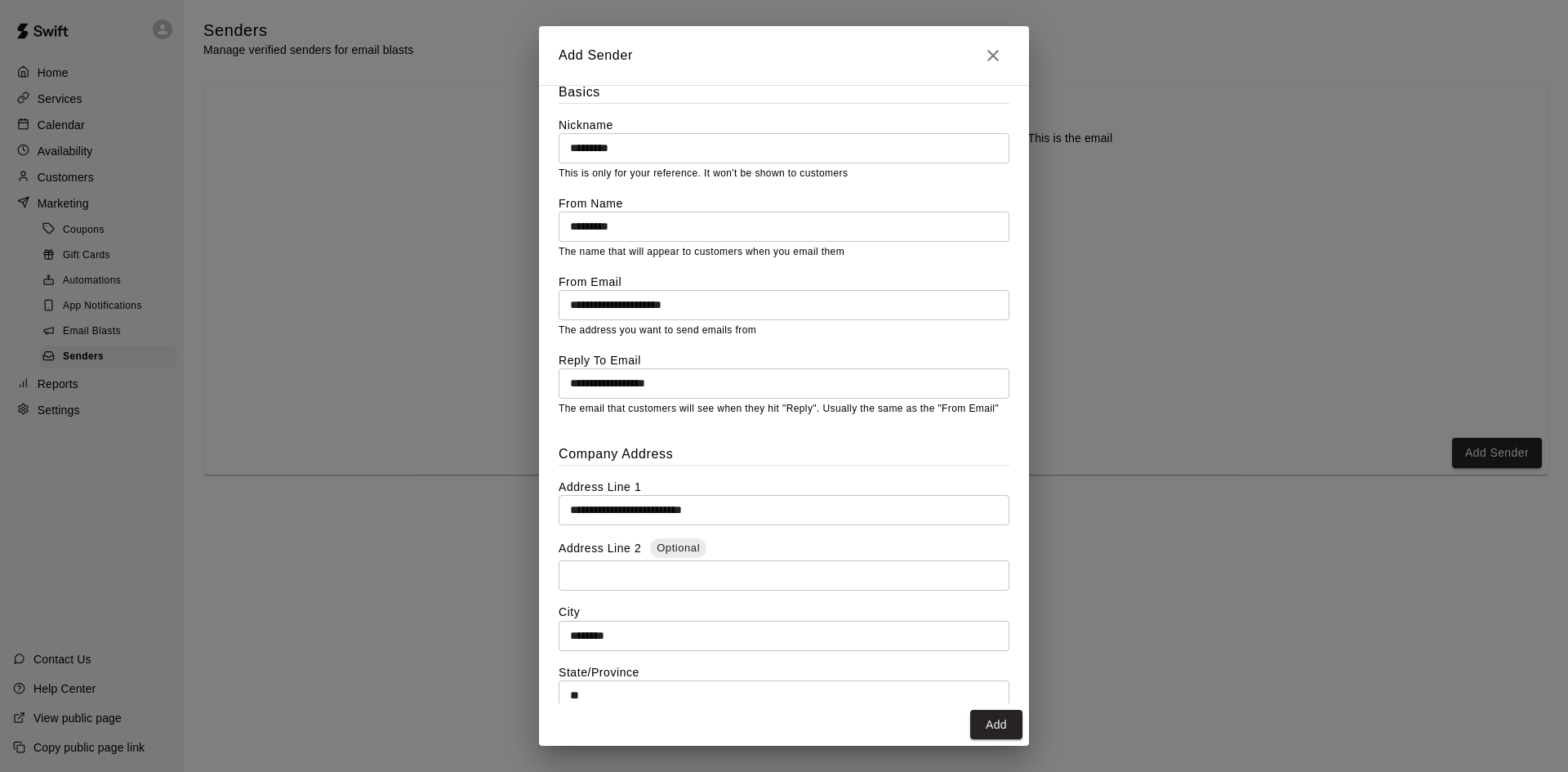
scroll to position [0, 0]
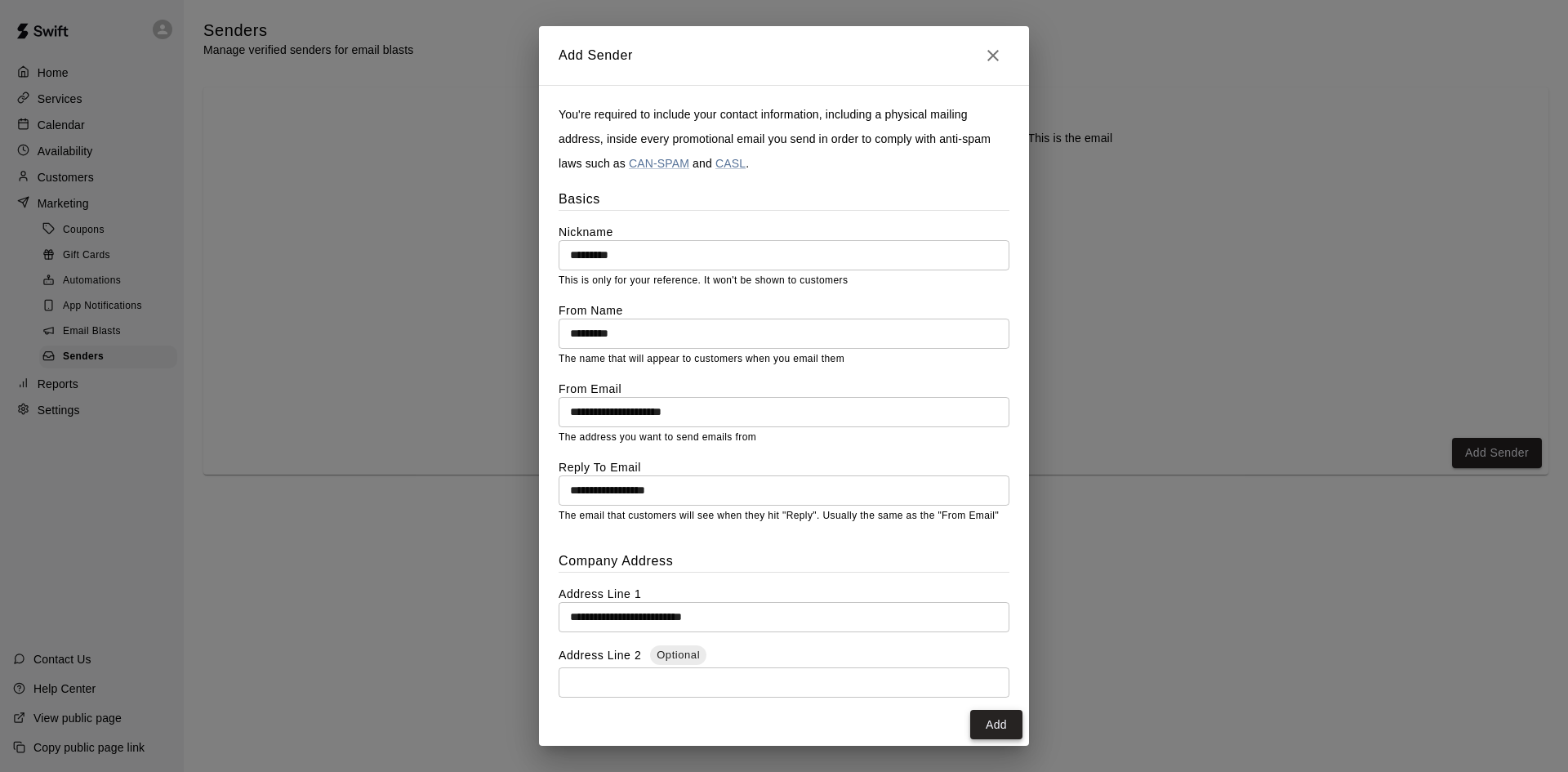
type input "**********"
click at [995, 719] on button "Add" at bounding box center [996, 725] width 52 height 30
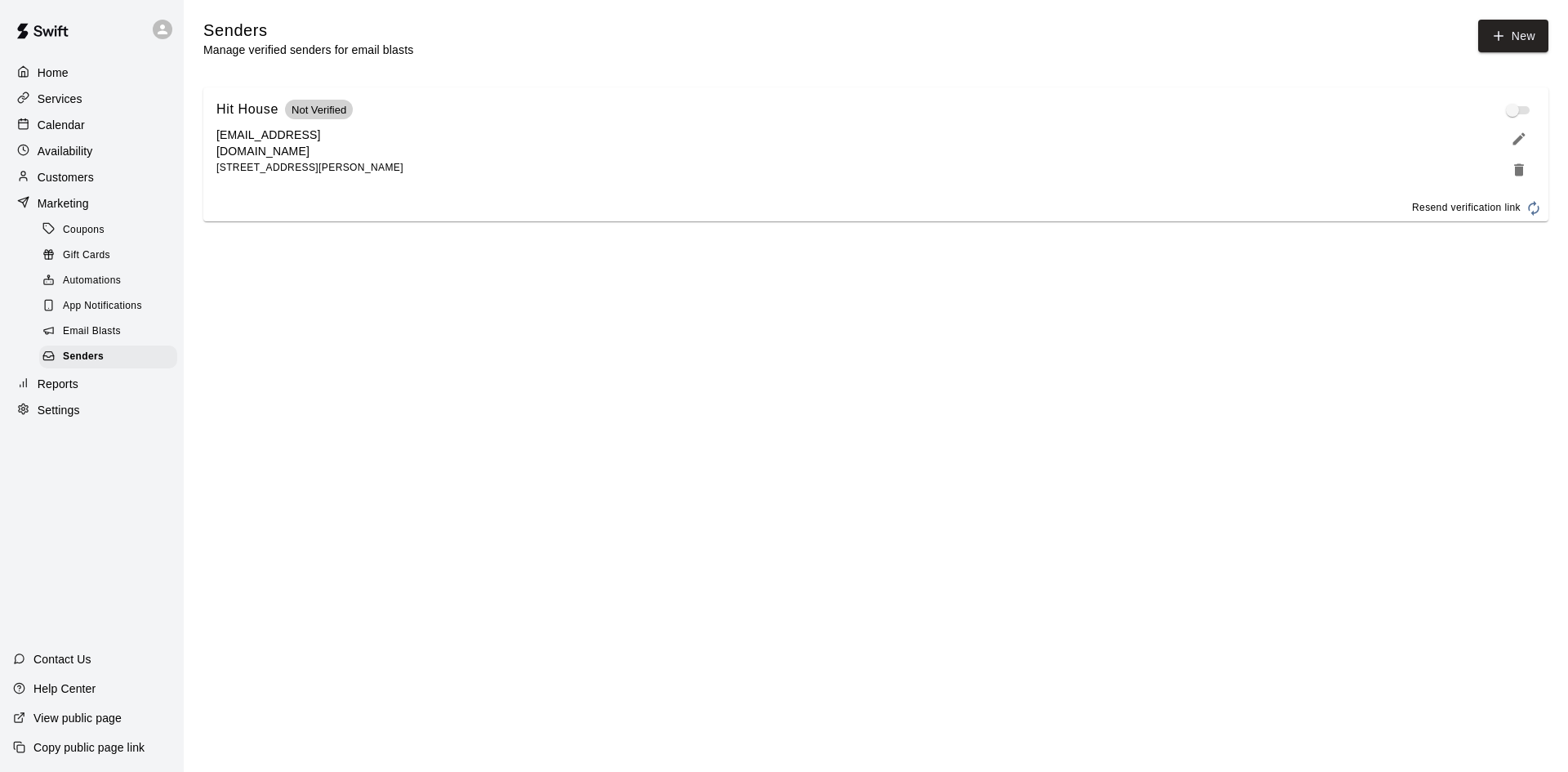
click at [71, 242] on div "Coupons" at bounding box center [108, 230] width 138 height 23
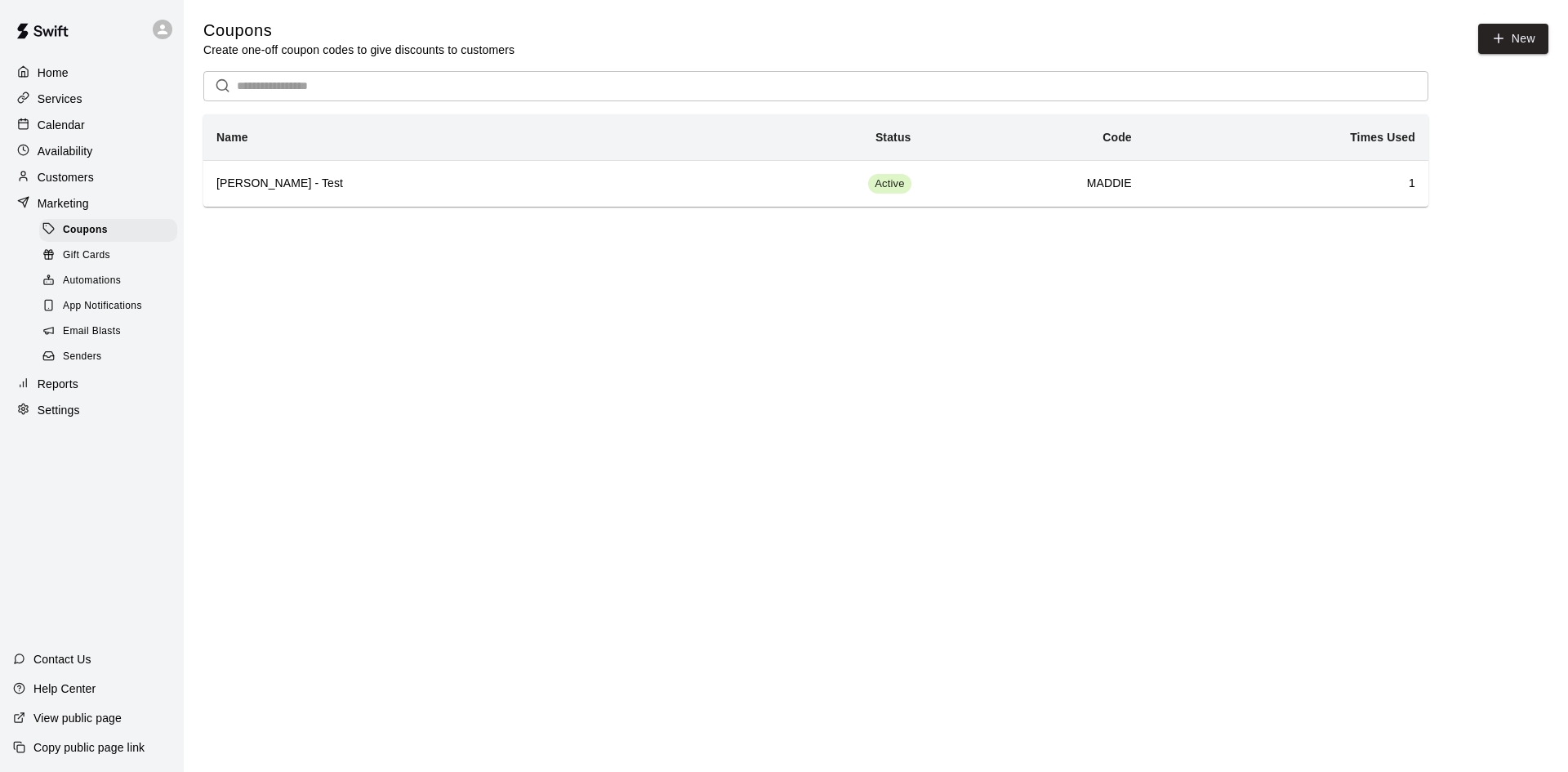
click at [87, 359] on span "Senders" at bounding box center [82, 357] width 40 height 16
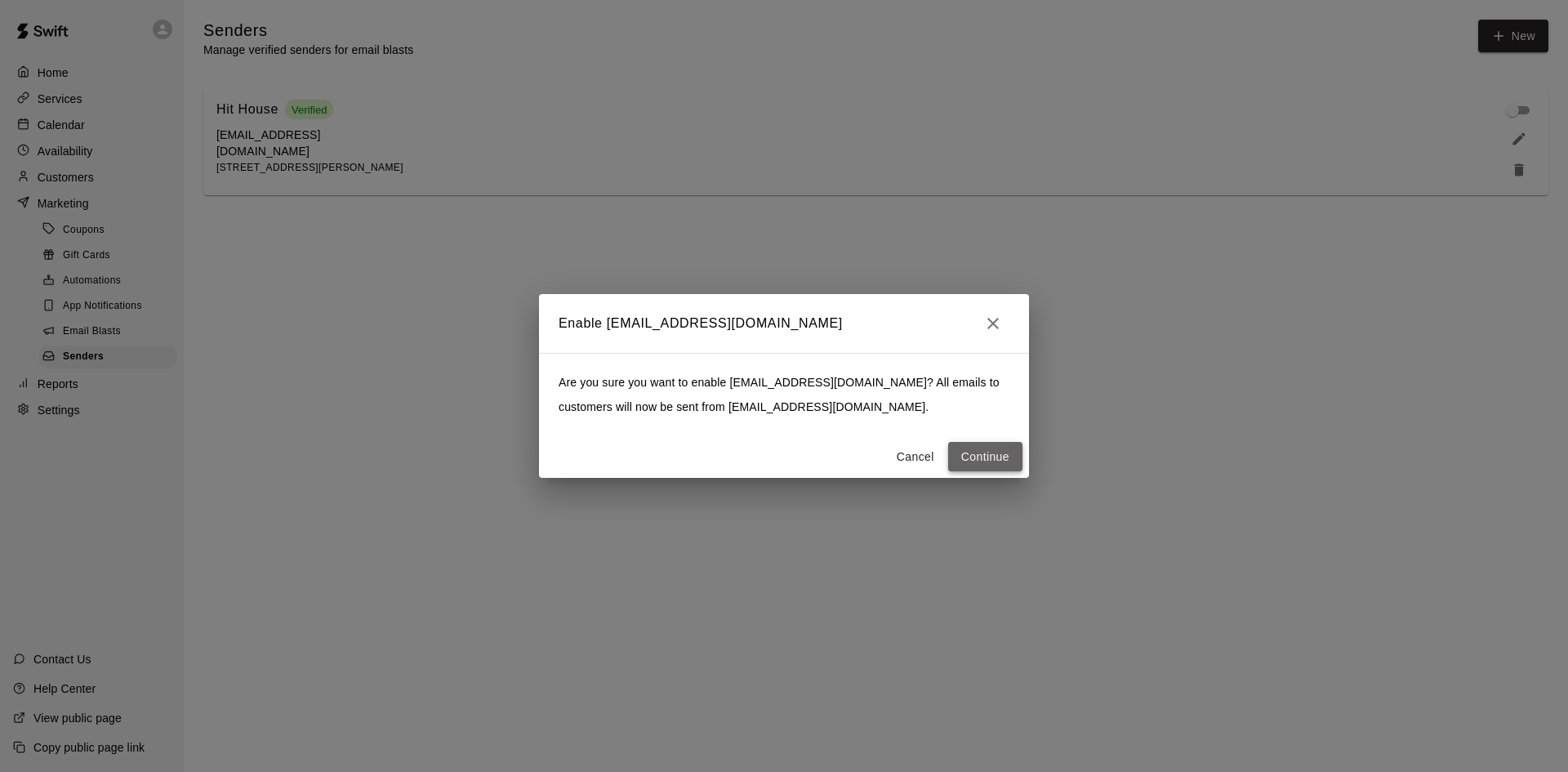
click at [999, 458] on button "Continue" at bounding box center [985, 457] width 74 height 30
